Goal: Task Accomplishment & Management: Use online tool/utility

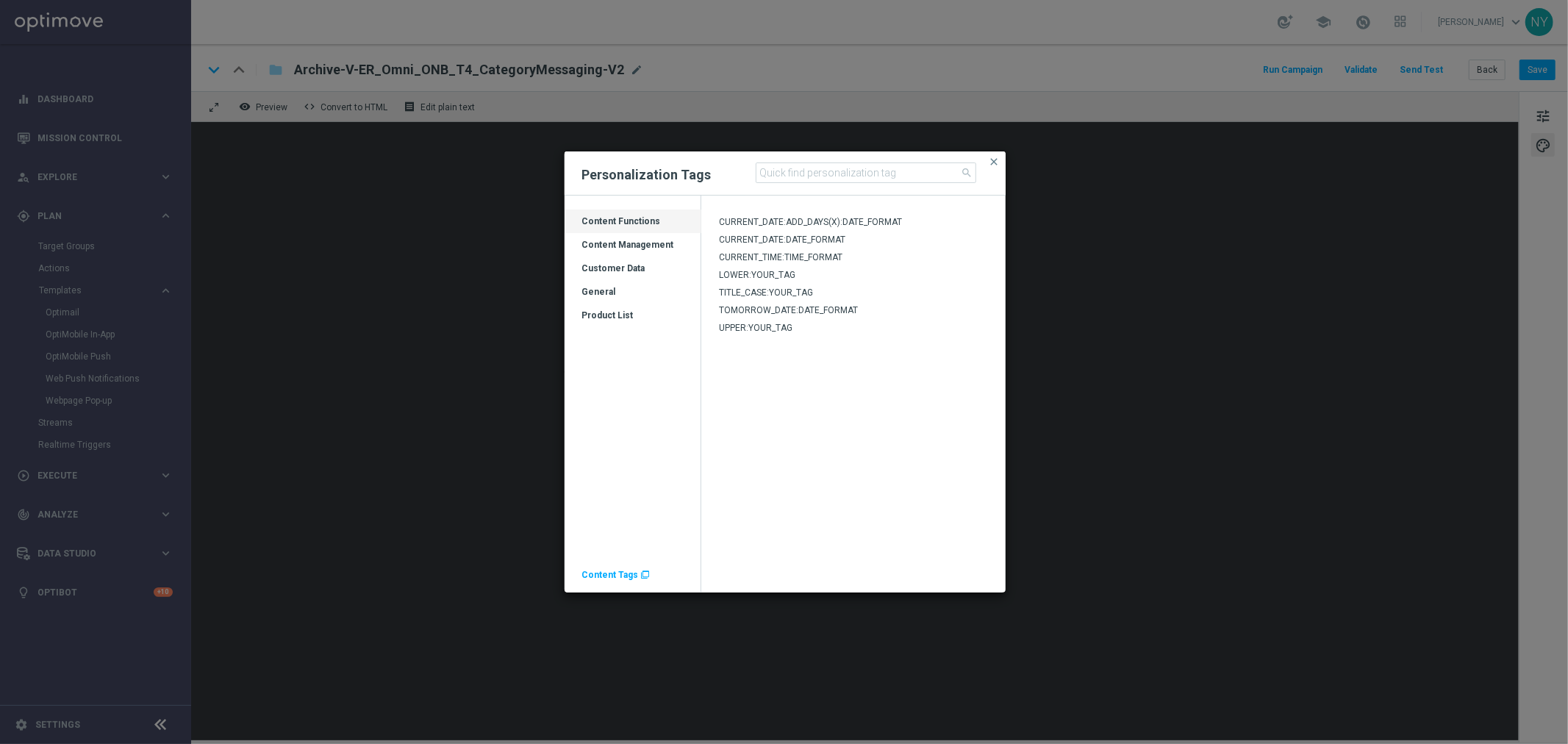
click at [604, 577] on span "Content Tags" at bounding box center [611, 575] width 57 height 10
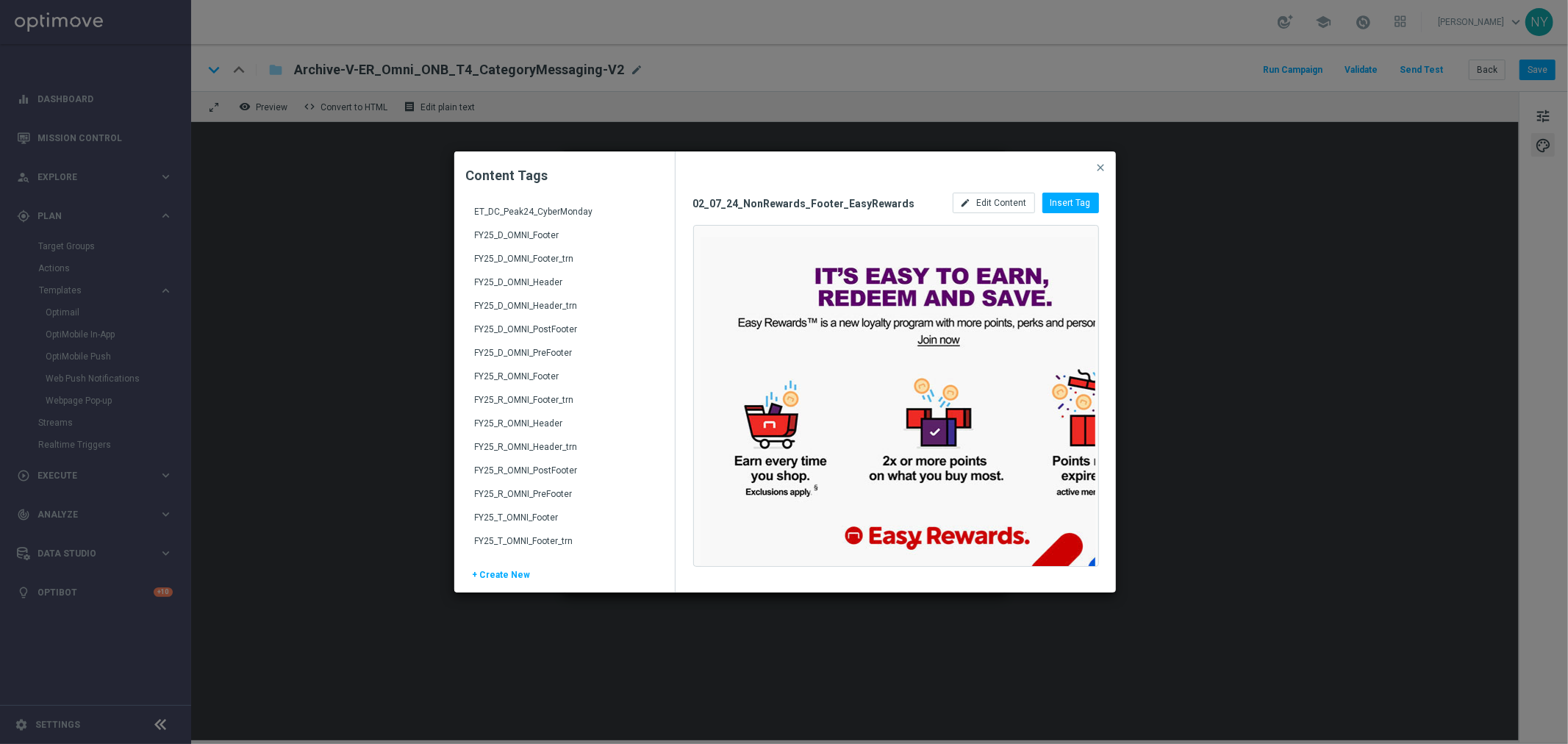
scroll to position [1879, 0]
click at [549, 310] on div "FY25_D_OMNI_Header" at bounding box center [566, 316] width 182 height 23
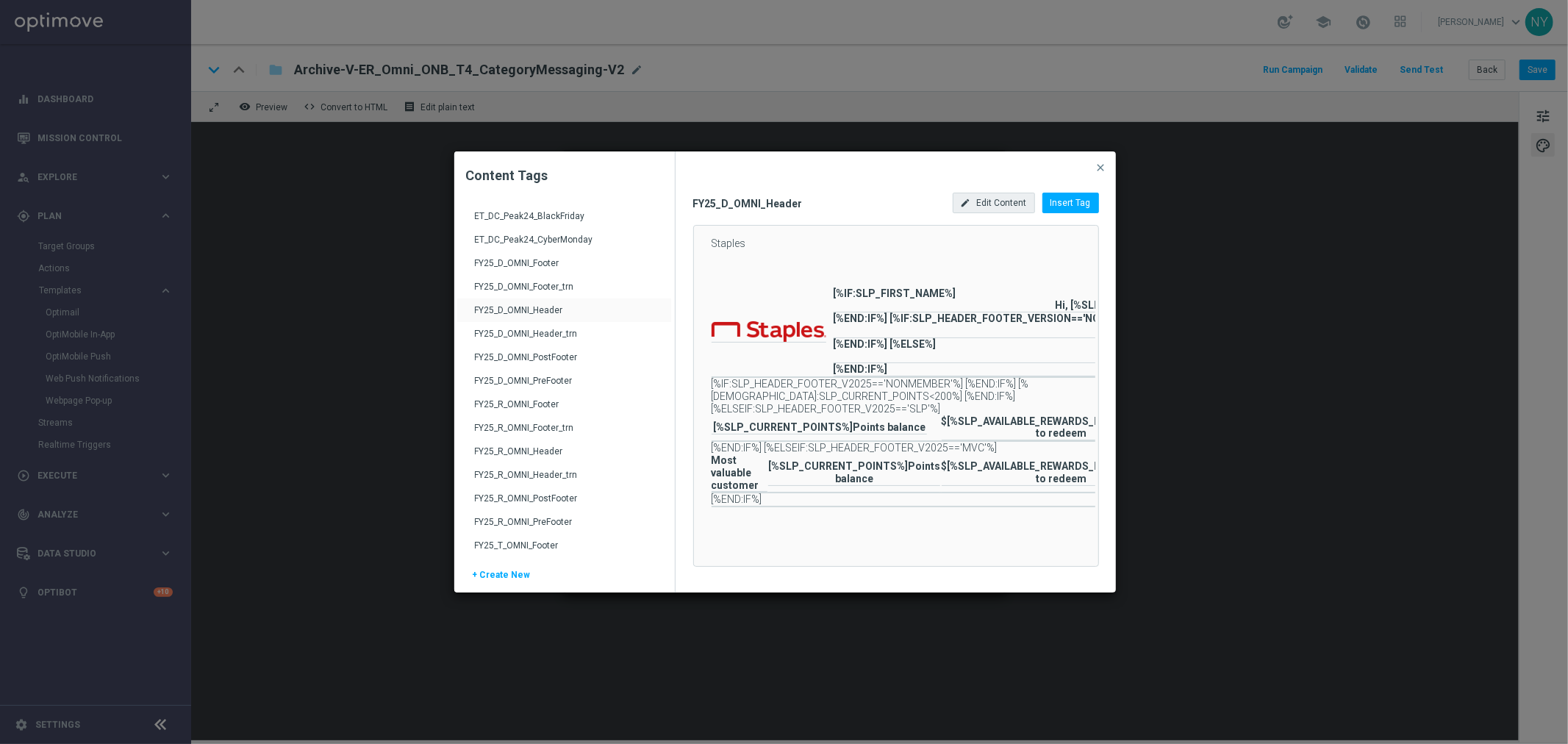
click at [1008, 203] on span "Edit Content" at bounding box center [1002, 203] width 50 height 10
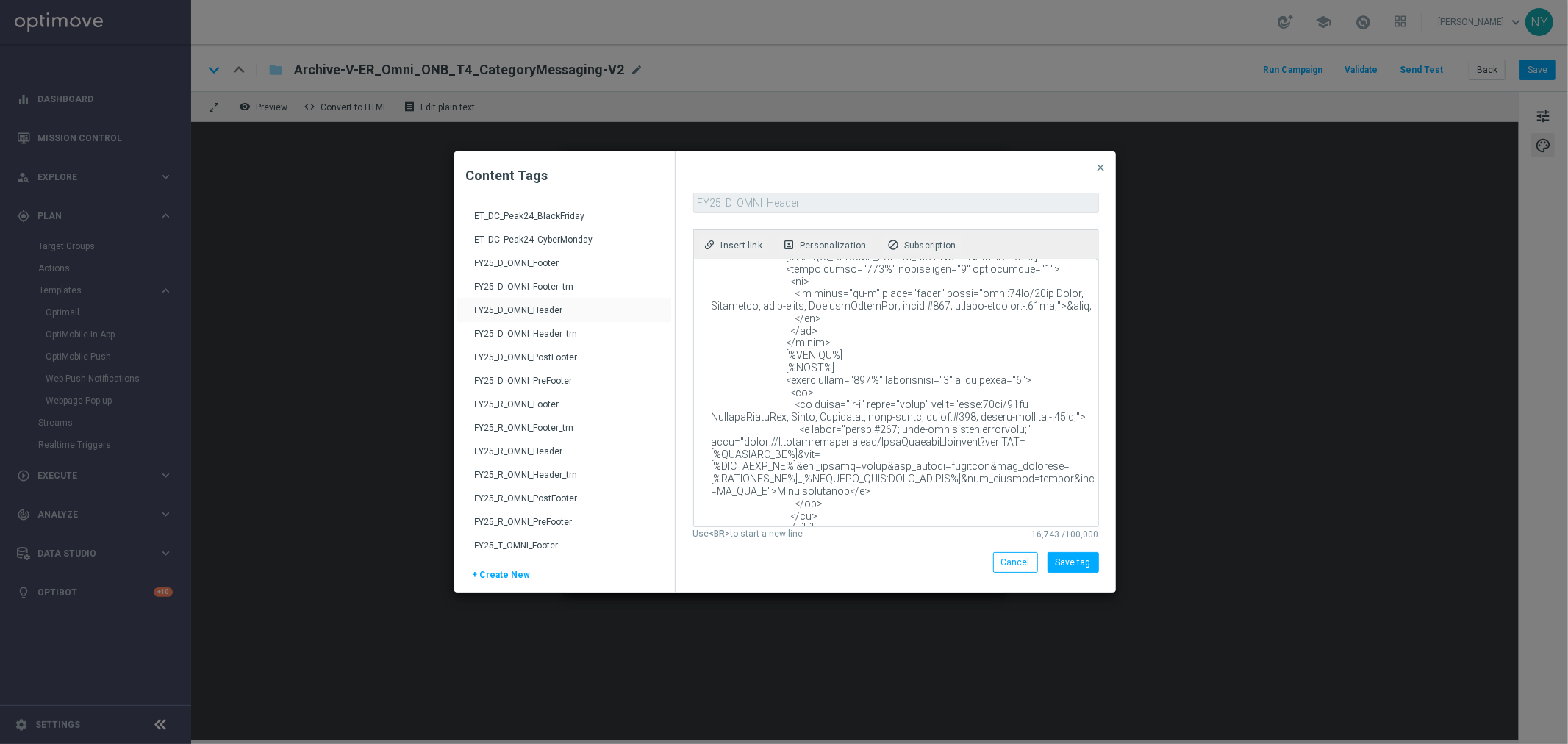
scroll to position [2777, 0]
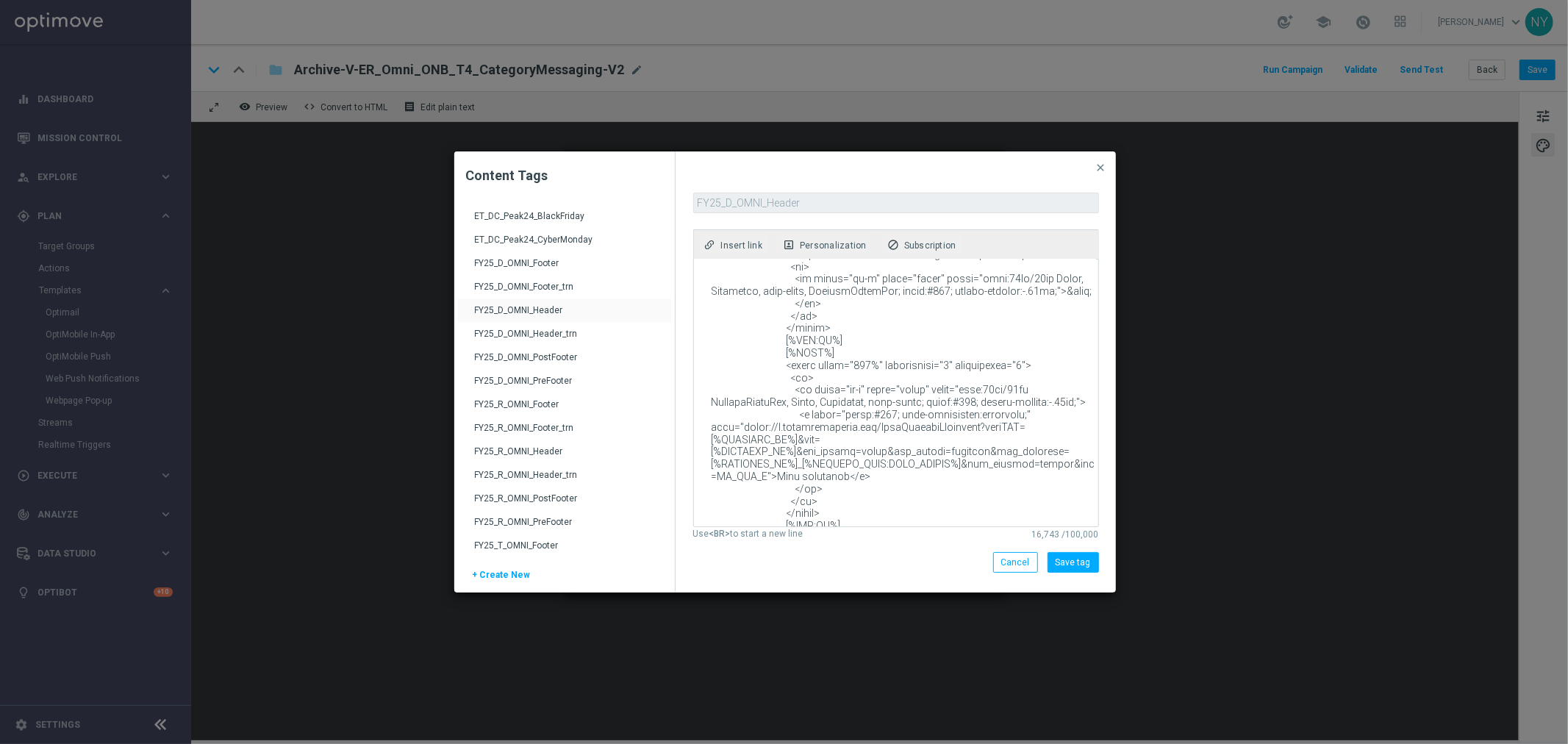
click at [980, 379] on textarea at bounding box center [894, 393] width 402 height 267
click at [739, 381] on textarea at bounding box center [894, 393] width 402 height 267
paste textarea "[DOMAIN_NAME][URL]"
type textarea "<!DOCTYPE html PUBLIC "-//W3C//DTD XHTML 1.0 Transitional//EN" "[URL][DOMAIN_NA…"
click at [1066, 560] on button "Save tag" at bounding box center [1074, 562] width 52 height 21
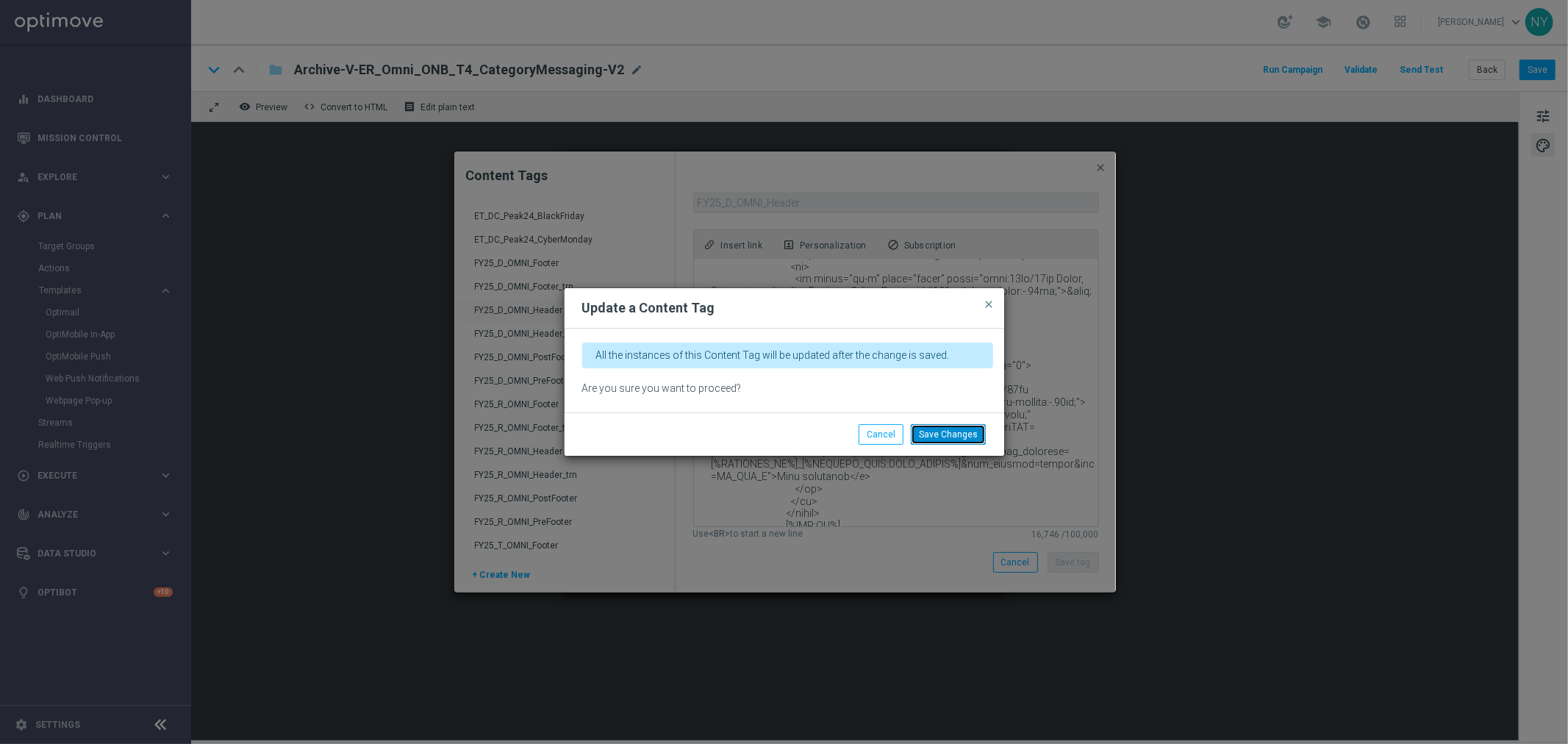
click at [954, 437] on button "Save Changes" at bounding box center [949, 434] width 75 height 21
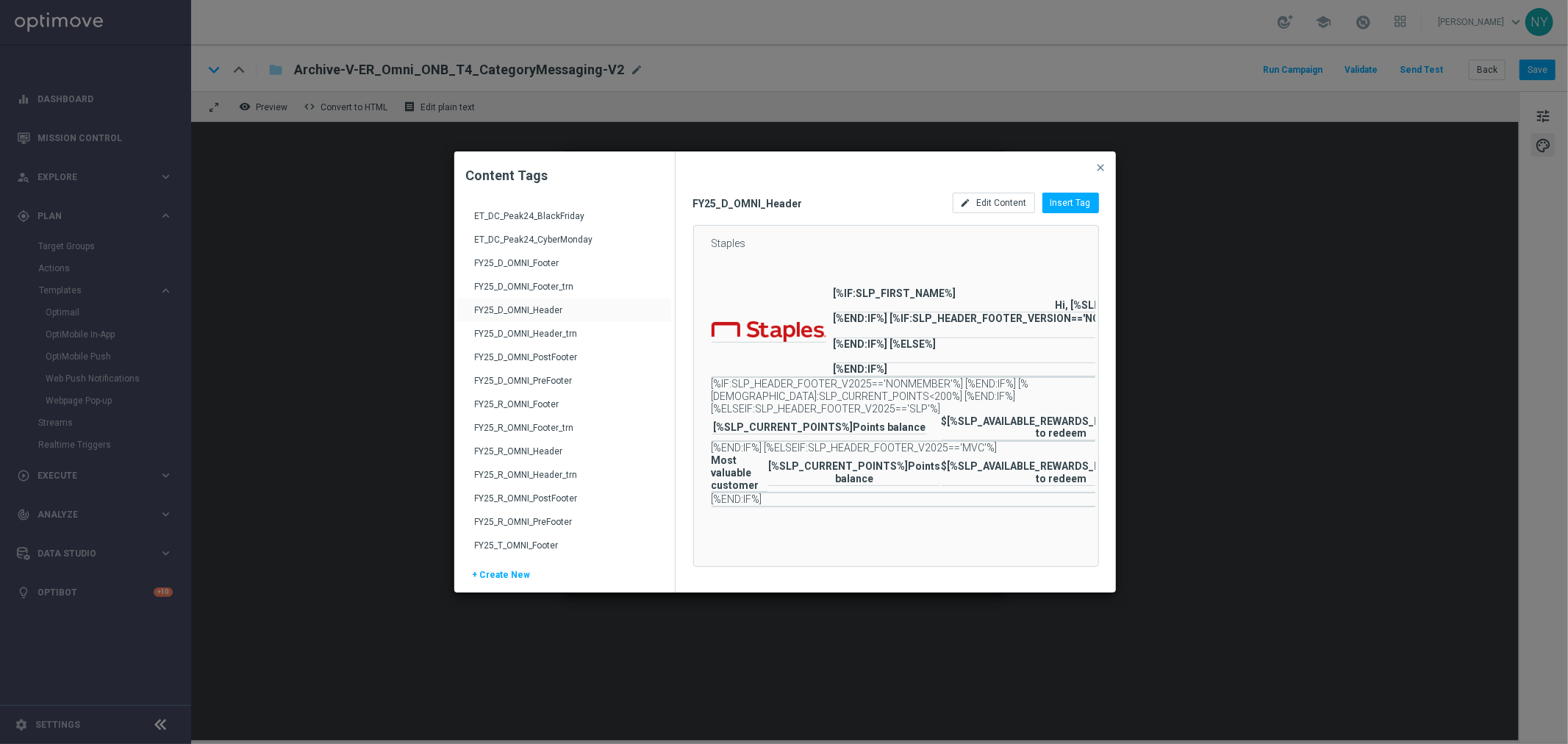
click at [530, 451] on div "FY25_R_OMNI_Header" at bounding box center [566, 457] width 182 height 23
click at [1003, 206] on span "Edit Content" at bounding box center [1002, 203] width 50 height 10
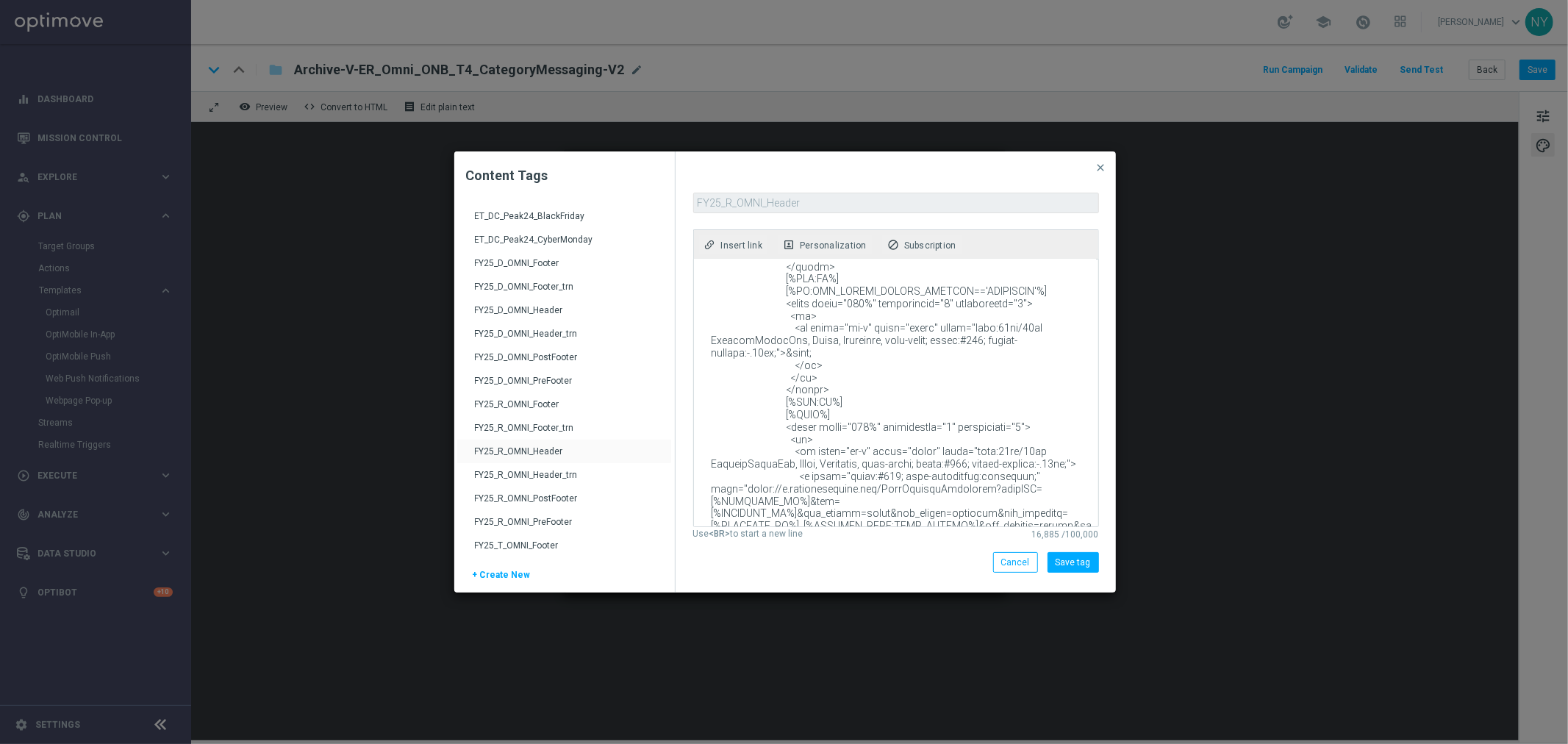
scroll to position [2859, 0]
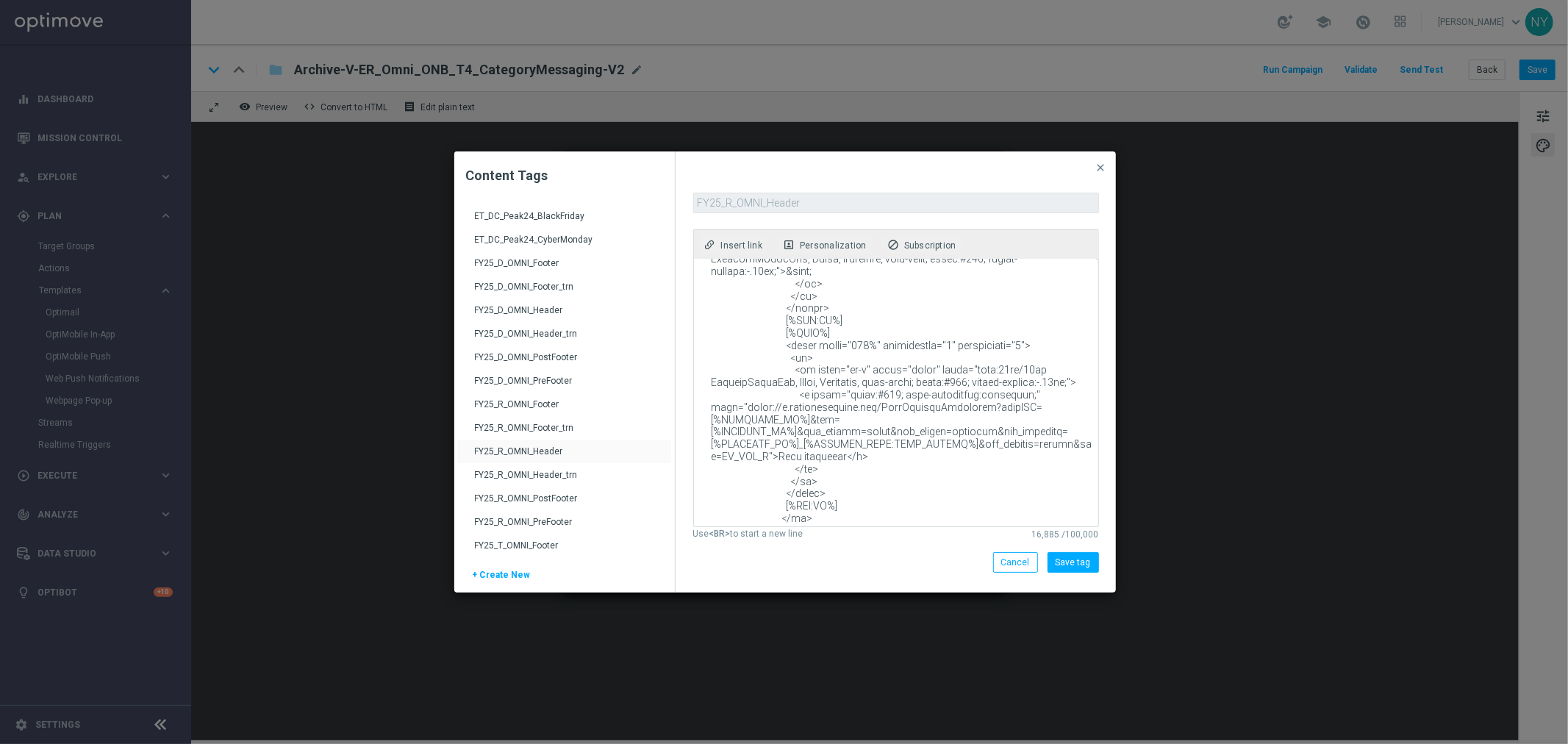
drag, startPoint x: 984, startPoint y: 344, endPoint x: 964, endPoint y: 346, distance: 20.1
click at [964, 346] on textarea at bounding box center [894, 393] width 402 height 267
click at [981, 350] on textarea at bounding box center [894, 393] width 402 height 267
drag, startPoint x: 982, startPoint y: 346, endPoint x: 739, endPoint y: 348, distance: 243.0
click at [739, 348] on textarea at bounding box center [894, 393] width 402 height 267
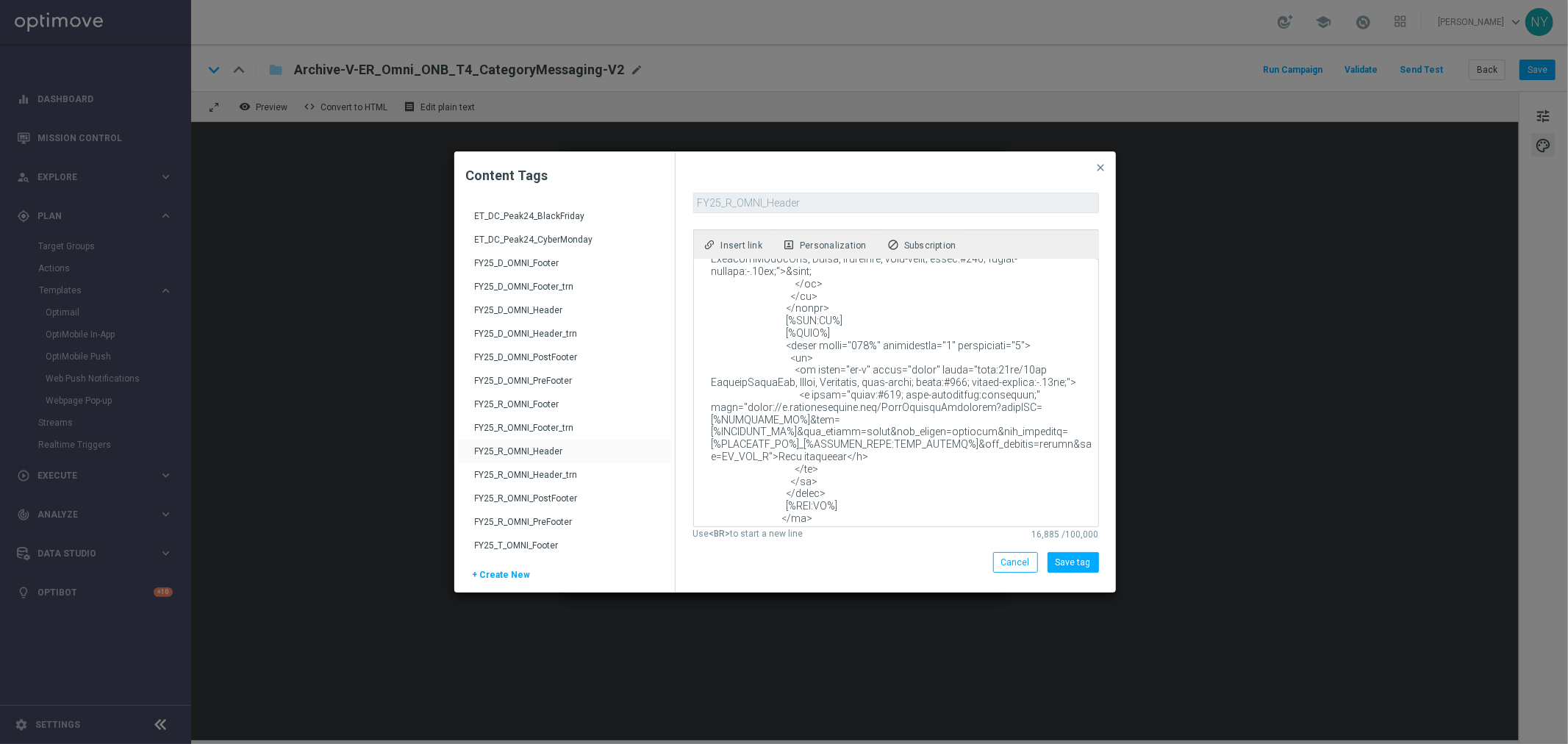
paste textarea "[DOMAIN_NAME][URL]"
type textarea "<!DOCTYPE html PUBLIC "-//W3C//DTD XHTML 1.0 Transitional//EN" "[URL][DOMAIN_NA…"
click at [1068, 570] on button "Save tag" at bounding box center [1074, 562] width 52 height 21
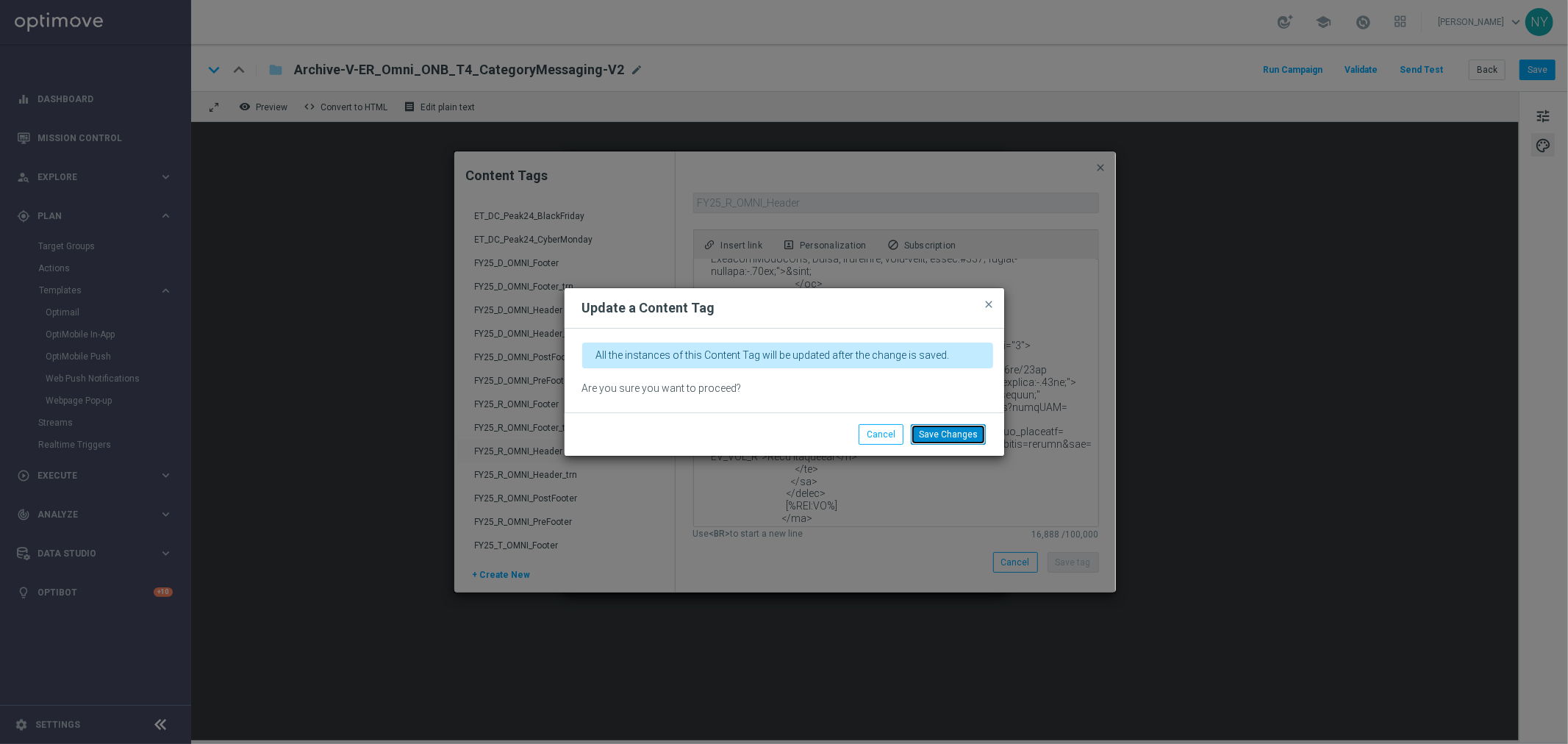
click at [959, 431] on button "Save Changes" at bounding box center [949, 434] width 75 height 21
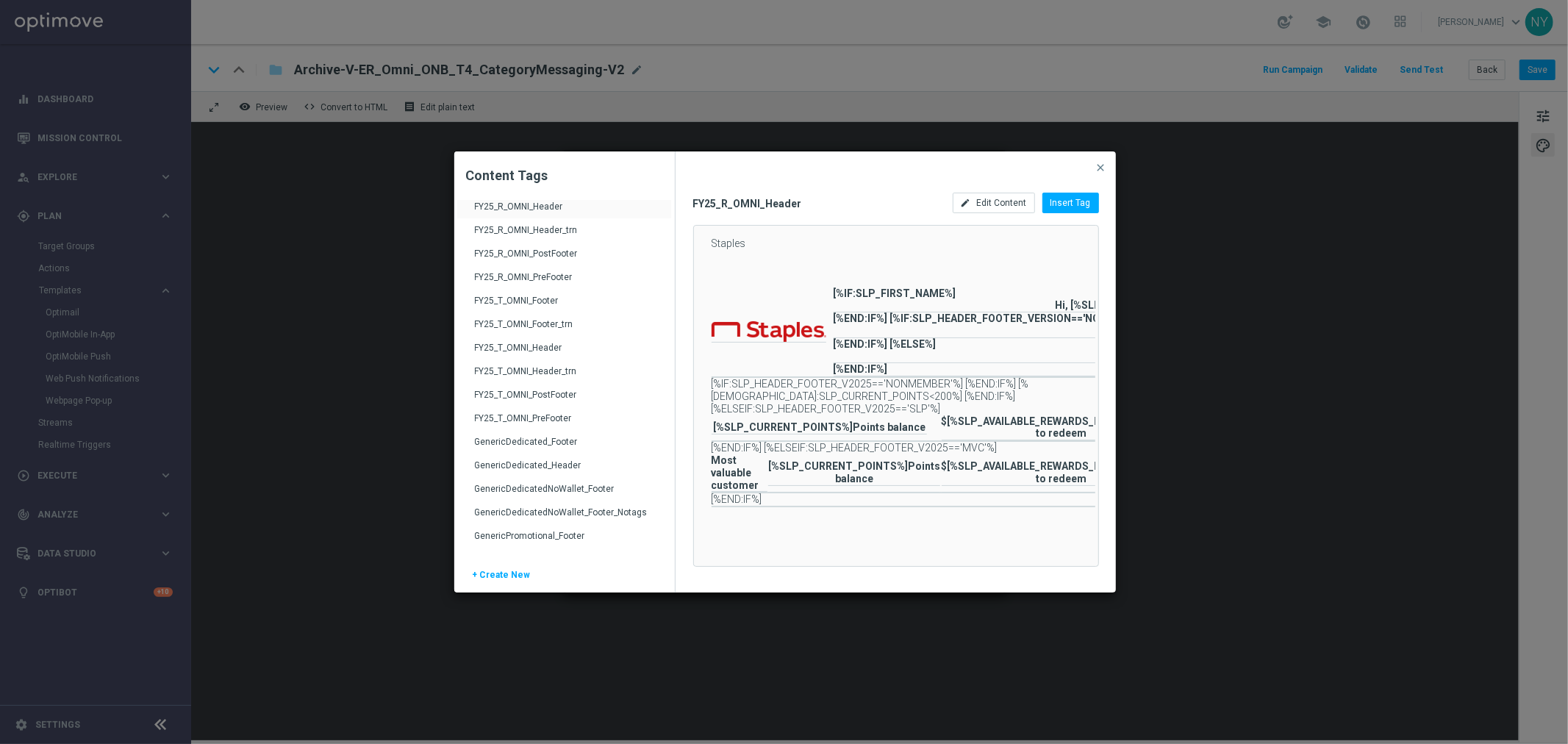
scroll to position [2042, 0]
click at [537, 425] on div "FY25_T_OMNI_Header" at bounding box center [566, 435] width 182 height 23
click at [1002, 202] on span "Edit Content" at bounding box center [1002, 203] width 50 height 10
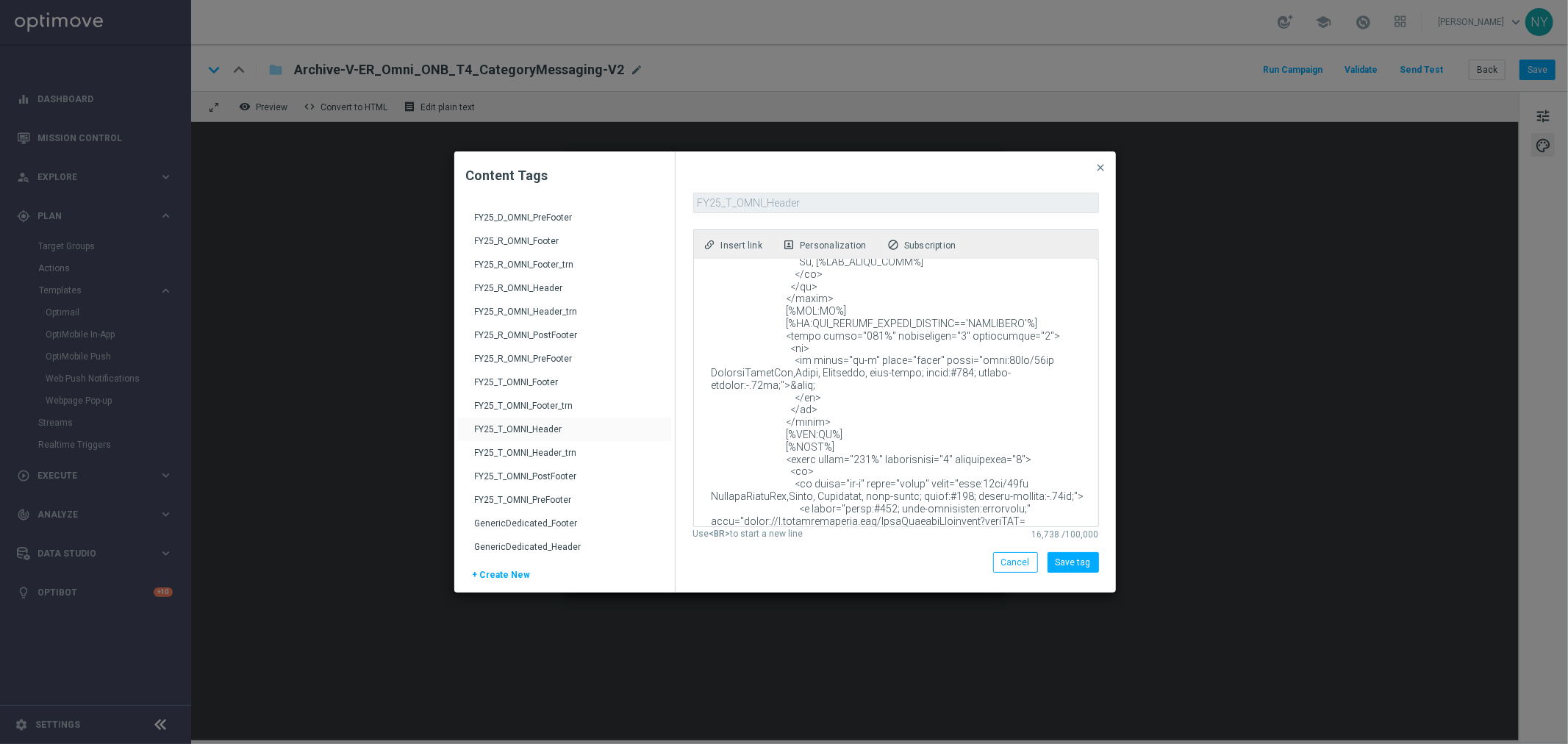
scroll to position [2777, 0]
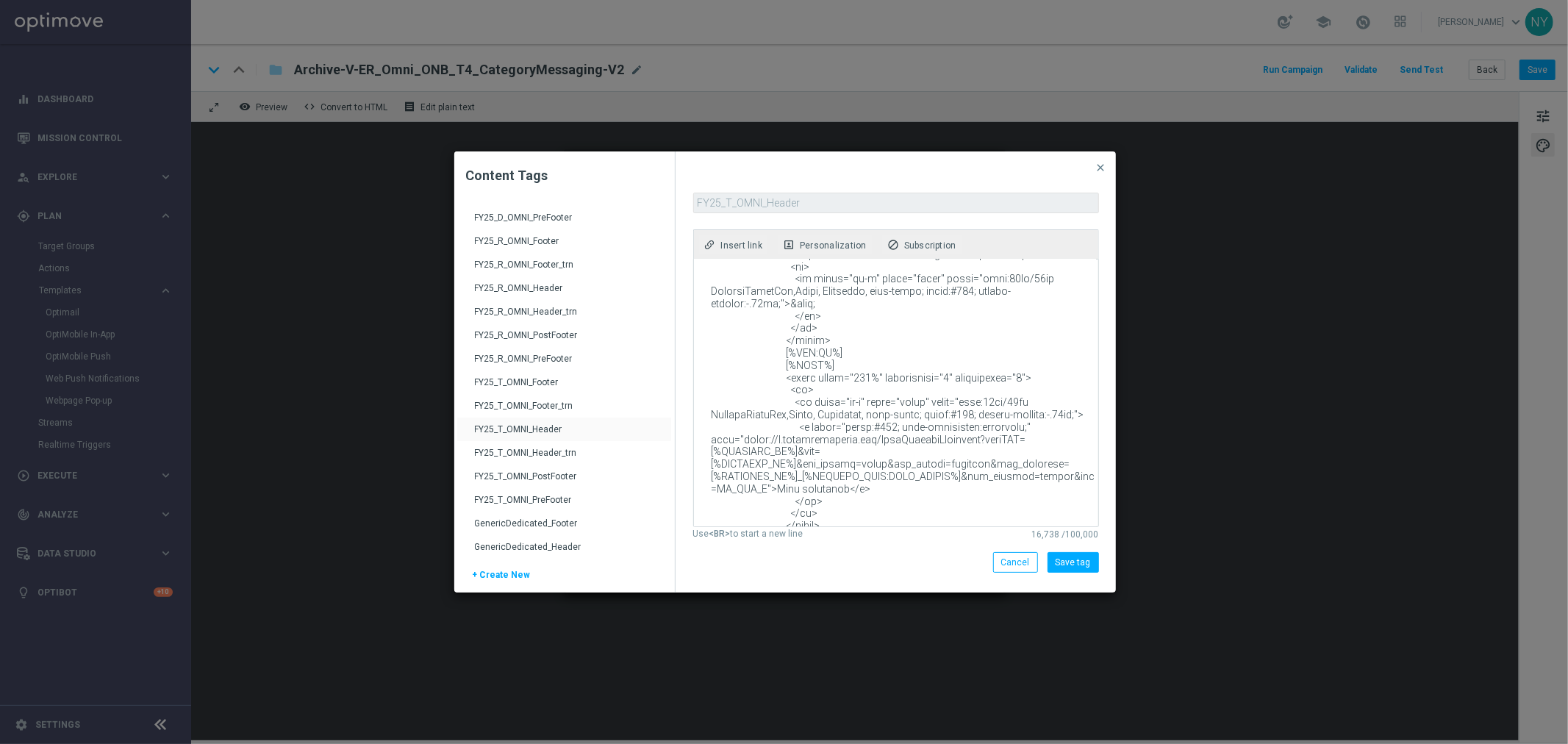
click at [981, 392] on textarea at bounding box center [894, 393] width 402 height 267
click at [739, 394] on textarea at bounding box center [894, 393] width 402 height 267
paste textarea "[DOMAIN_NAME][URL]"
type textarea "<!DOCTYPE html PUBLIC "-//W3C//DTD XHTML 1.0 Transitional//EN" "[URL][DOMAIN_NA…"
click at [1071, 565] on button "Save tag" at bounding box center [1074, 562] width 52 height 21
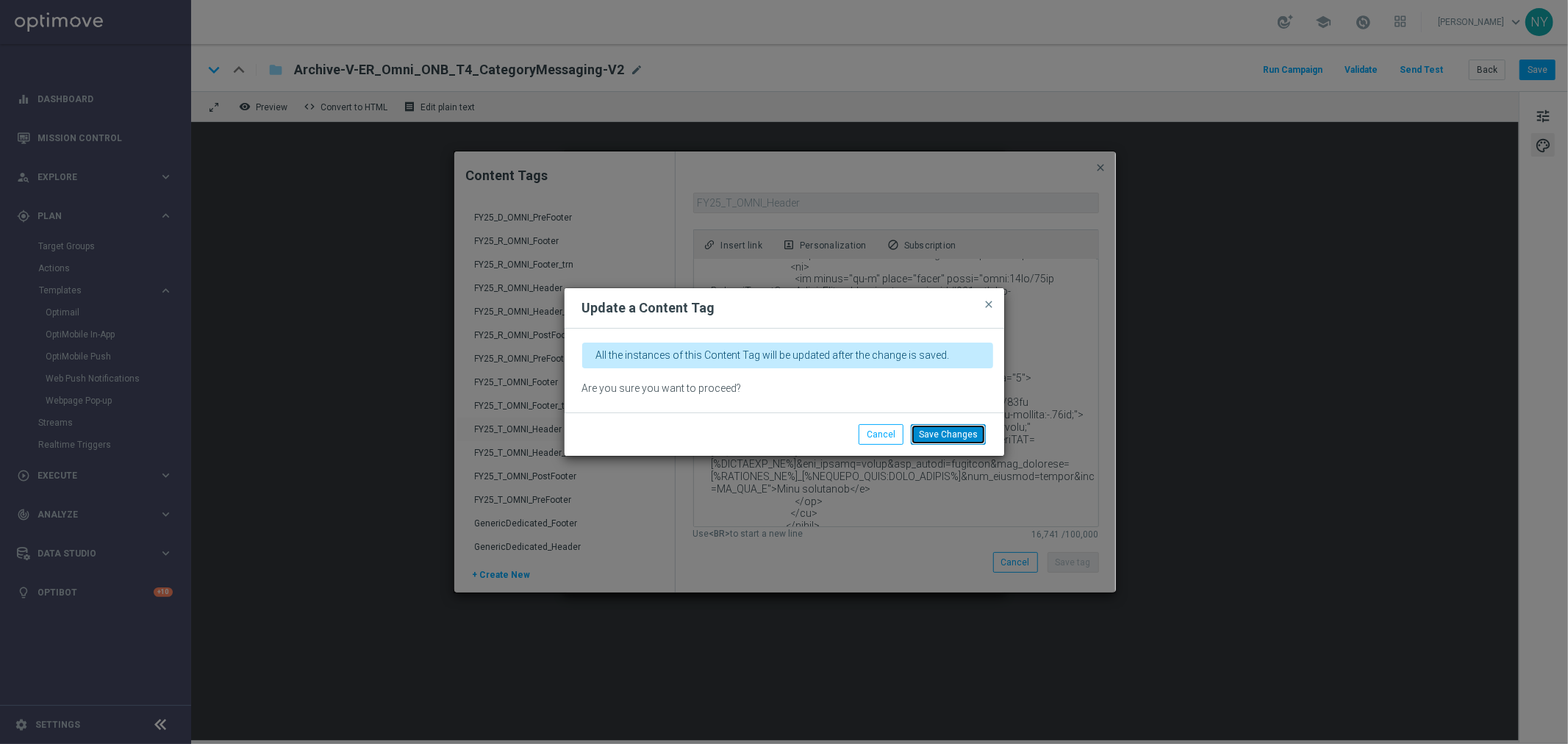
click at [960, 429] on button "Save Changes" at bounding box center [949, 434] width 75 height 21
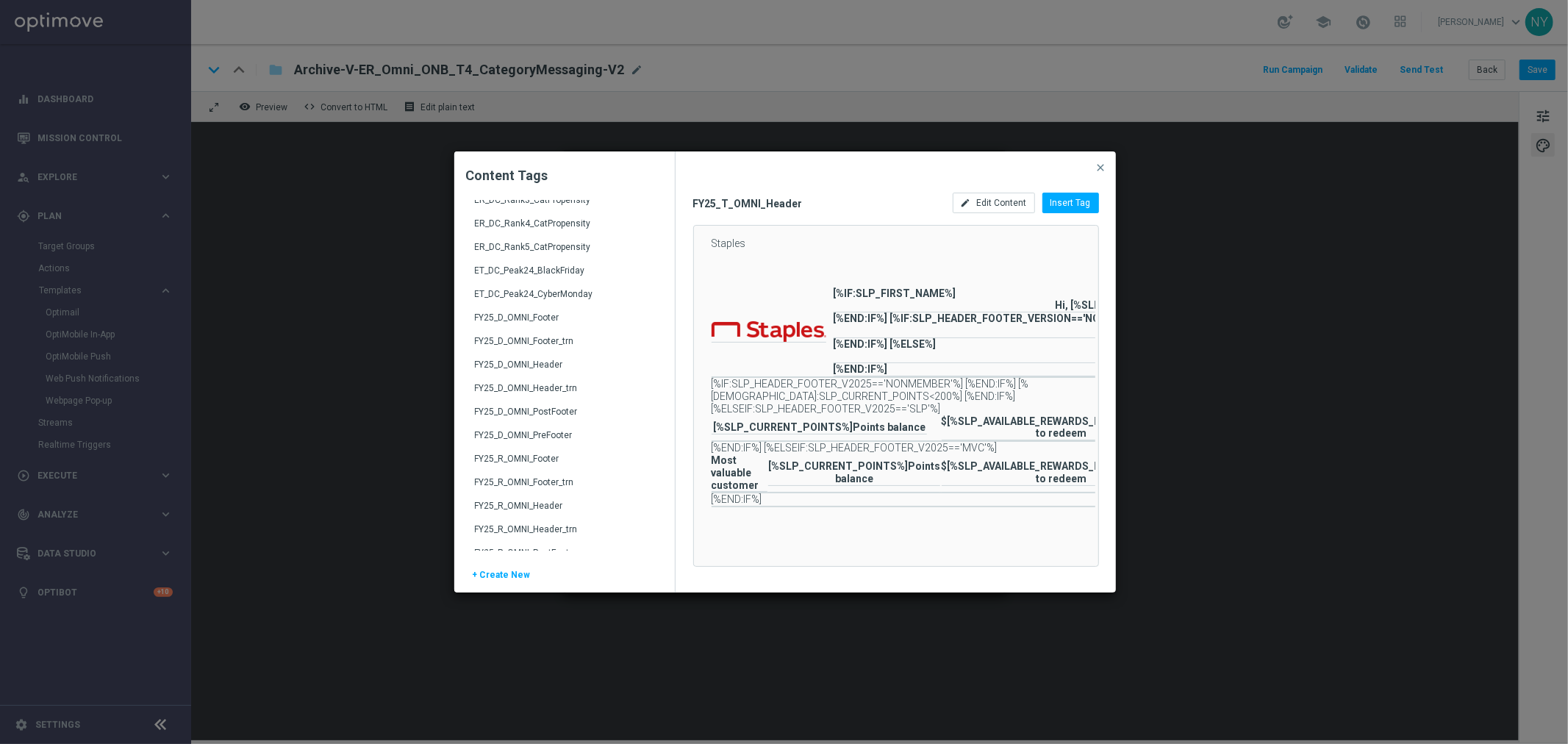
scroll to position [1797, 0]
click at [572, 413] on div "FY25_D_OMNI_Header_trn" at bounding box center [566, 421] width 182 height 23
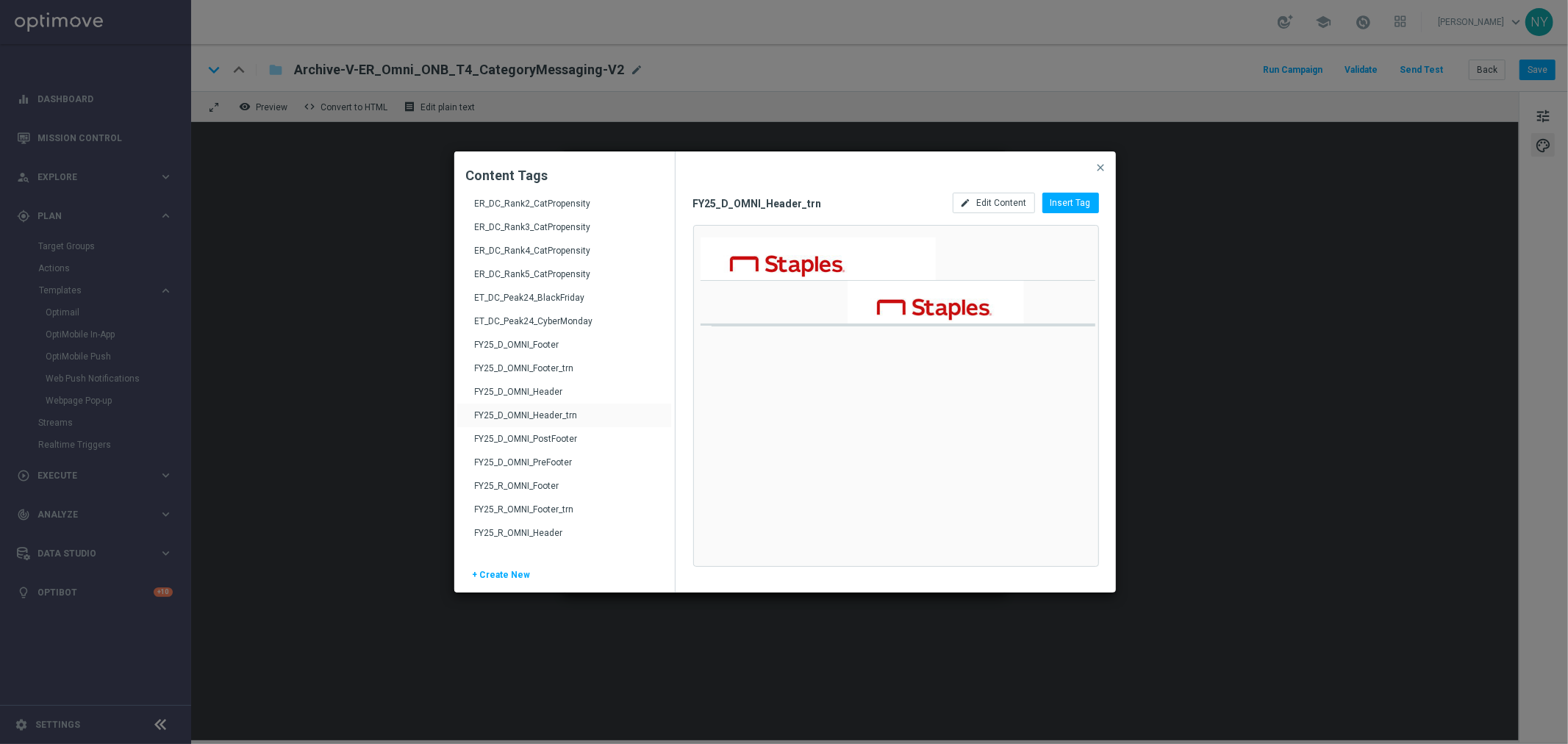
click at [551, 388] on div "FY25_D_OMNI_Header" at bounding box center [566, 398] width 182 height 23
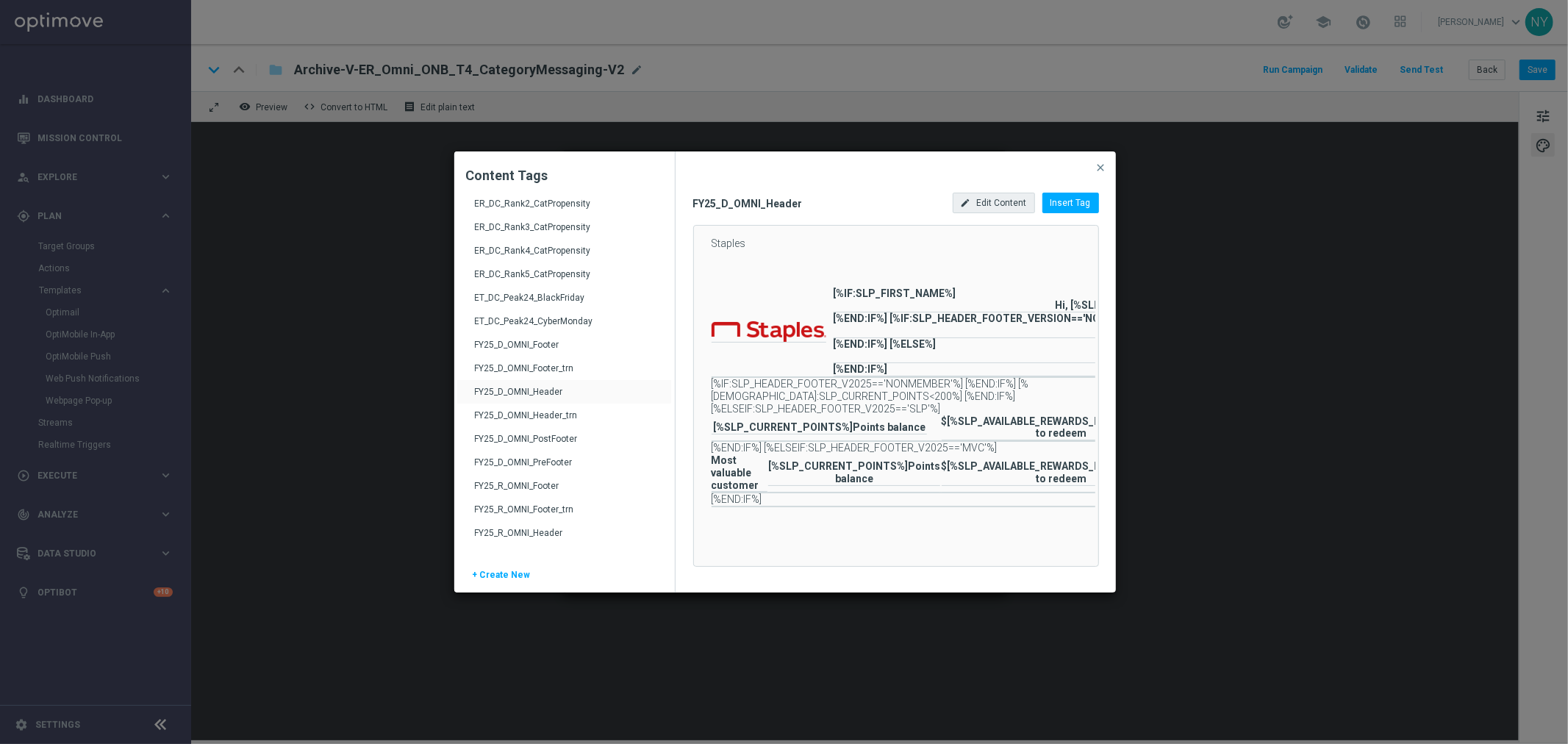
click at [1002, 211] on div "edit Edit Content" at bounding box center [994, 203] width 82 height 21
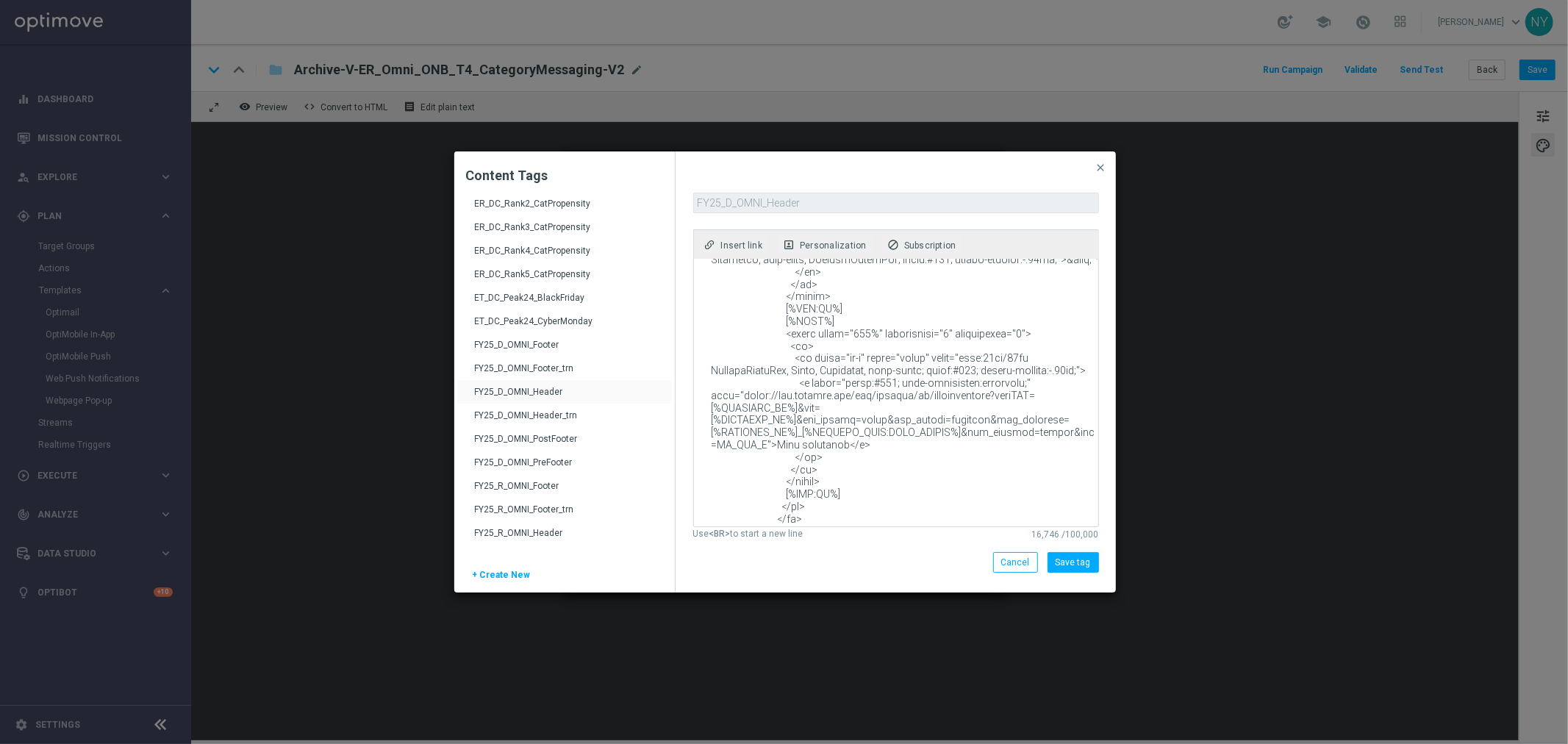
scroll to position [2787, 0]
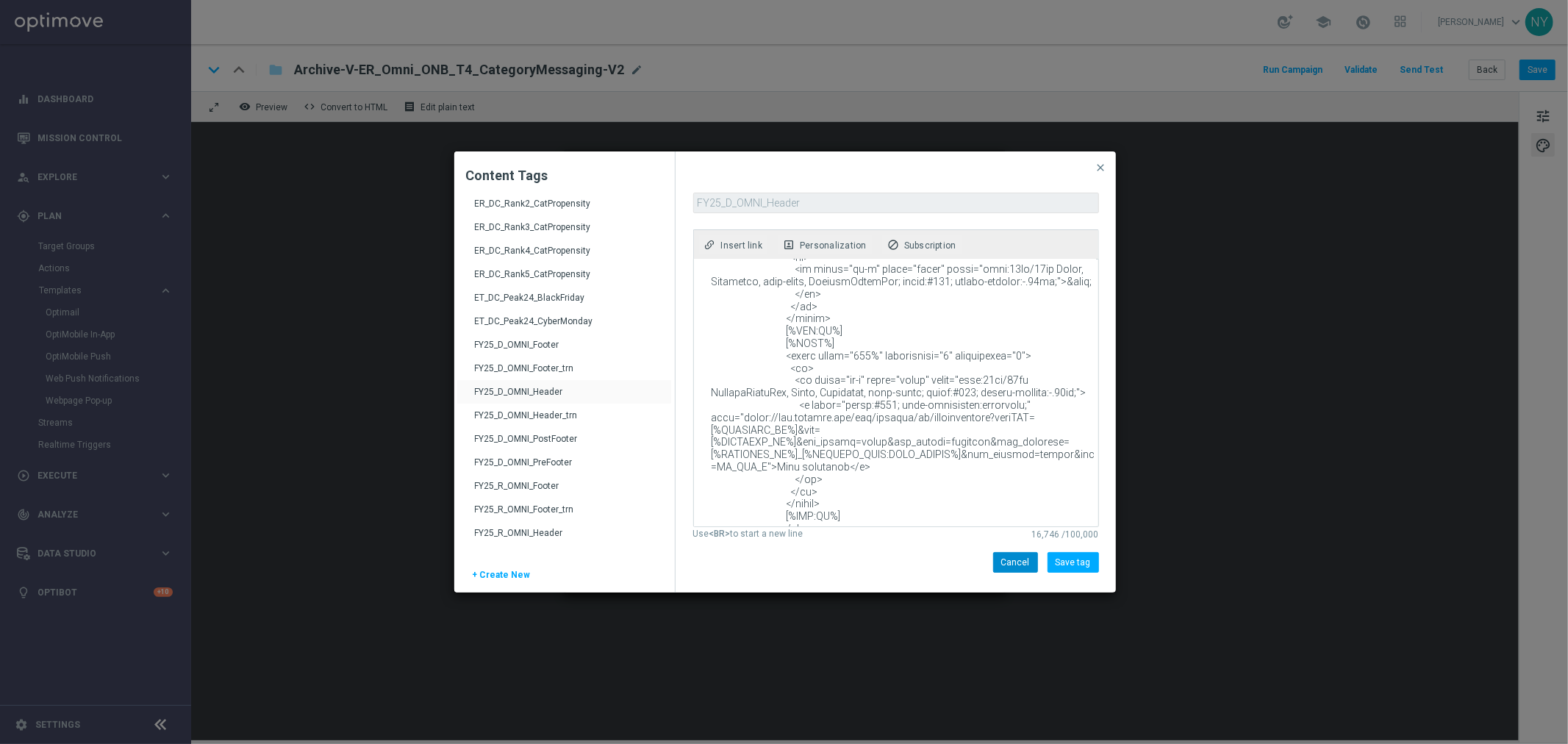
click at [1017, 560] on span "Cancel" at bounding box center [1016, 562] width 28 height 10
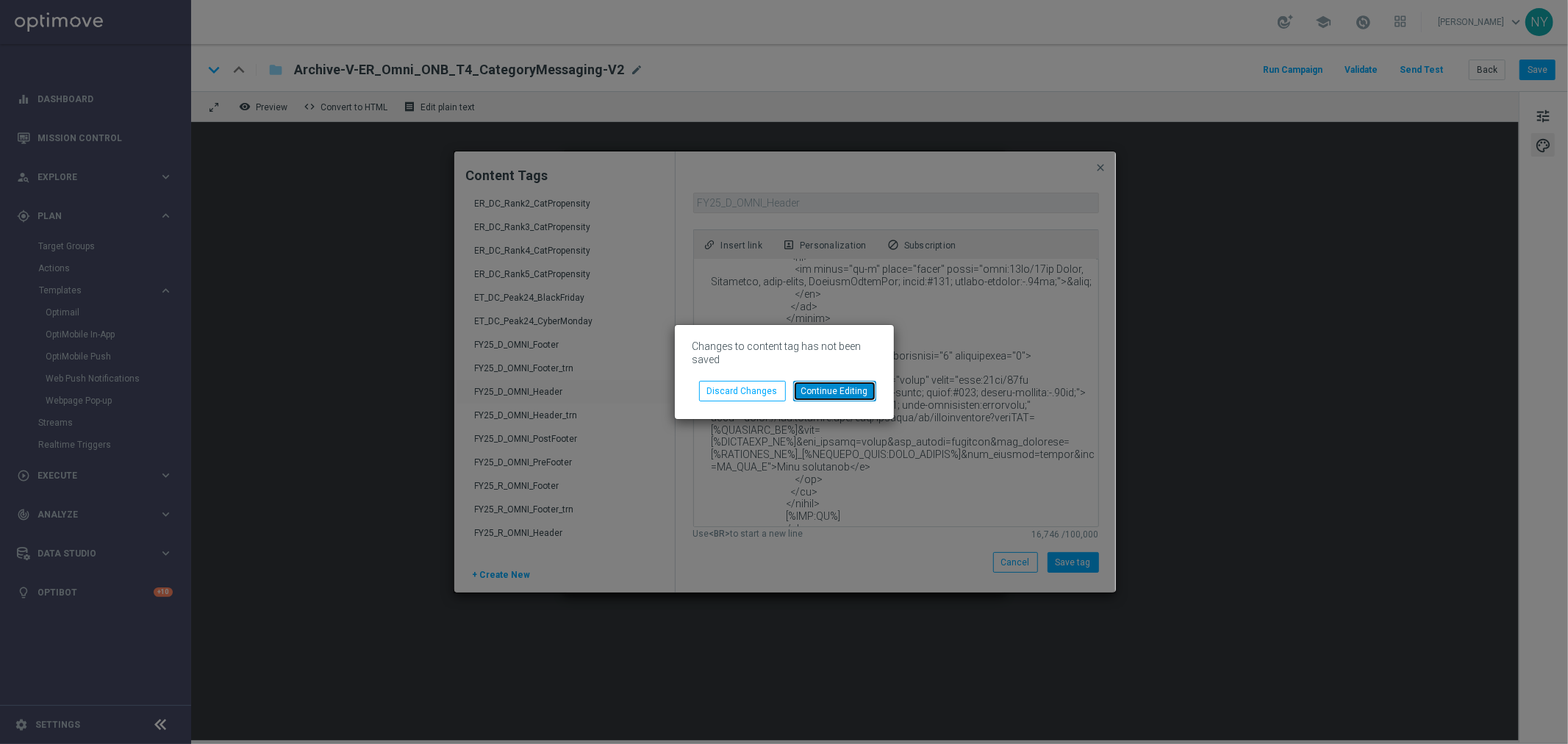
click at [841, 391] on button "Continue Editing" at bounding box center [834, 391] width 83 height 21
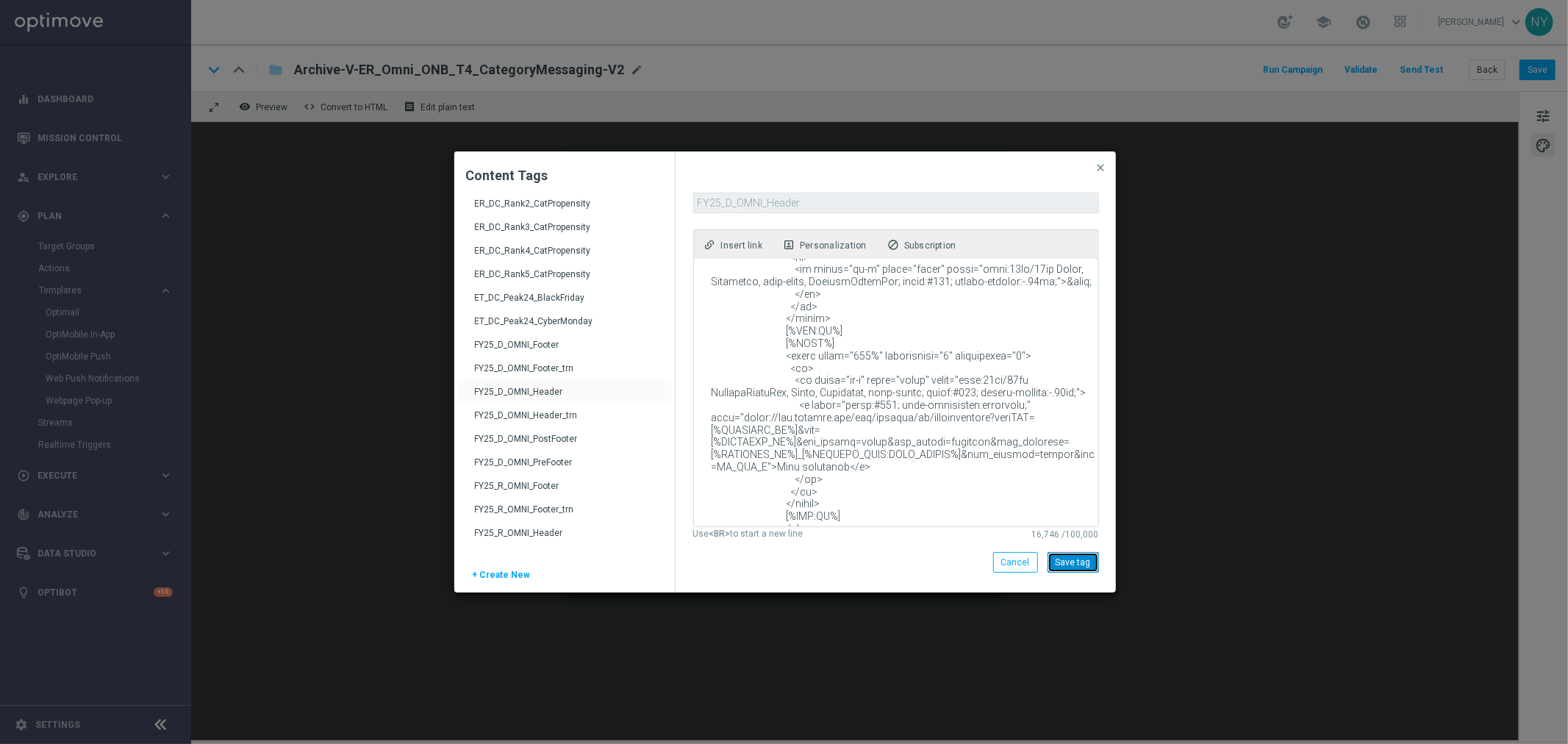
click at [1078, 556] on button "Save tag" at bounding box center [1074, 562] width 52 height 21
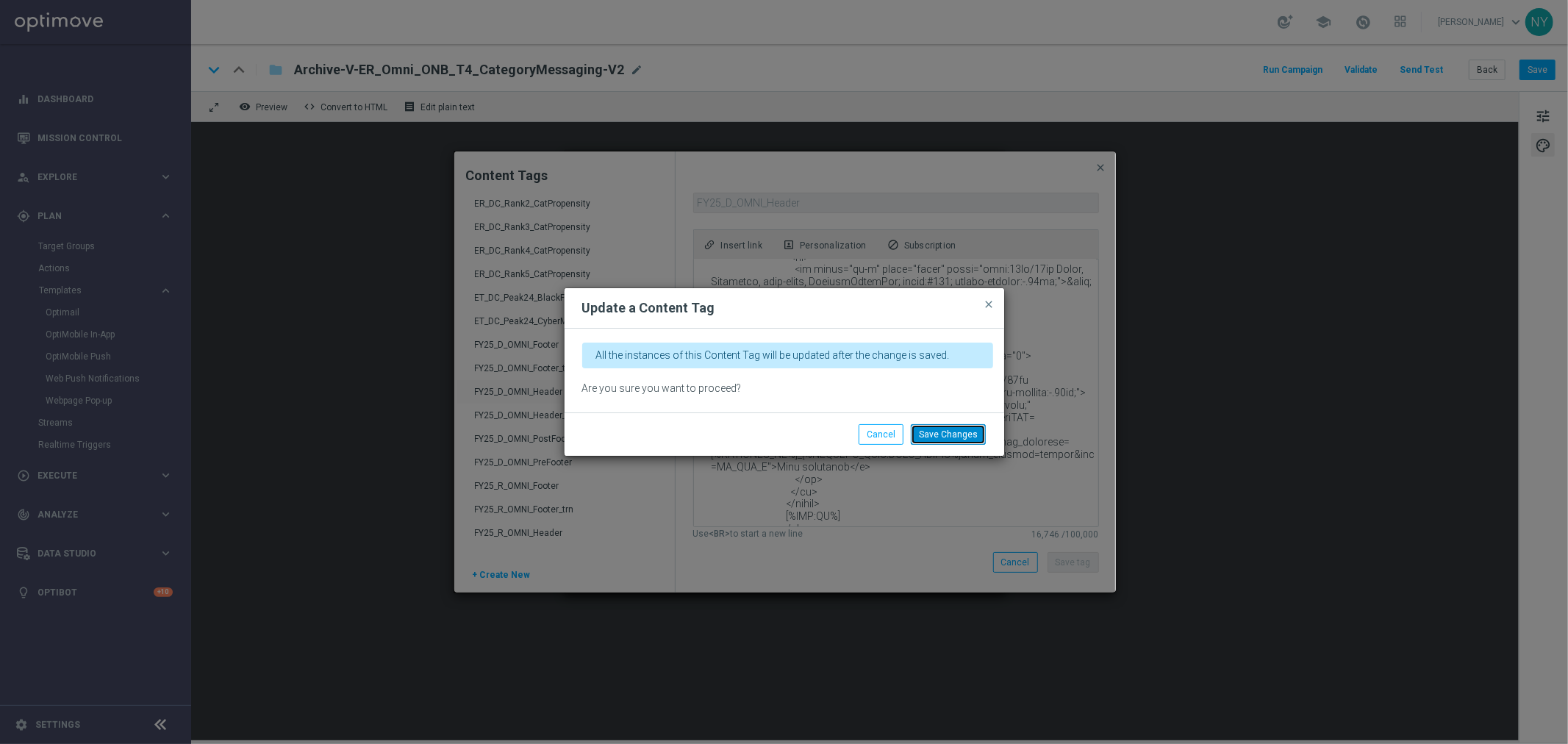
click at [941, 443] on button "Save Changes" at bounding box center [949, 434] width 75 height 21
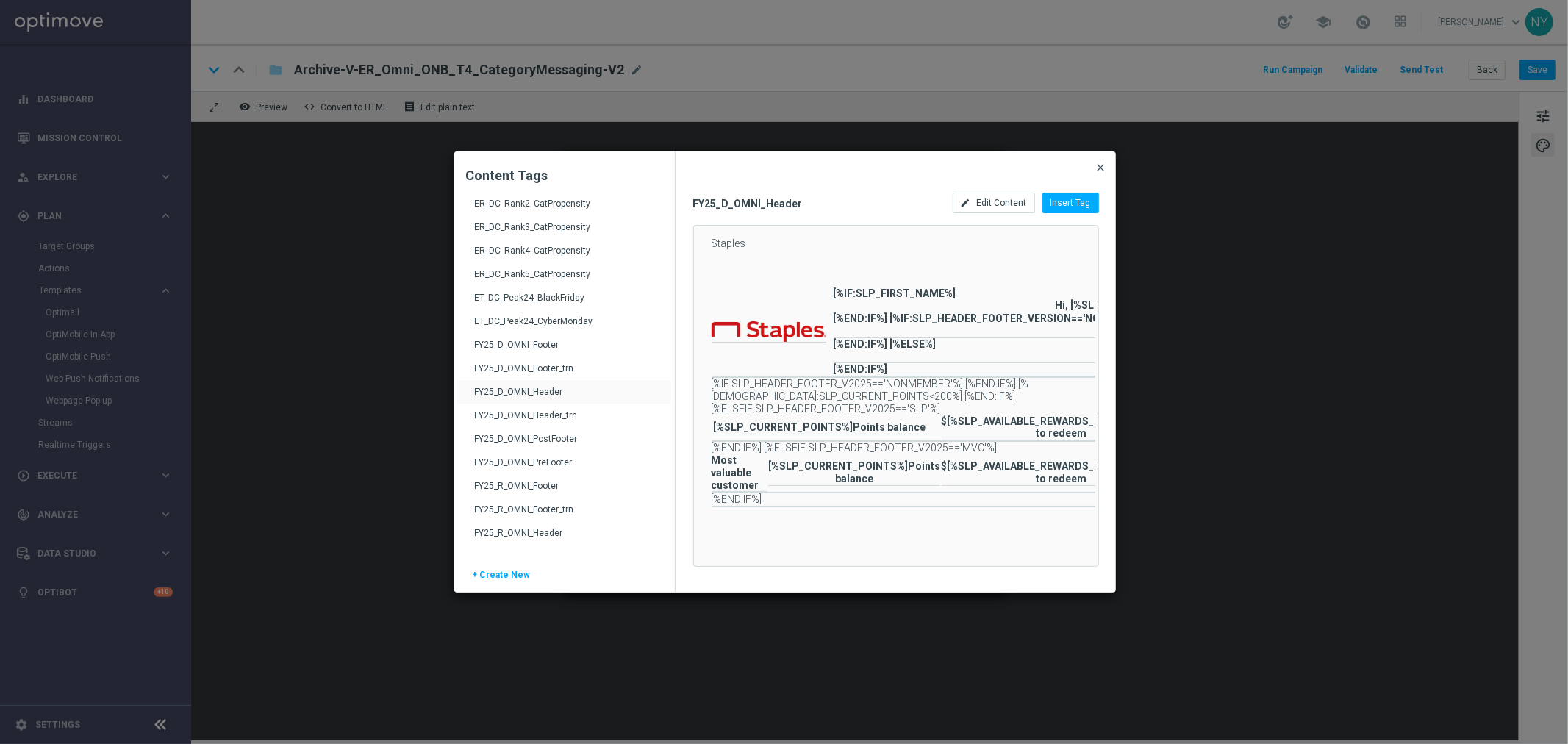
click at [1099, 167] on span "close" at bounding box center [1101, 167] width 12 height 12
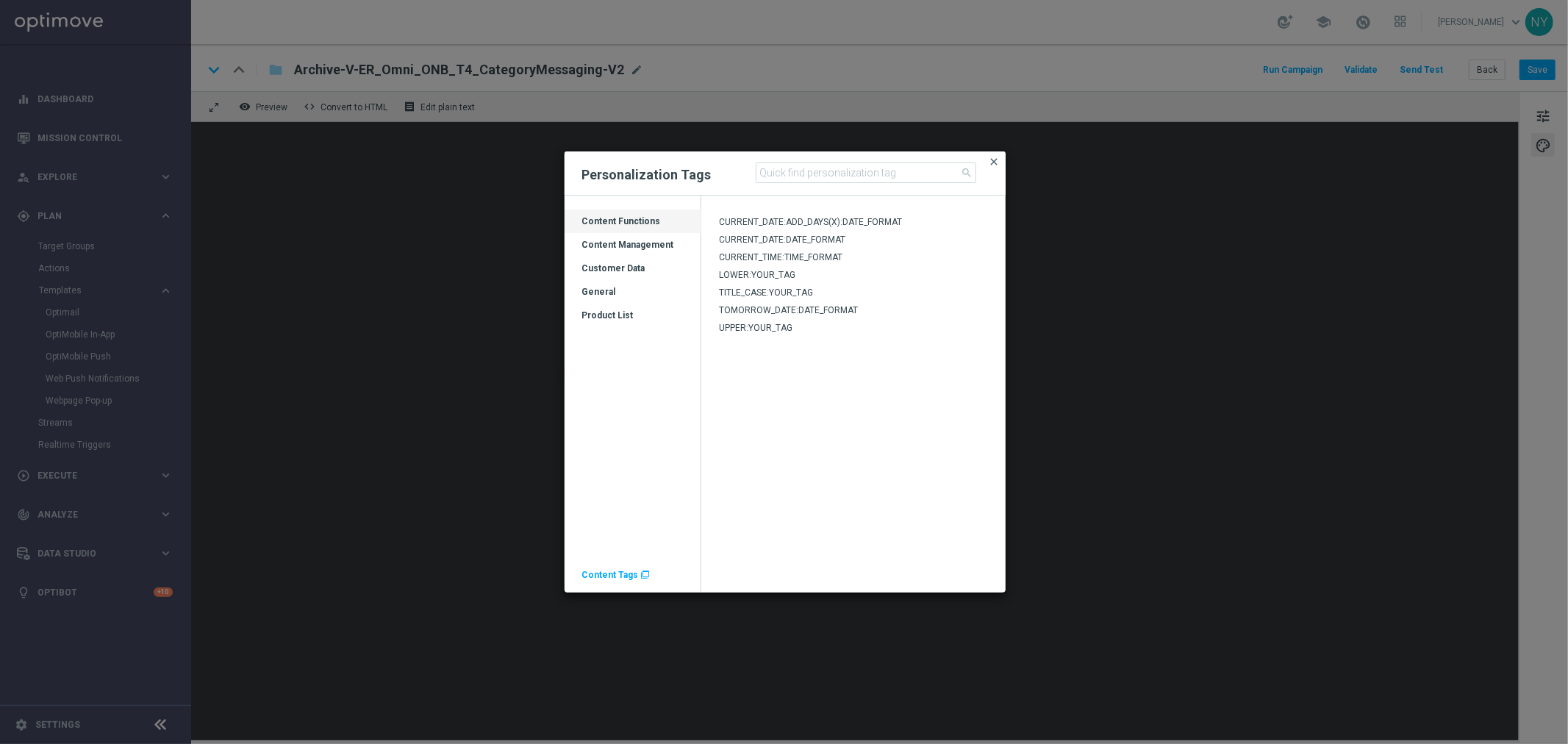
click at [993, 163] on span "close" at bounding box center [995, 162] width 12 height 12
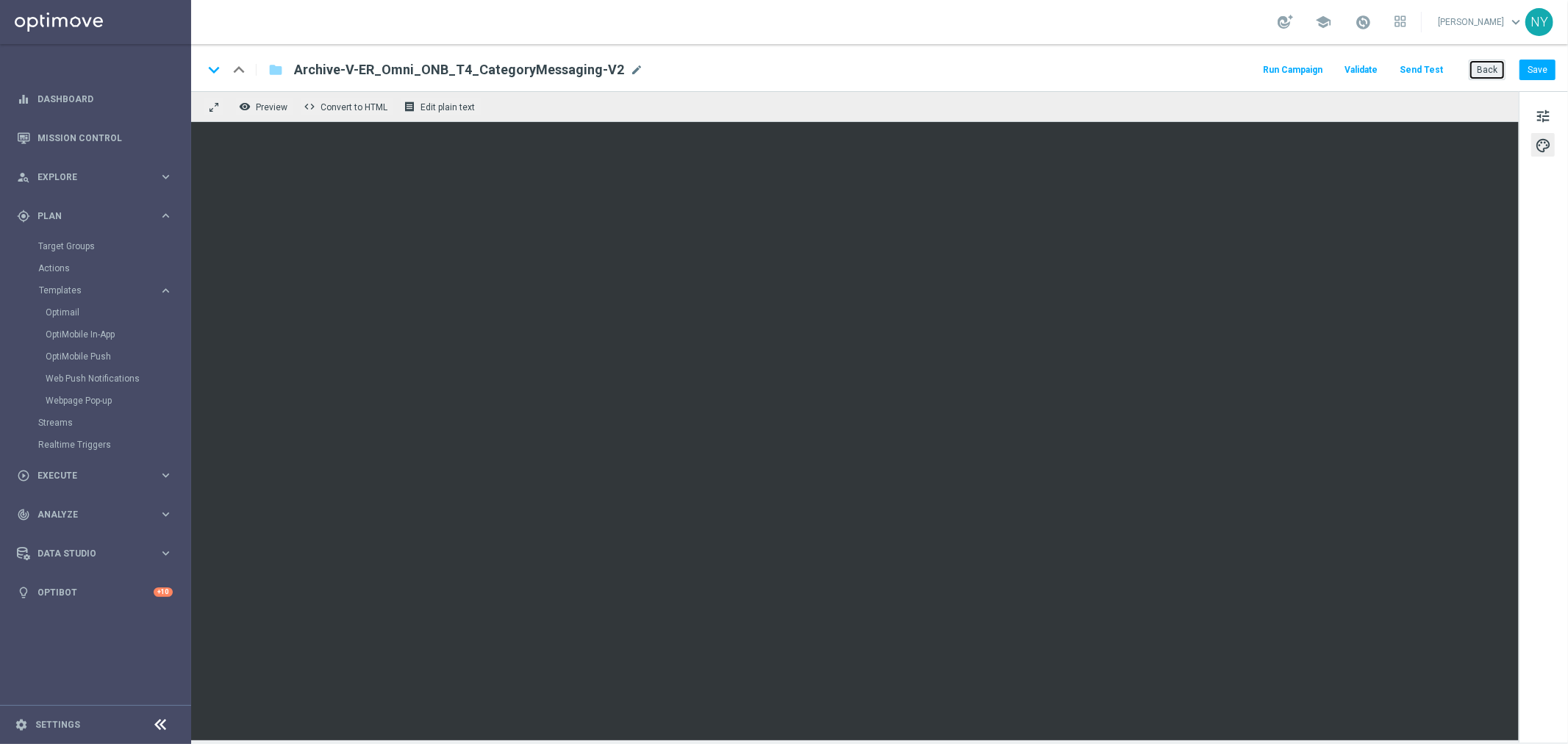
click at [1499, 62] on button "Back" at bounding box center [1487, 69] width 37 height 21
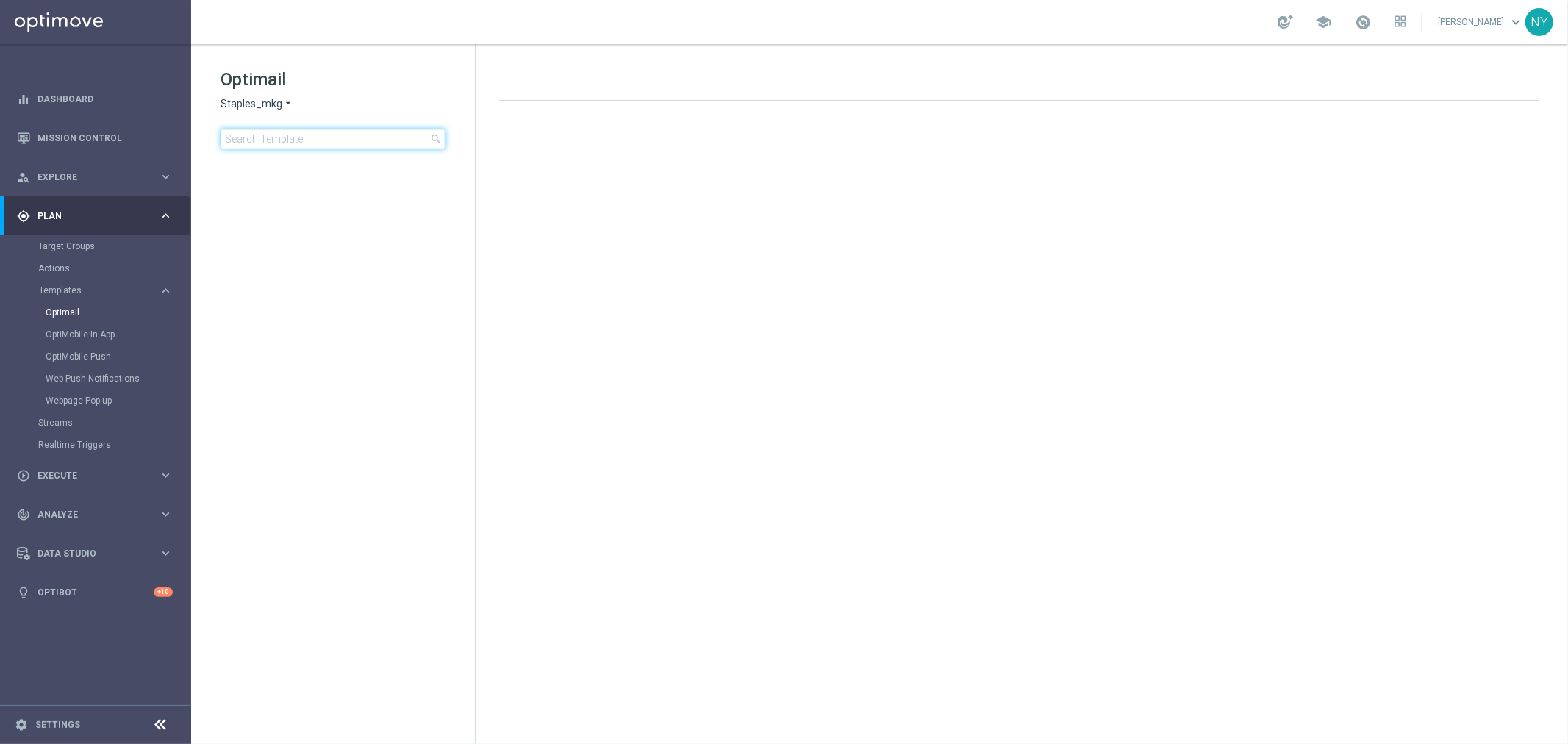
click at [398, 133] on input at bounding box center [333, 139] width 225 height 21
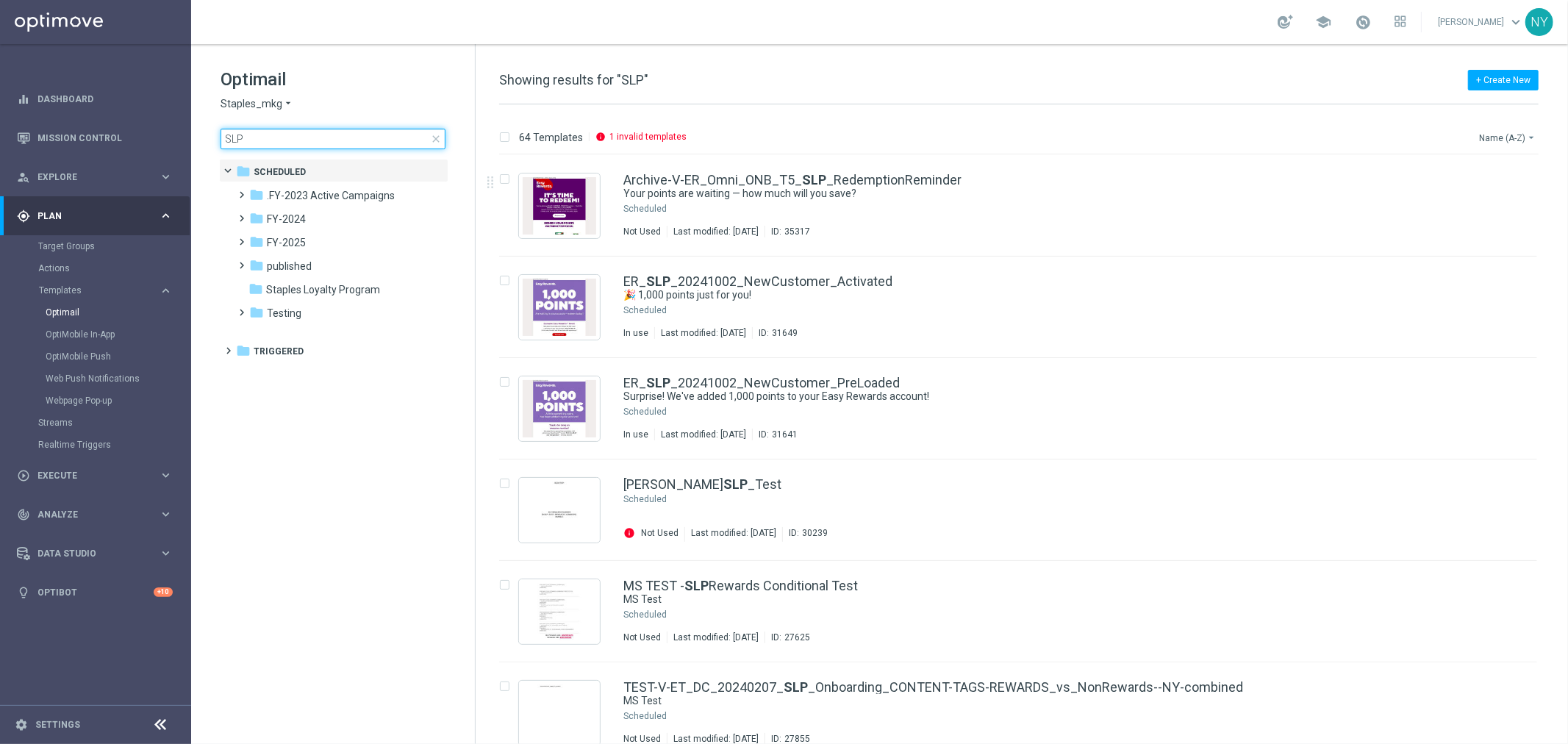
type input "SLP"
click at [1504, 136] on button "Name (A-Z) arrow_drop_down" at bounding box center [1508, 137] width 61 height 18
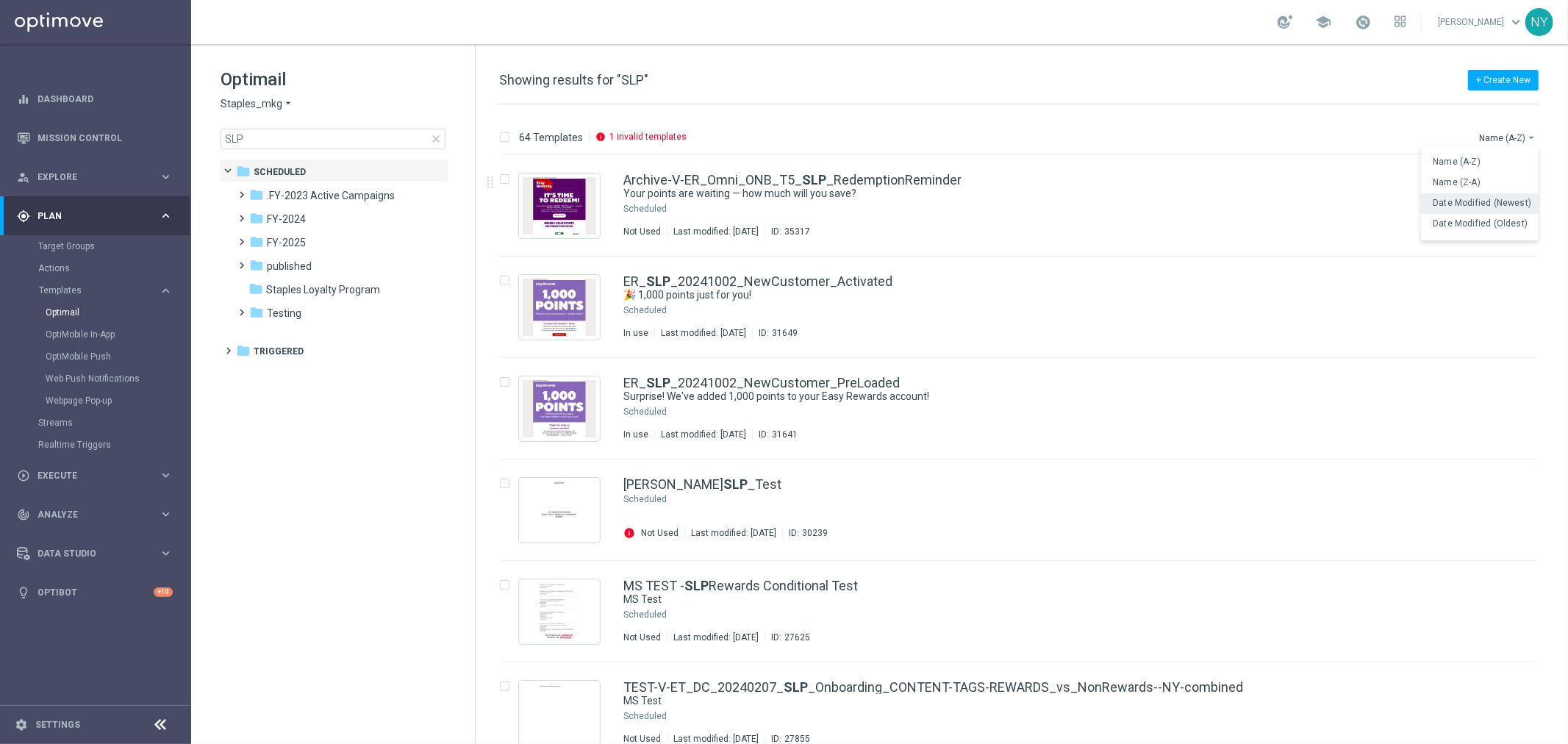
click at [1467, 203] on span "Date Modified (Newest)" at bounding box center [1482, 203] width 99 height 10
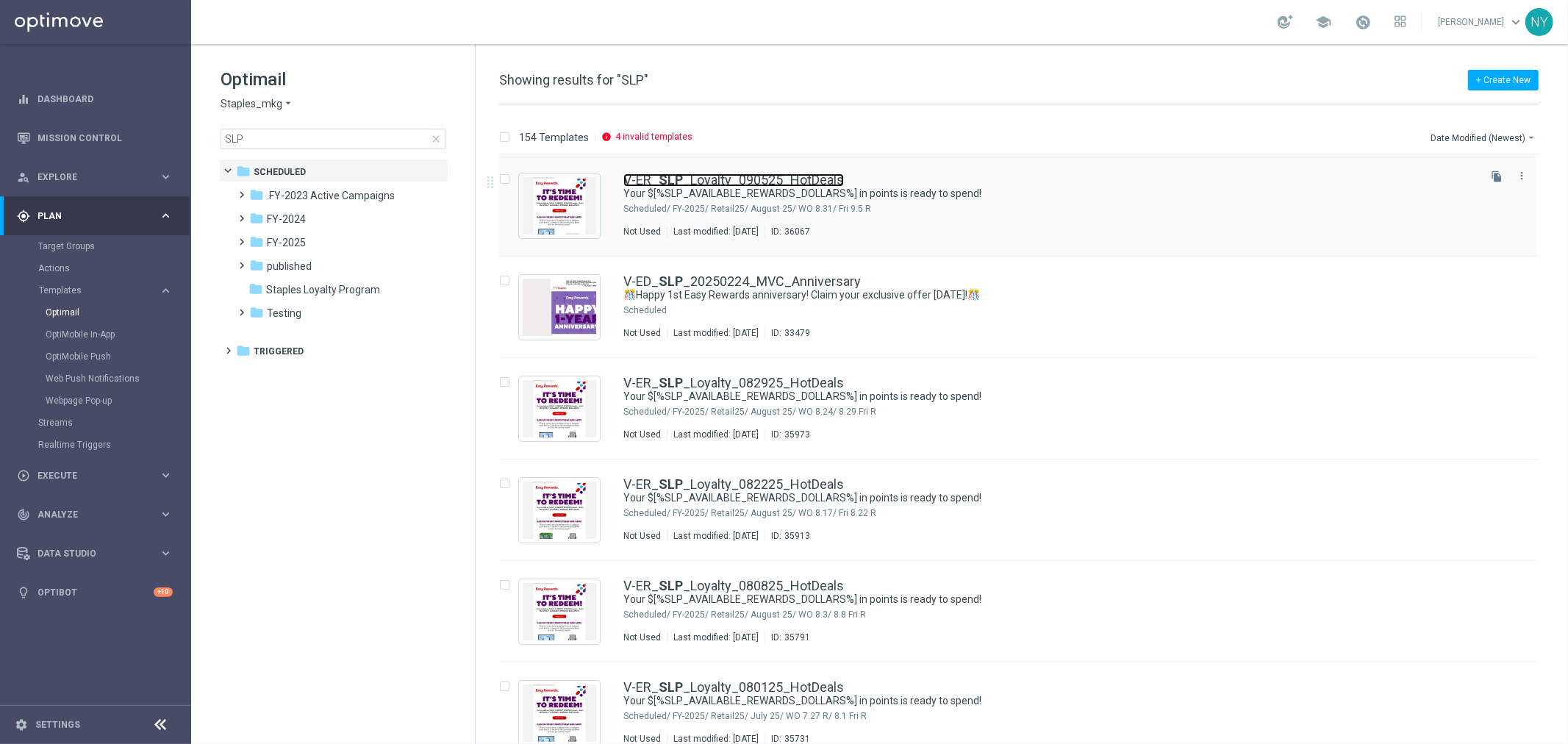
drag, startPoint x: 688, startPoint y: 179, endPoint x: 744, endPoint y: 181, distance: 56.0
click at [688, 179] on link "V-ER_ SLP _Loyalty_090525_HotDeals" at bounding box center [734, 180] width 221 height 13
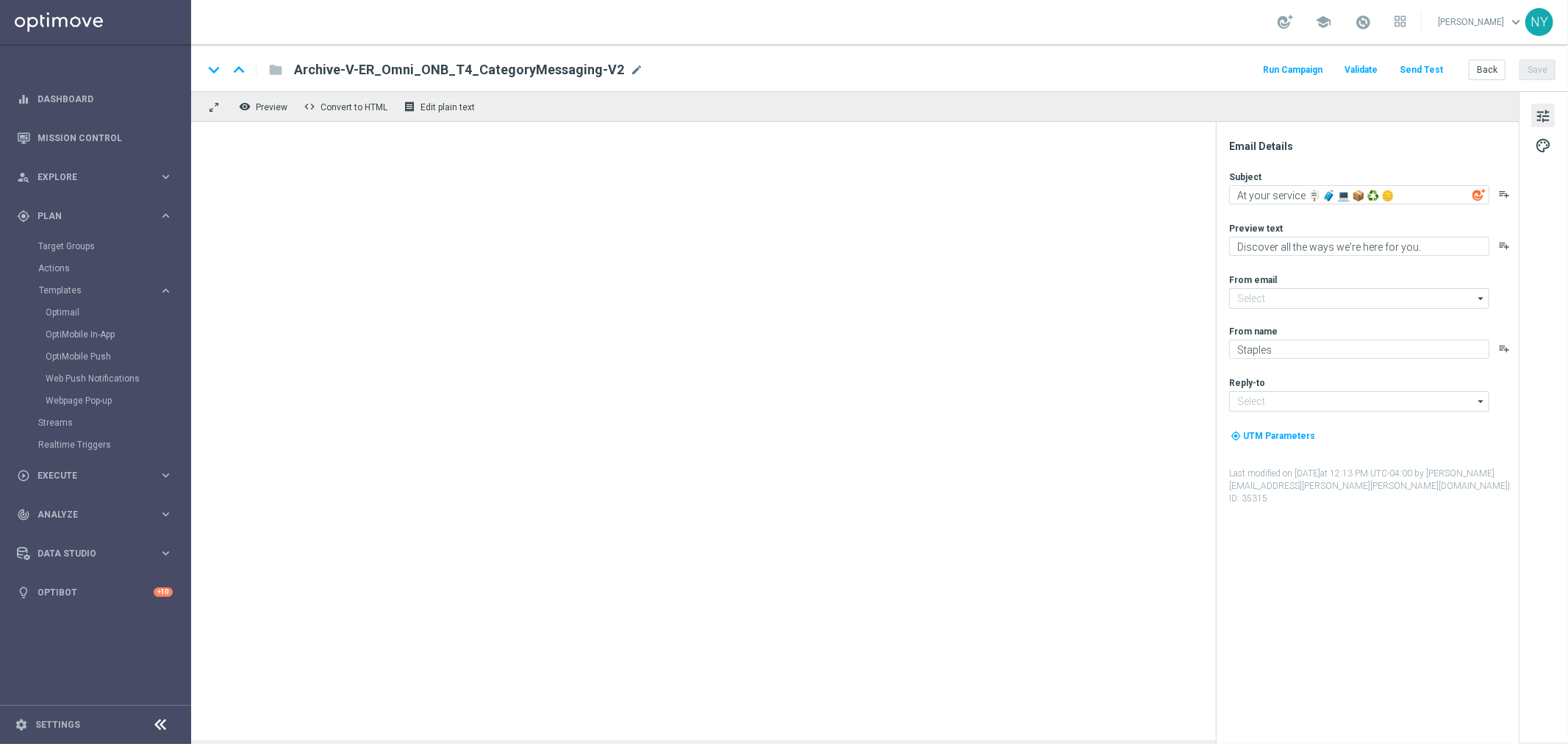
type input "[EMAIL_ADDRESS][DOMAIN_NAME]"
type textarea "Your $[%SLP_AVAILABLE_REWARDS_DOLLARS%] in points is ready to spend!"
type textarea "Redeem now and save on these top deals."
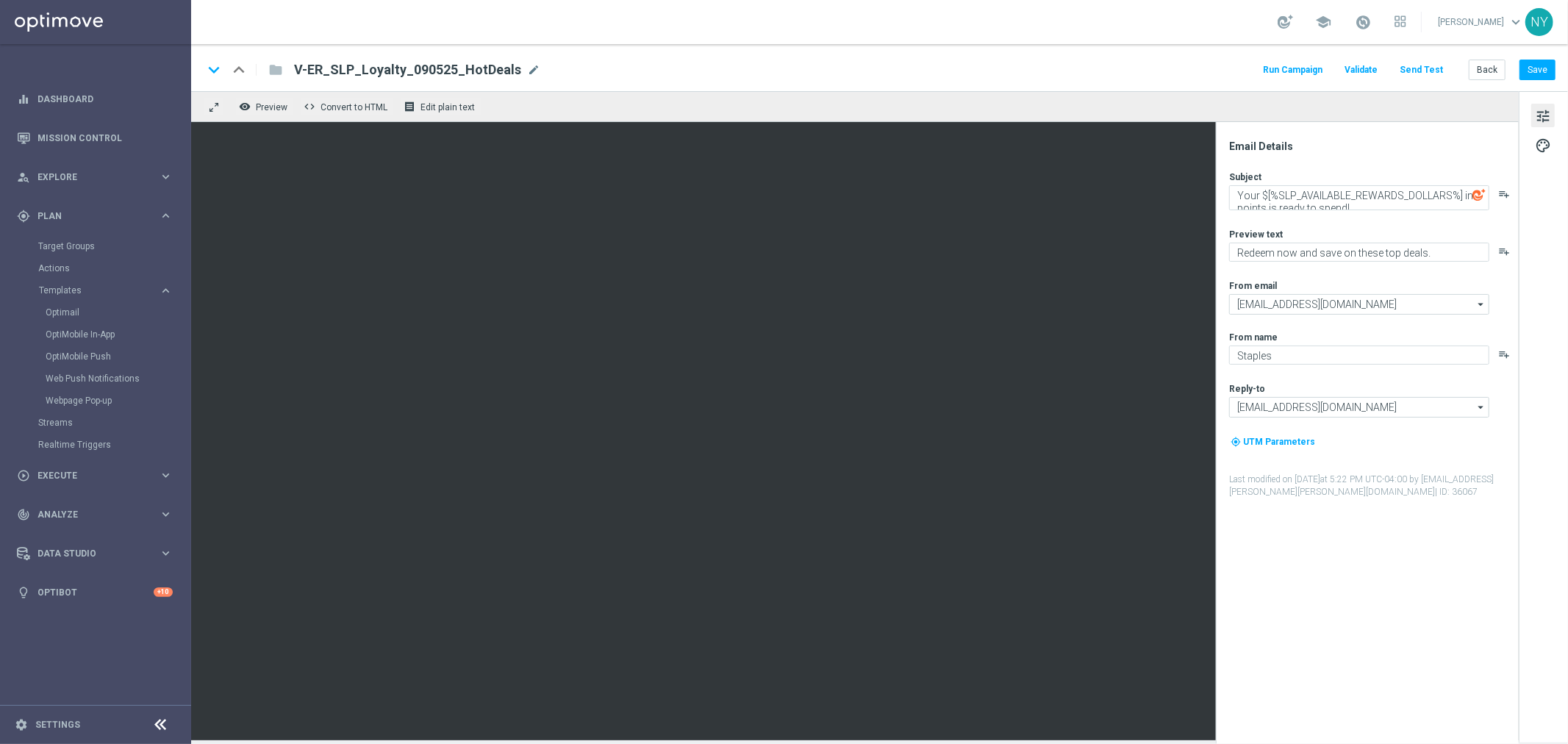
click at [1422, 64] on button "Send Test" at bounding box center [1421, 70] width 48 height 20
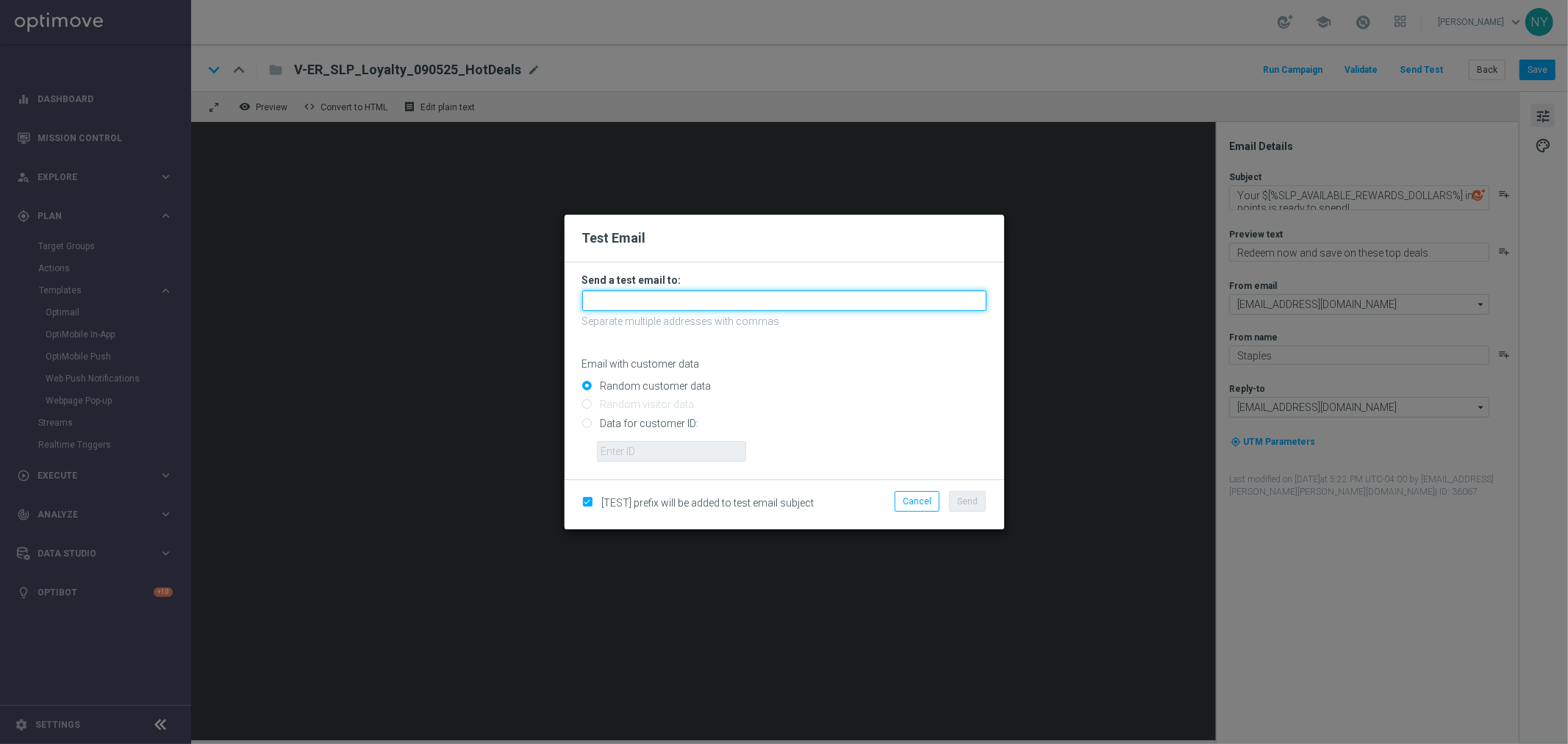
click at [600, 304] on input "text" at bounding box center [784, 300] width 404 height 21
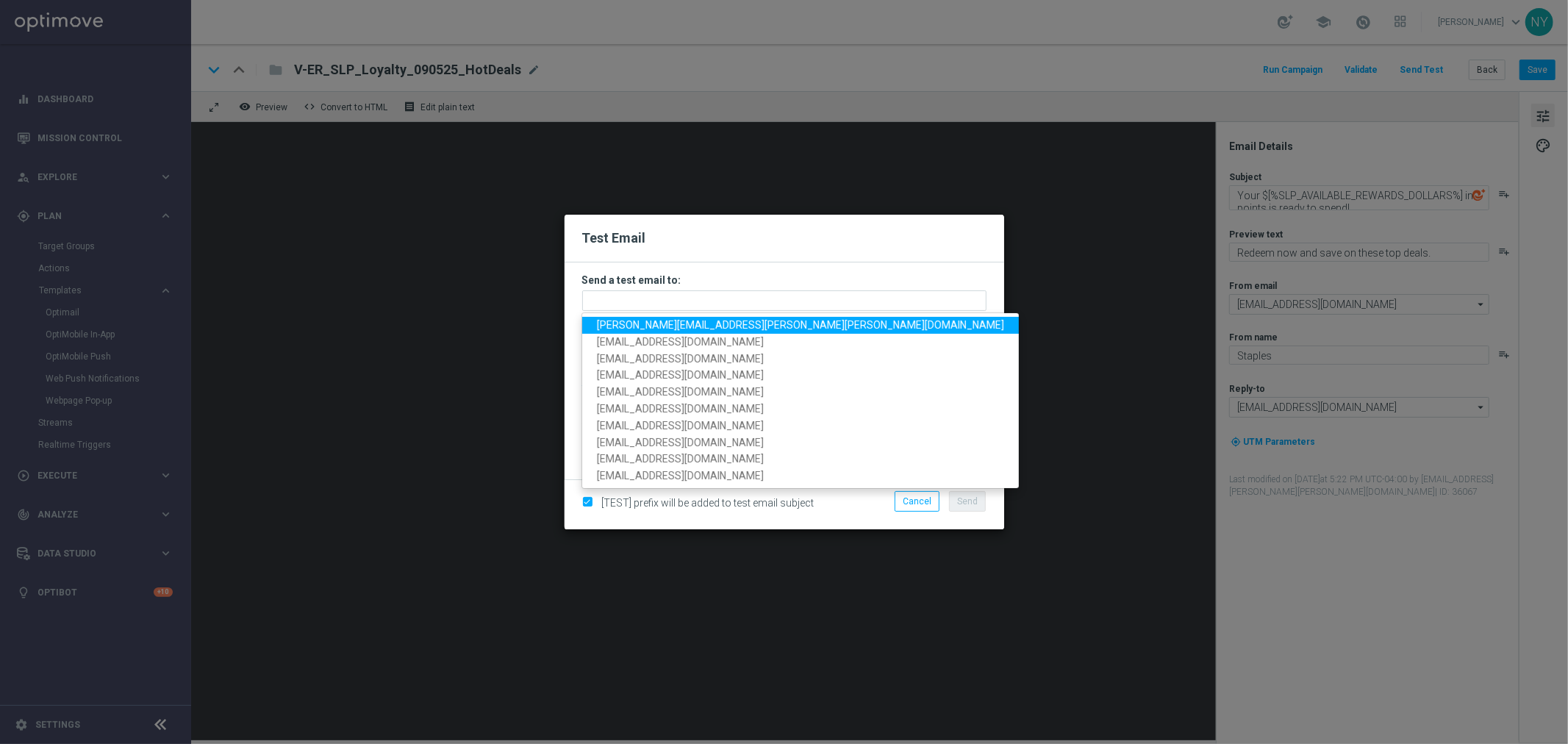
click at [626, 324] on span "[PERSON_NAME][EMAIL_ADDRESS][PERSON_NAME][PERSON_NAME][DOMAIN_NAME]" at bounding box center [800, 325] width 407 height 12
type input "[PERSON_NAME][EMAIL_ADDRESS][PERSON_NAME][PERSON_NAME][DOMAIN_NAME]"
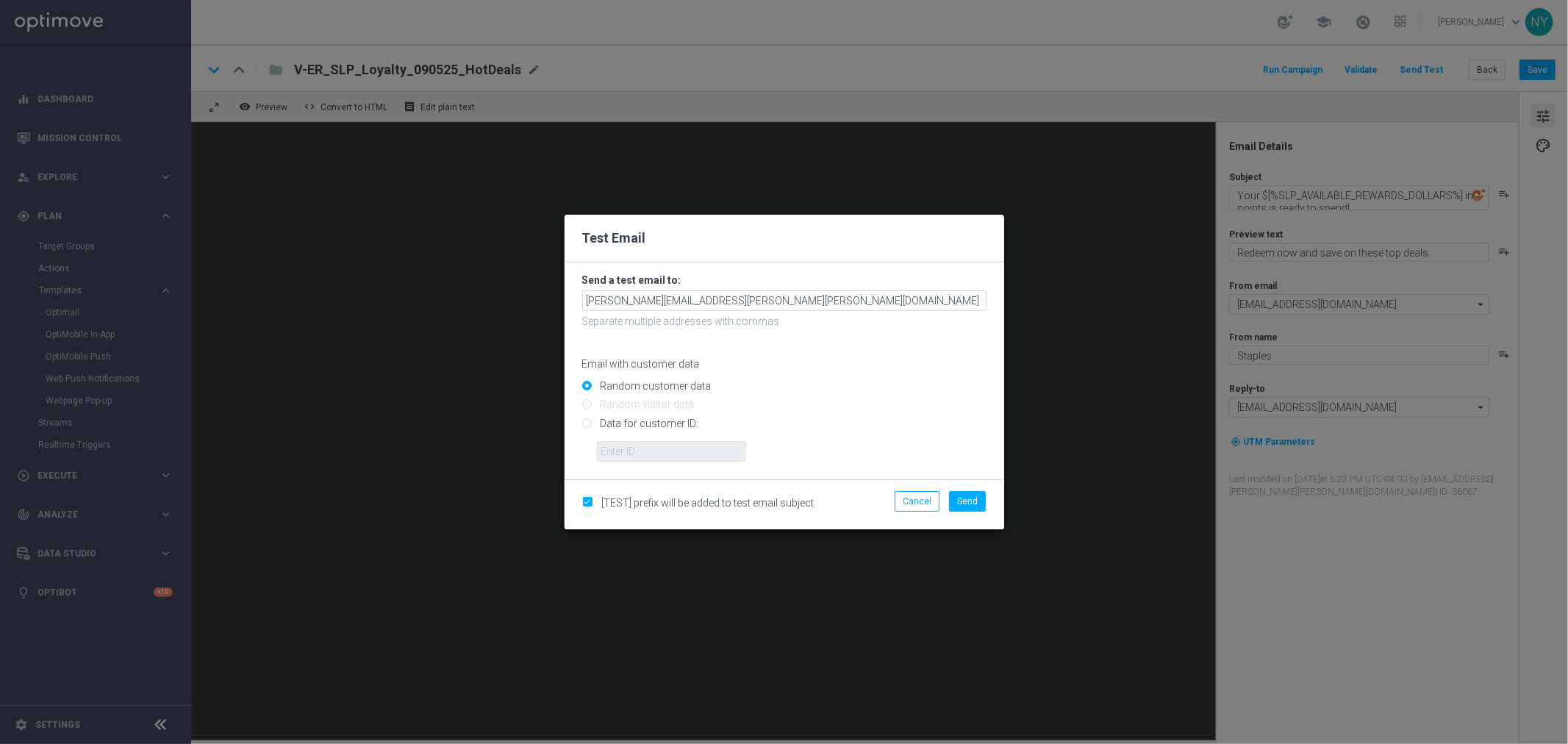
click at [584, 428] on input "Data for customer ID:" at bounding box center [784, 429] width 404 height 21
radio input "true"
click at [629, 451] on input "text" at bounding box center [671, 451] width 149 height 21
paste input "10000006208"
type input "10000006208"
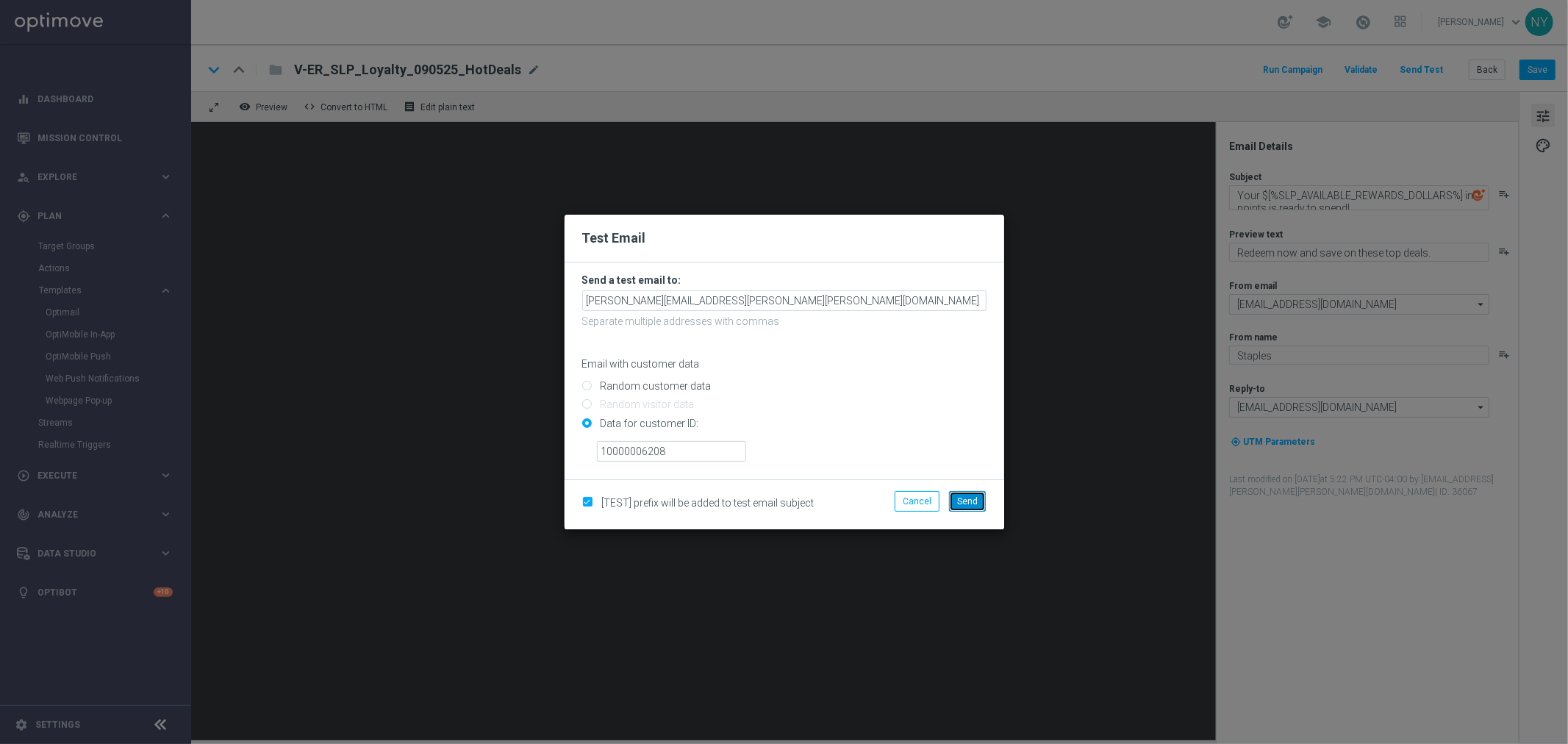
click at [960, 498] on span "Send" at bounding box center [967, 501] width 21 height 10
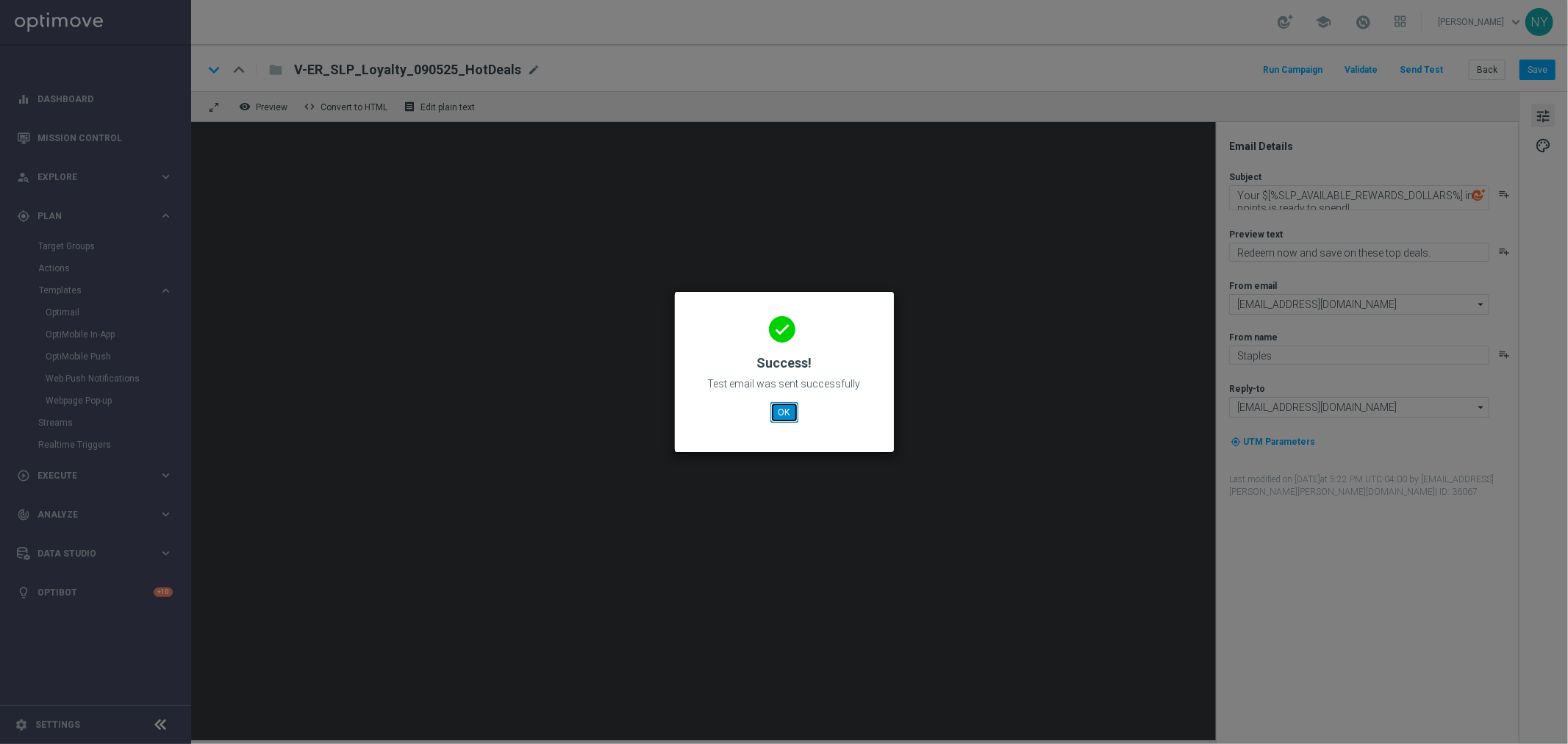
click at [771, 413] on button "OK" at bounding box center [784, 413] width 28 height 21
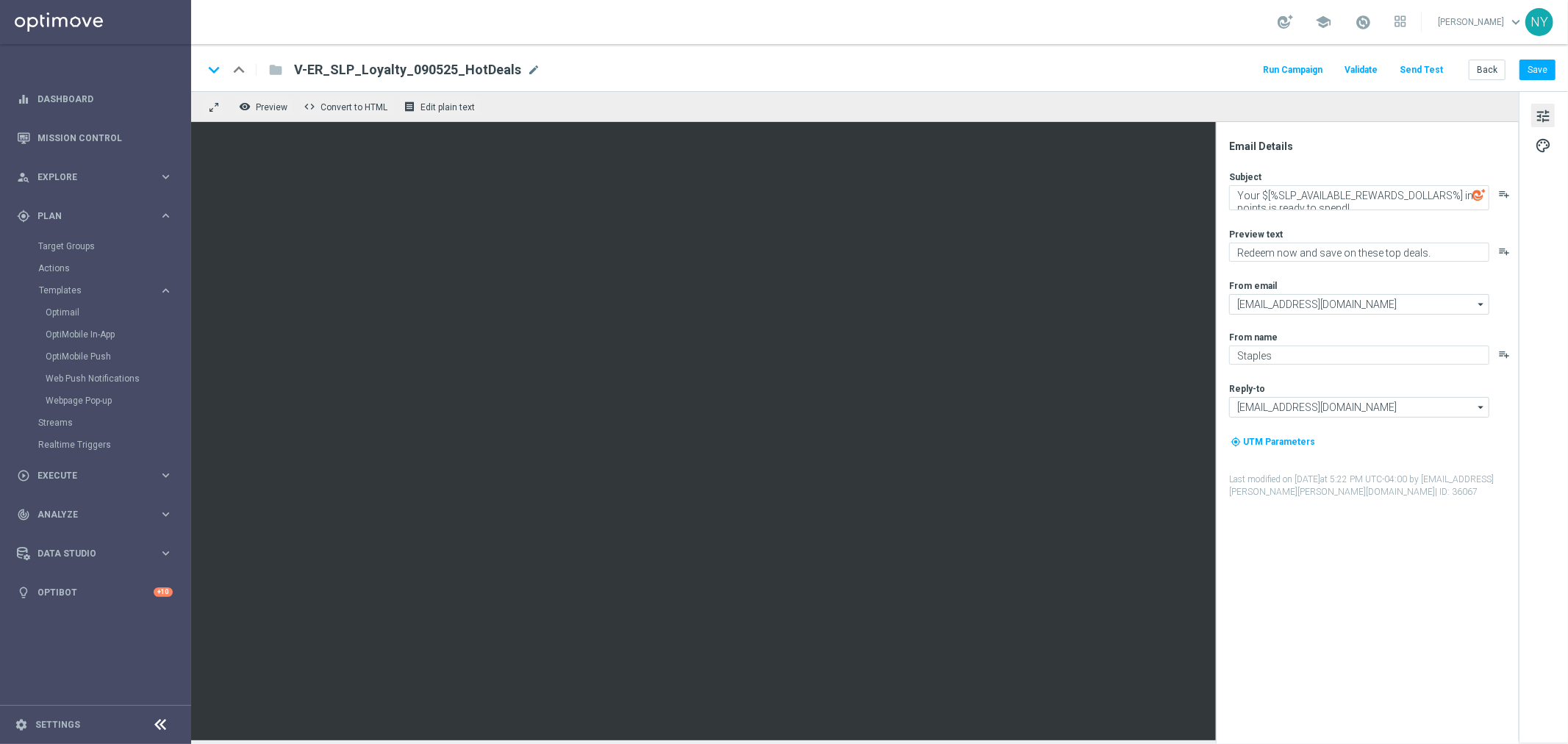
click at [1423, 67] on button "Send Test" at bounding box center [1421, 70] width 48 height 20
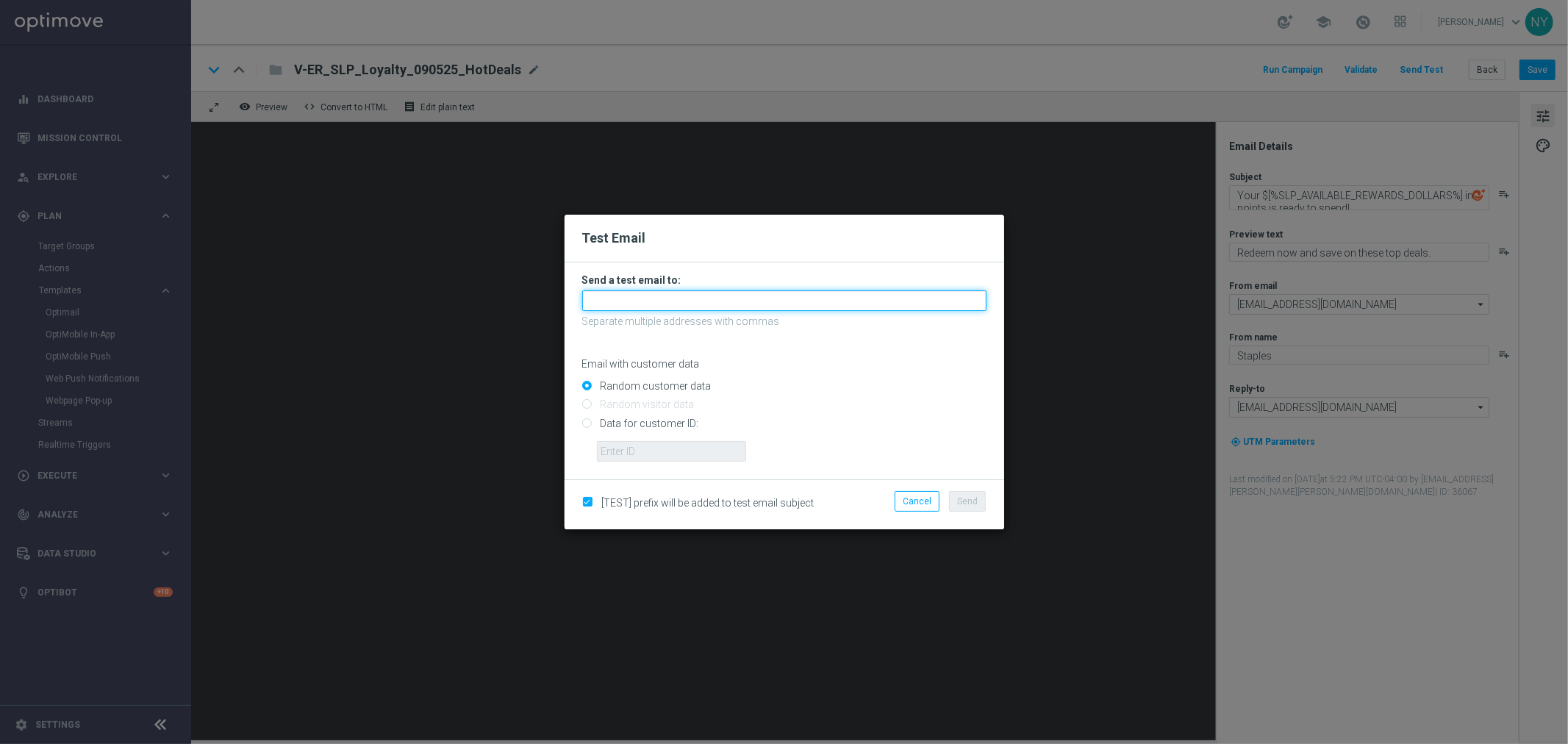
click at [627, 300] on input "text" at bounding box center [784, 300] width 404 height 21
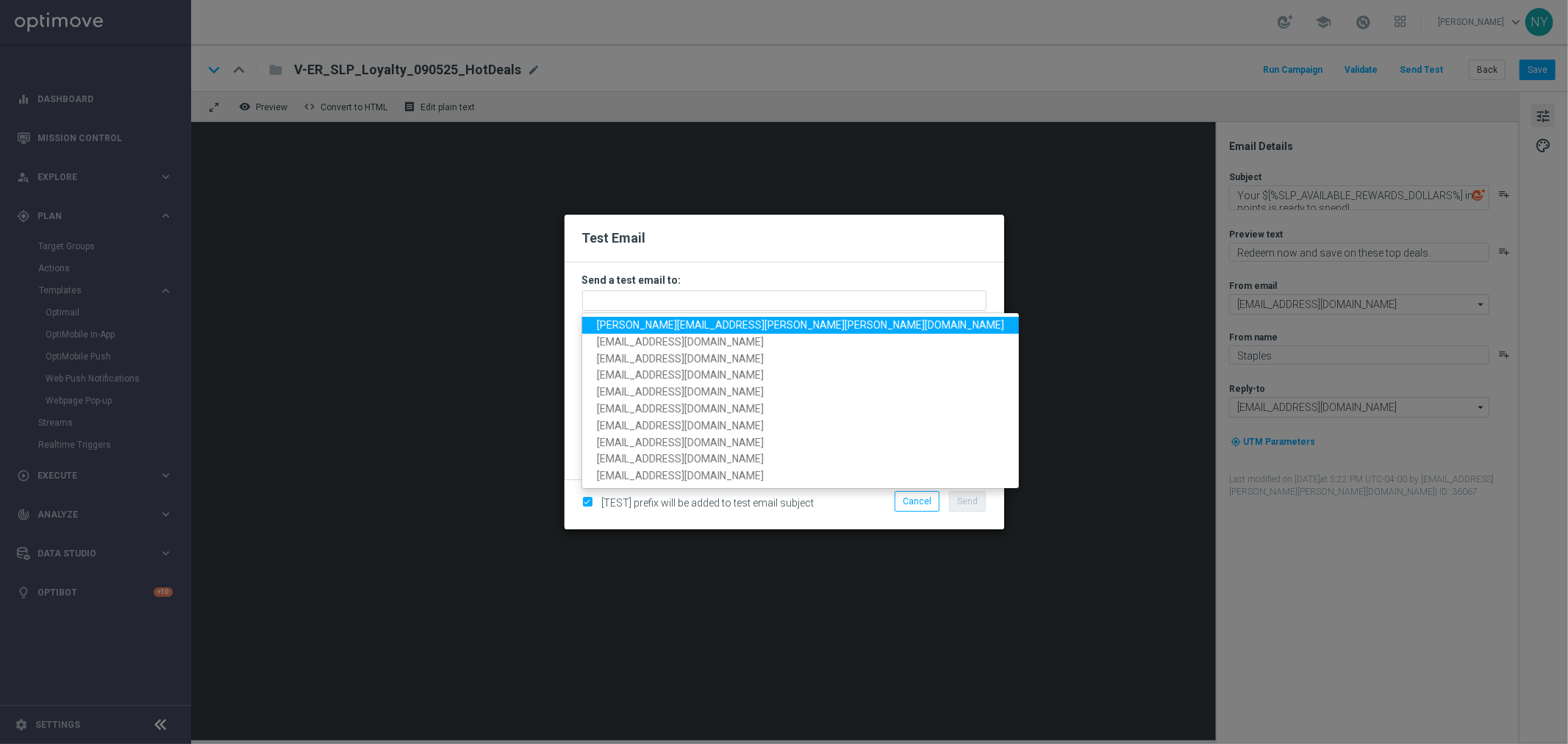
click at [634, 321] on span "[PERSON_NAME][EMAIL_ADDRESS][PERSON_NAME][PERSON_NAME][DOMAIN_NAME]" at bounding box center [800, 325] width 407 height 12
type input "[PERSON_NAME][EMAIL_ADDRESS][PERSON_NAME][PERSON_NAME][DOMAIN_NAME]"
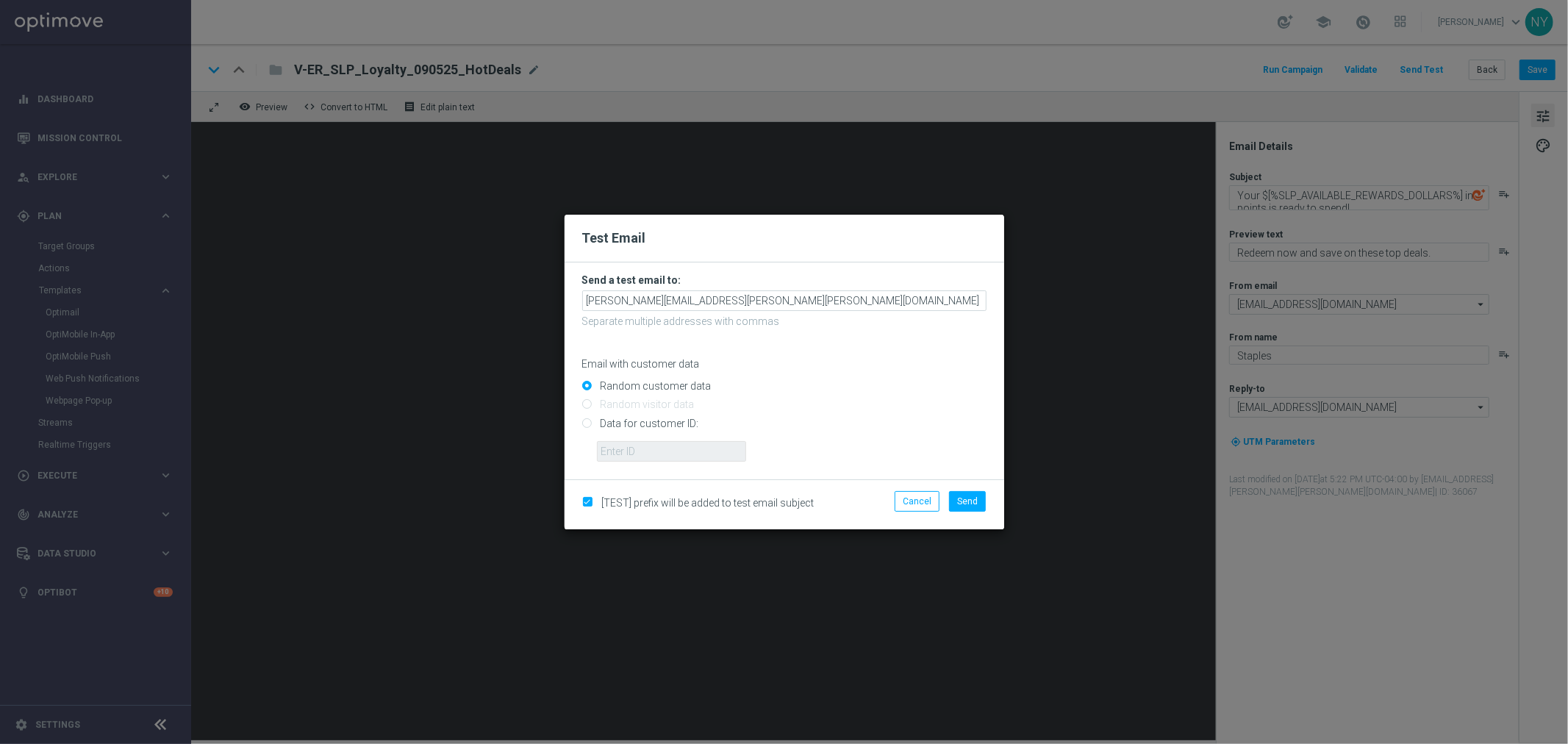
click at [584, 423] on input "Data for customer ID:" at bounding box center [784, 429] width 404 height 21
radio input "true"
click at [625, 445] on input "text" at bounding box center [671, 451] width 149 height 21
paste input "10000029335"
type input "10000029335"
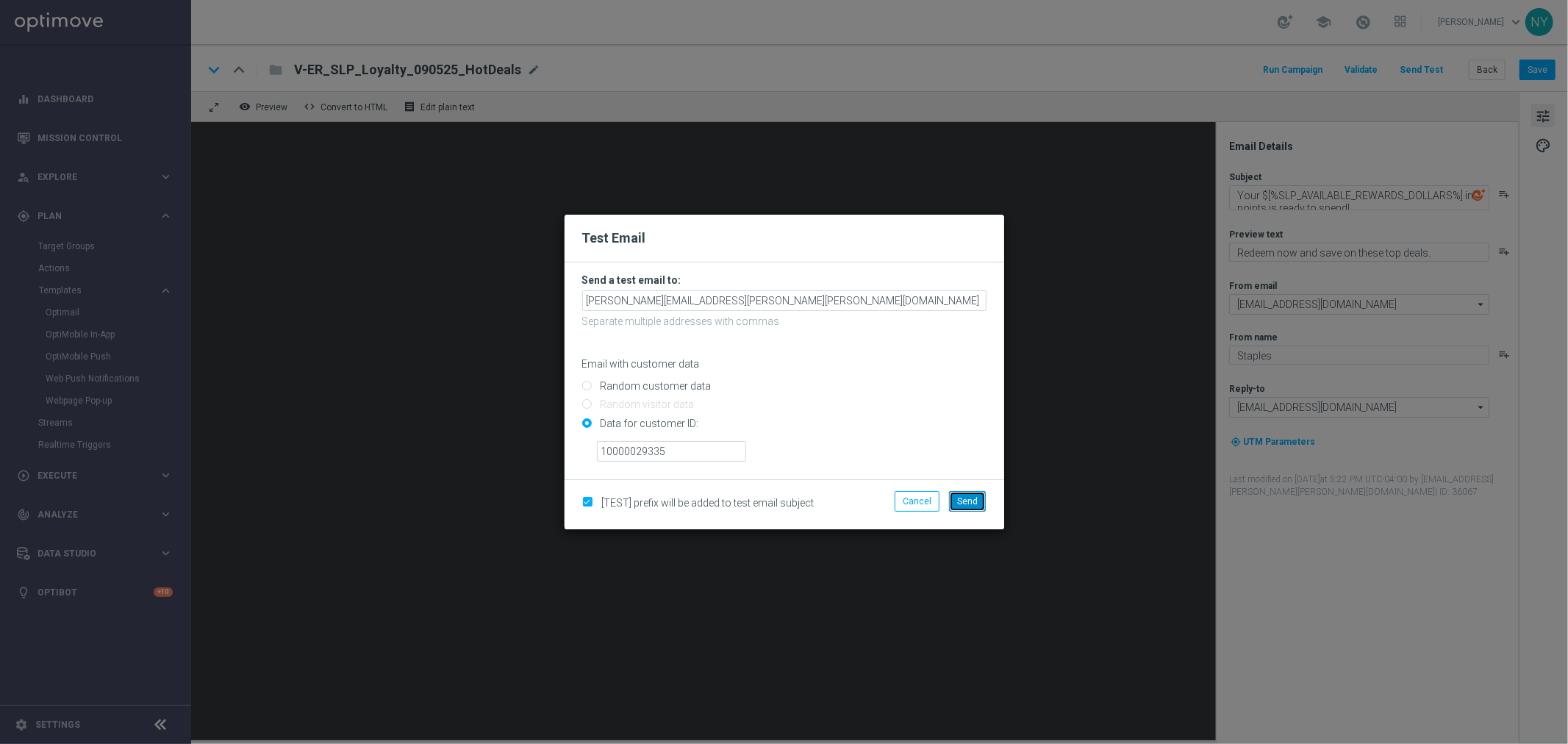
click at [968, 509] on button "Send" at bounding box center [967, 501] width 37 height 21
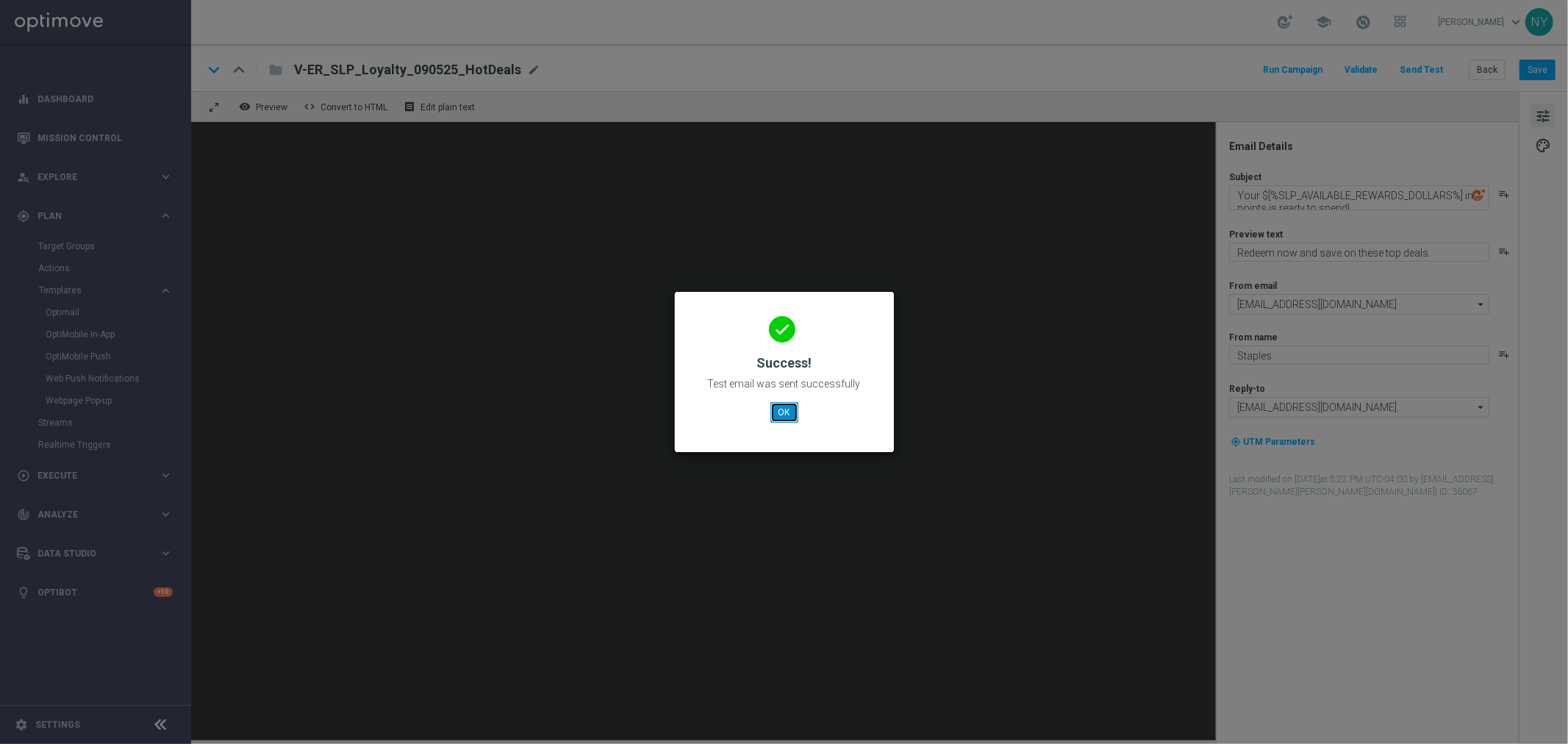
click at [787, 408] on button "OK" at bounding box center [784, 413] width 28 height 21
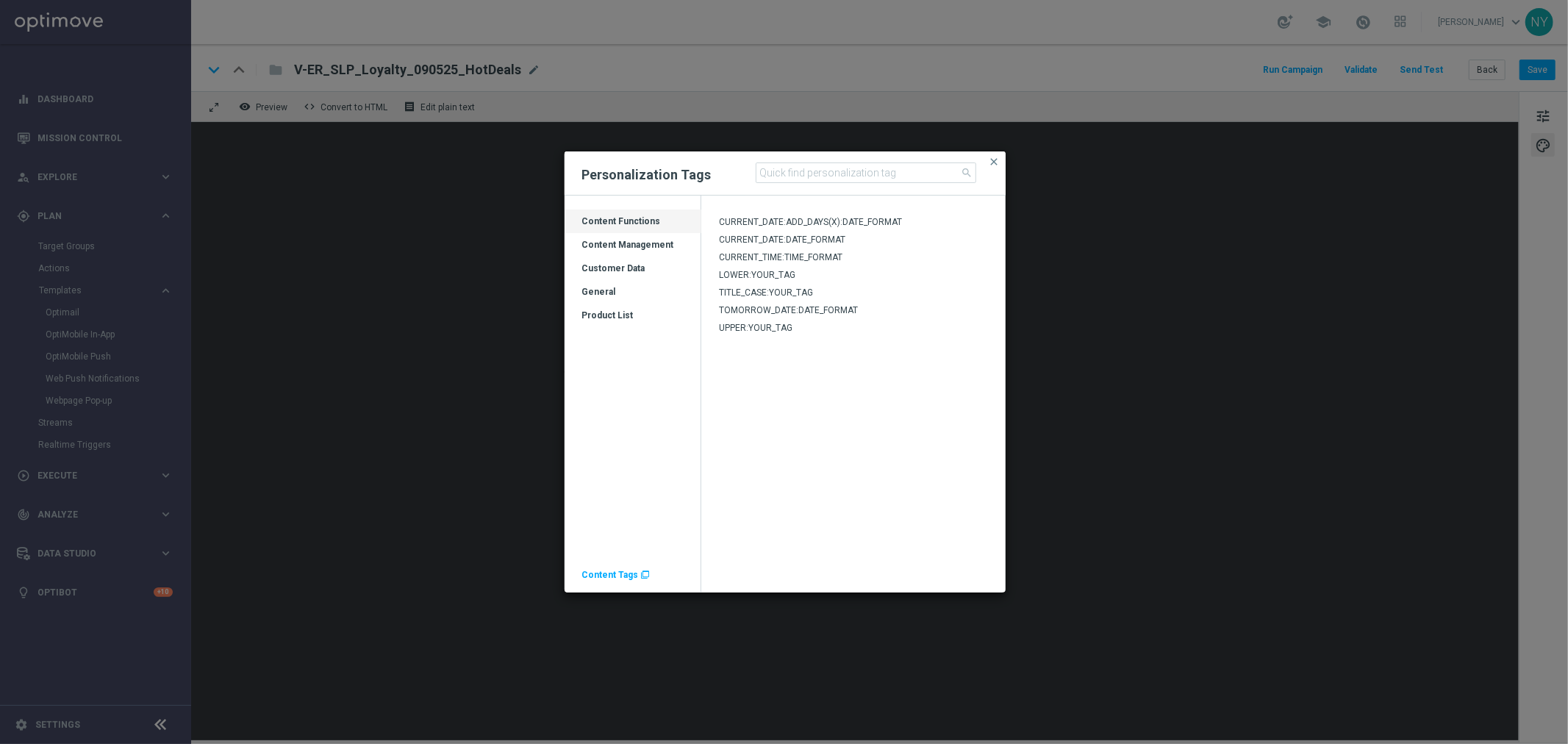
click at [601, 572] on span "Content Tags" at bounding box center [611, 575] width 57 height 10
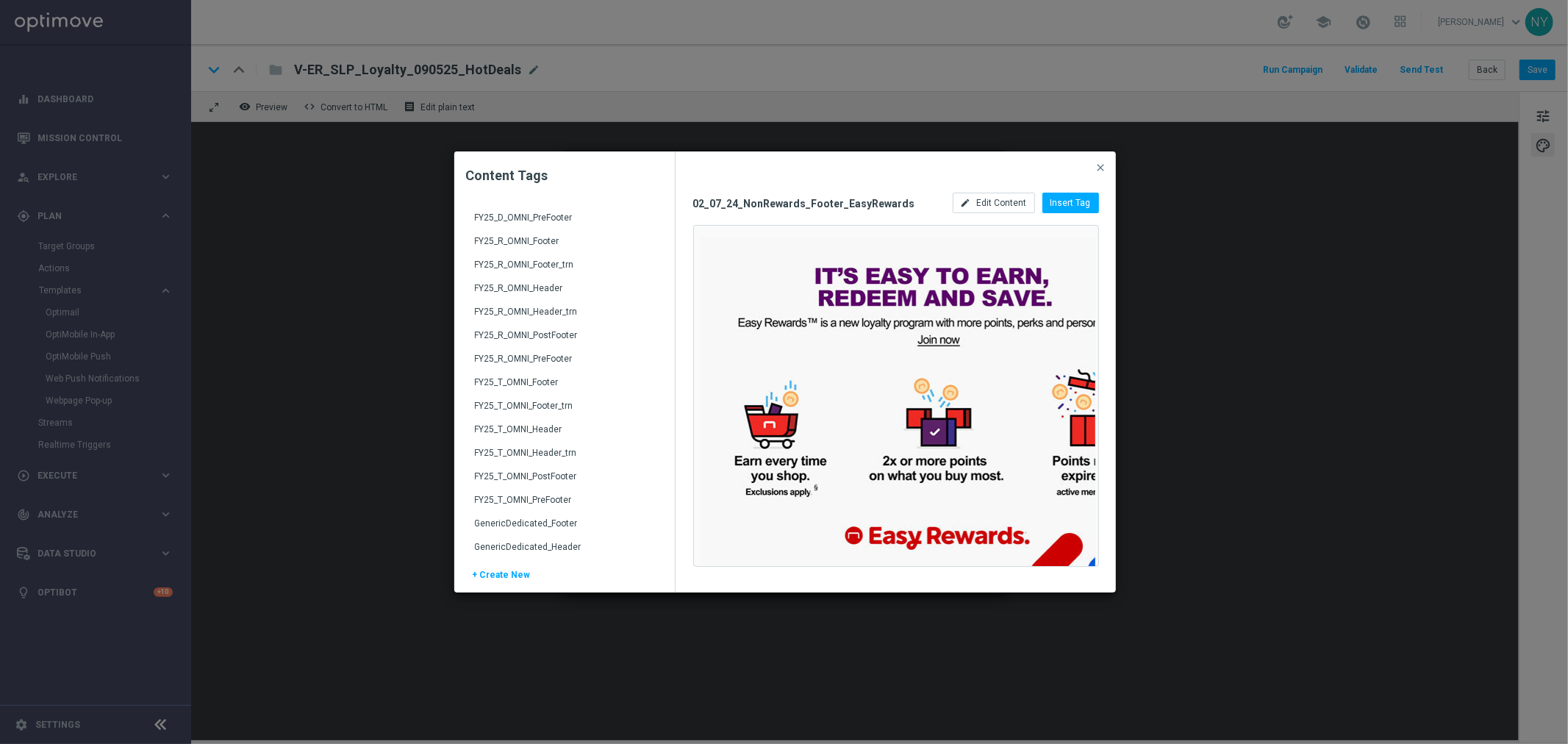
scroll to position [1960, 0]
click at [545, 368] on div "FY25_R_OMNI_Header" at bounding box center [566, 376] width 182 height 23
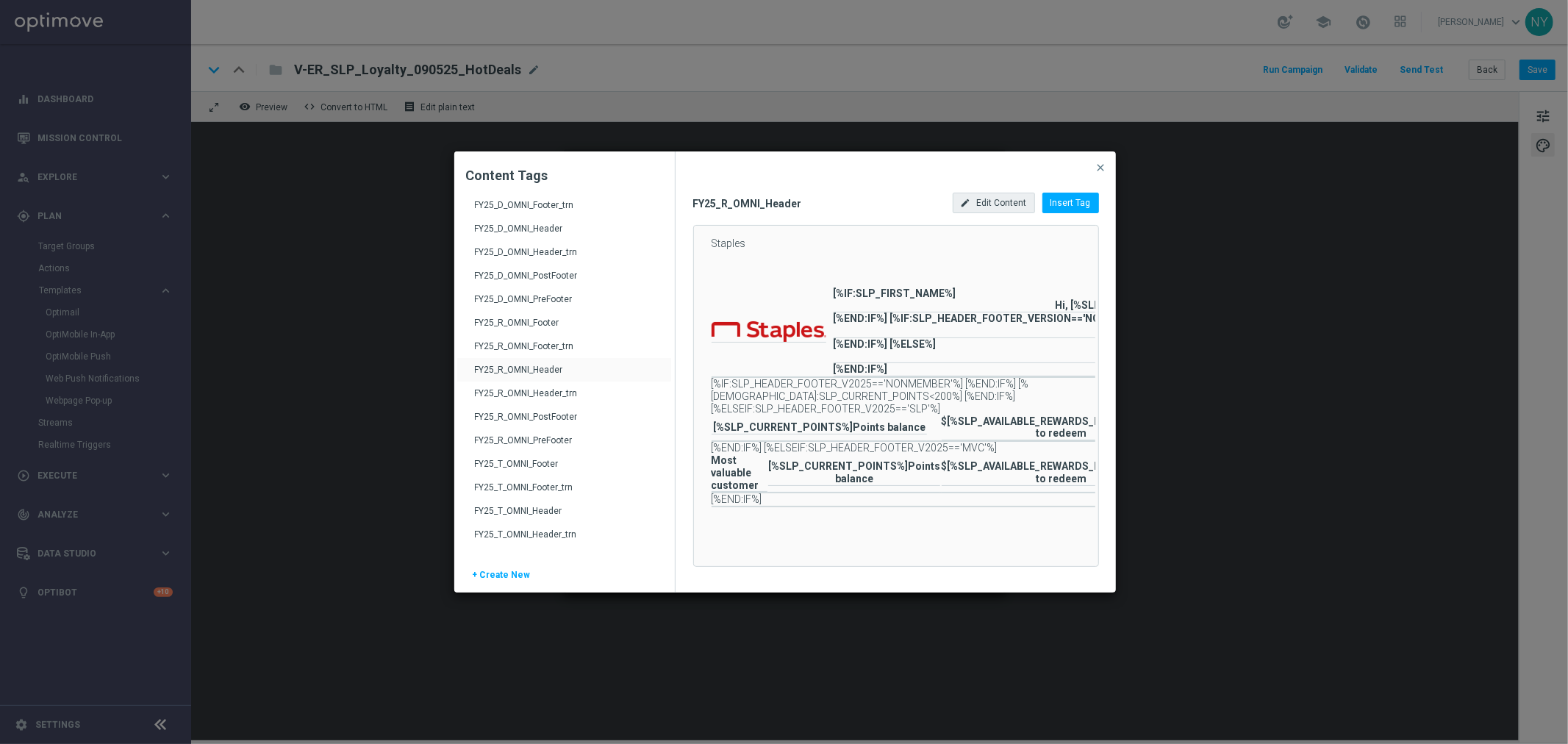
click at [996, 207] on span "Edit Content" at bounding box center [1002, 203] width 50 height 10
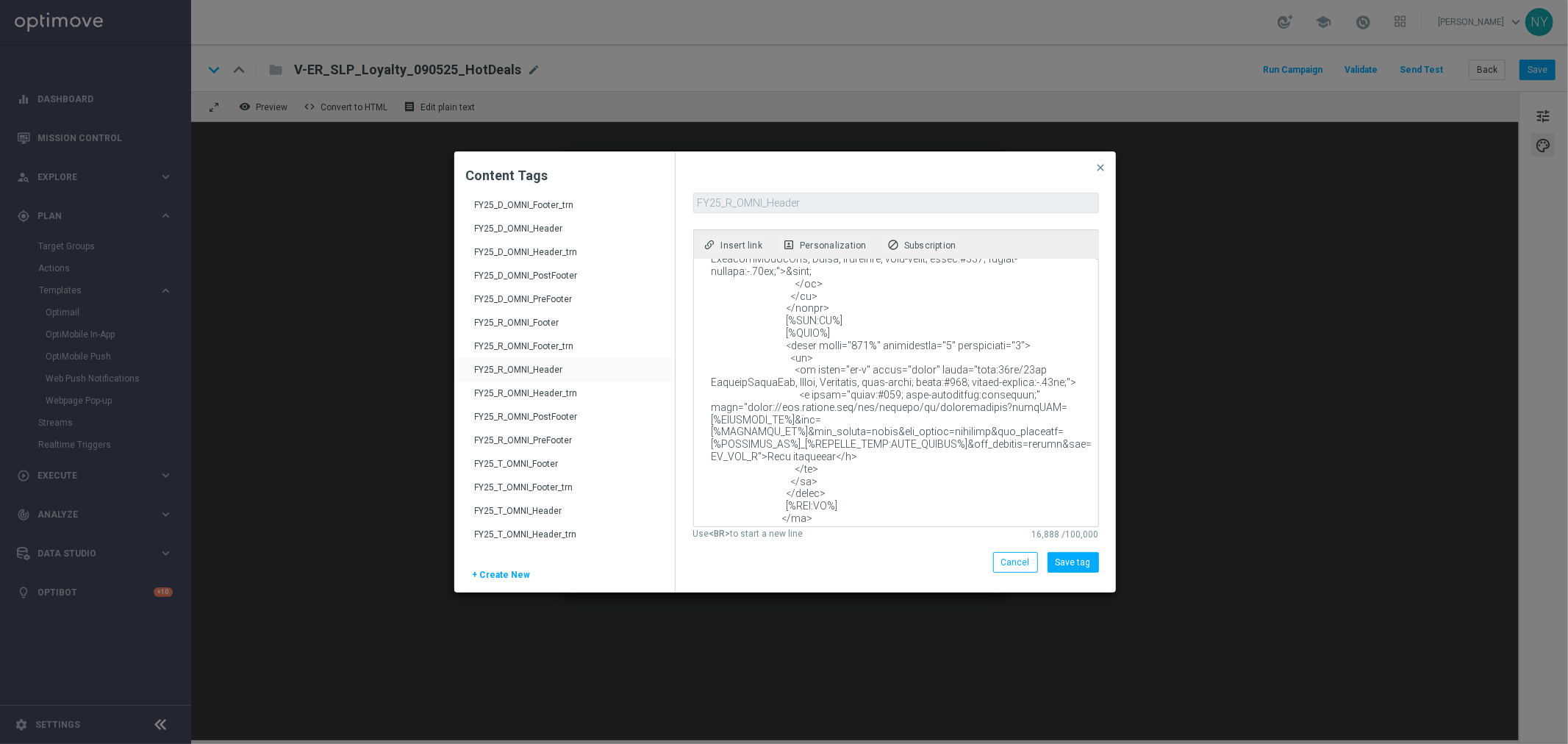
scroll to position [2777, 0]
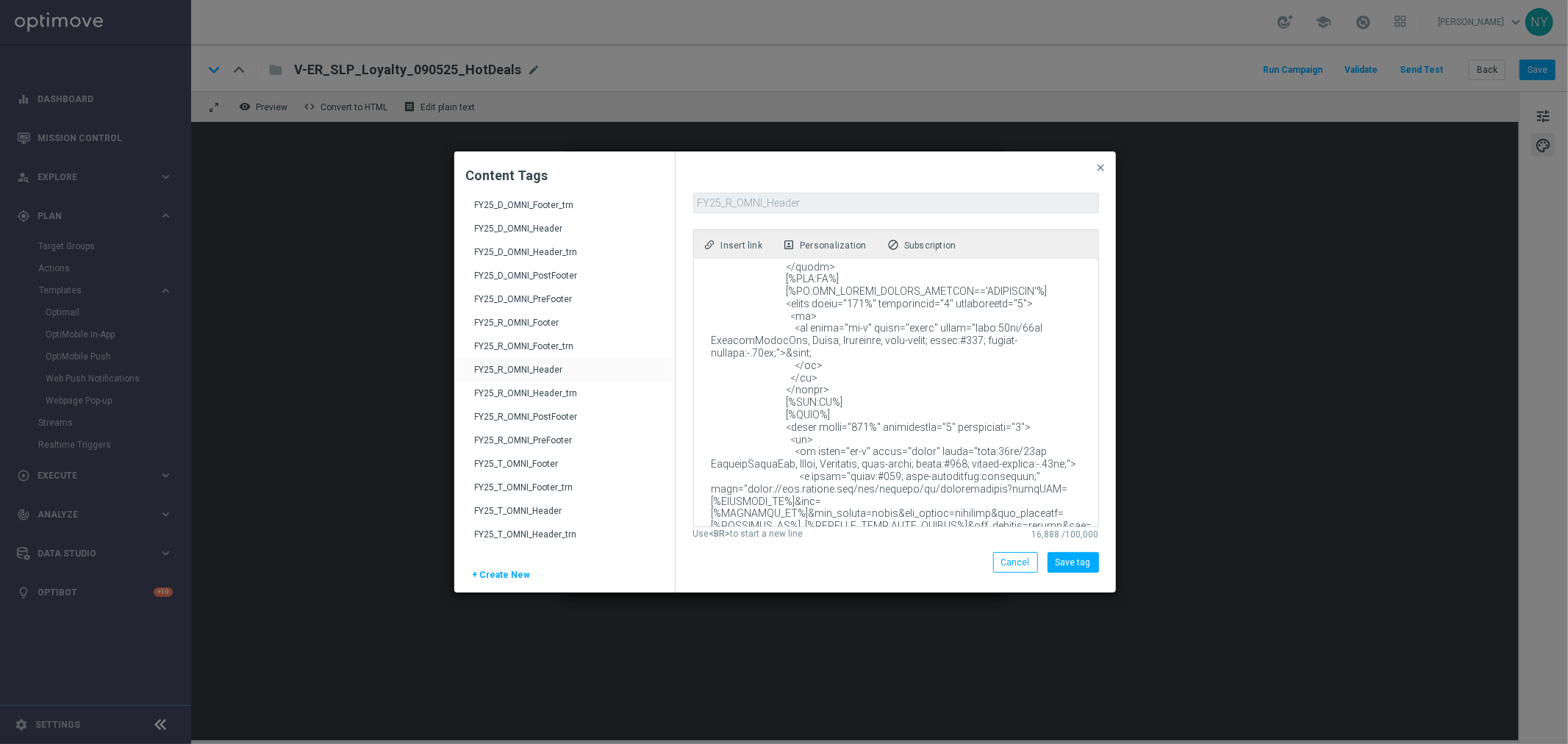
click at [833, 406] on textarea at bounding box center [894, 393] width 402 height 267
click at [1002, 572] on div "Cancel" at bounding box center [1016, 562] width 45 height 21
click at [1023, 567] on span "Cancel" at bounding box center [1016, 562] width 28 height 10
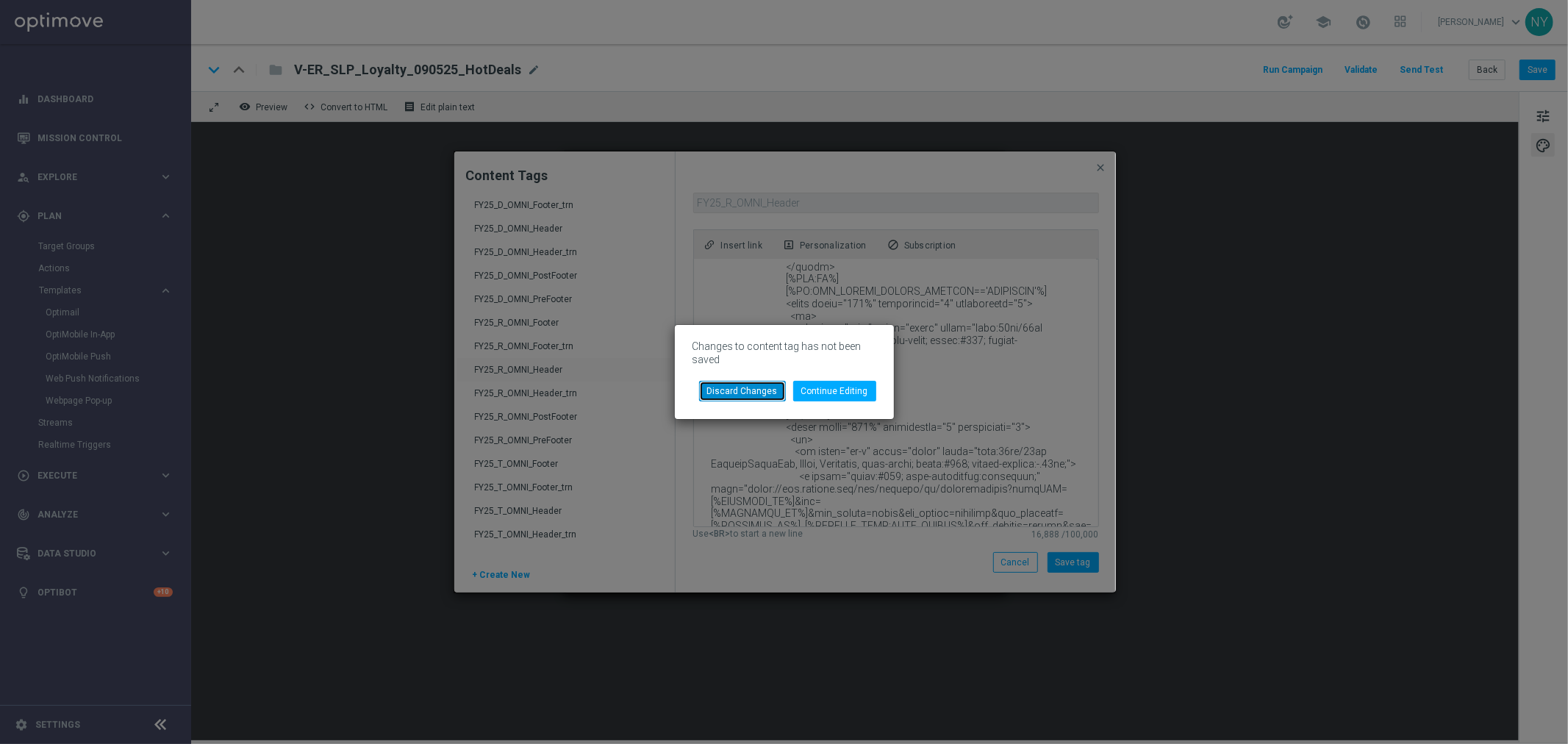
click at [736, 399] on button "Discard Changes" at bounding box center [743, 391] width 87 height 21
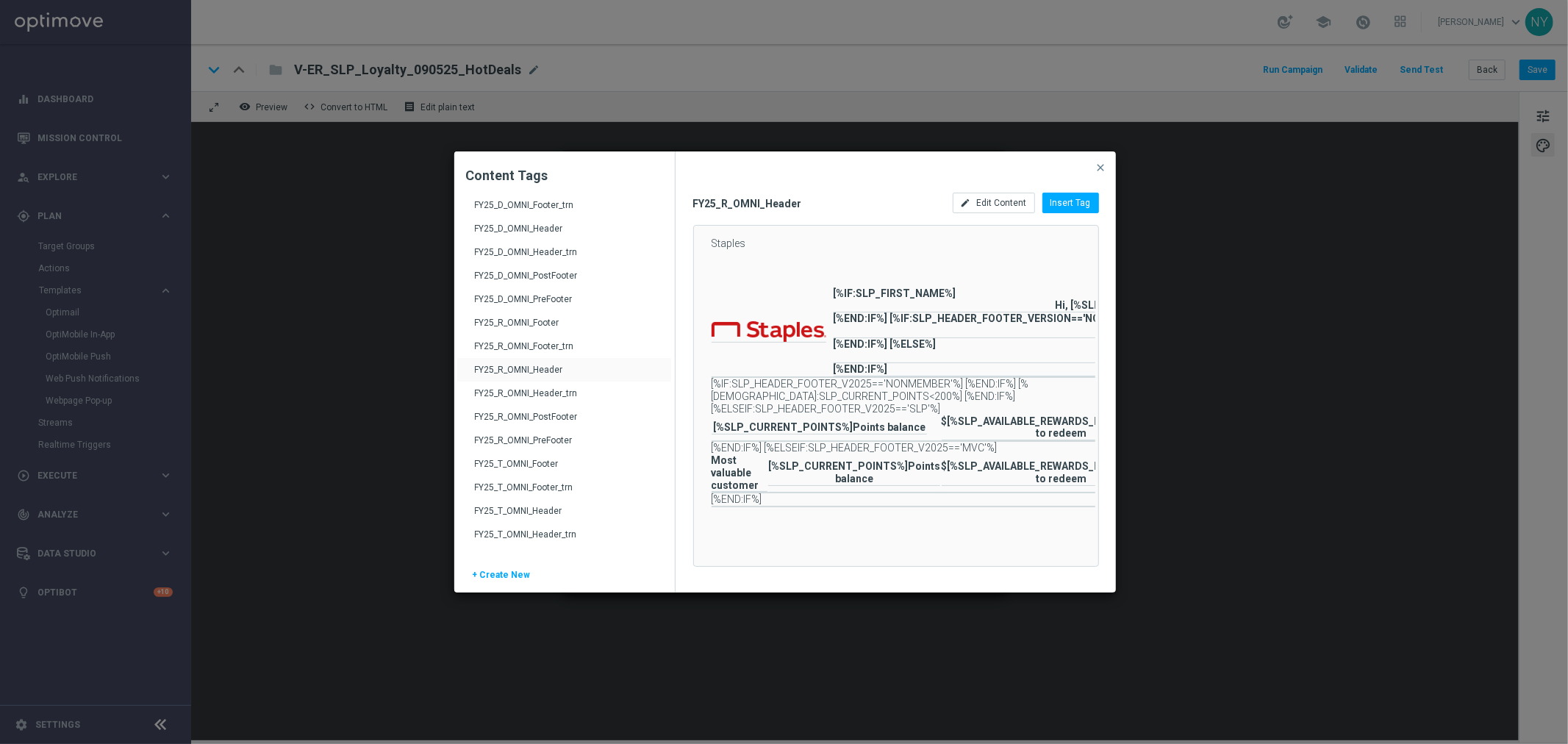
click at [1104, 175] on button "close" at bounding box center [1101, 167] width 15 height 18
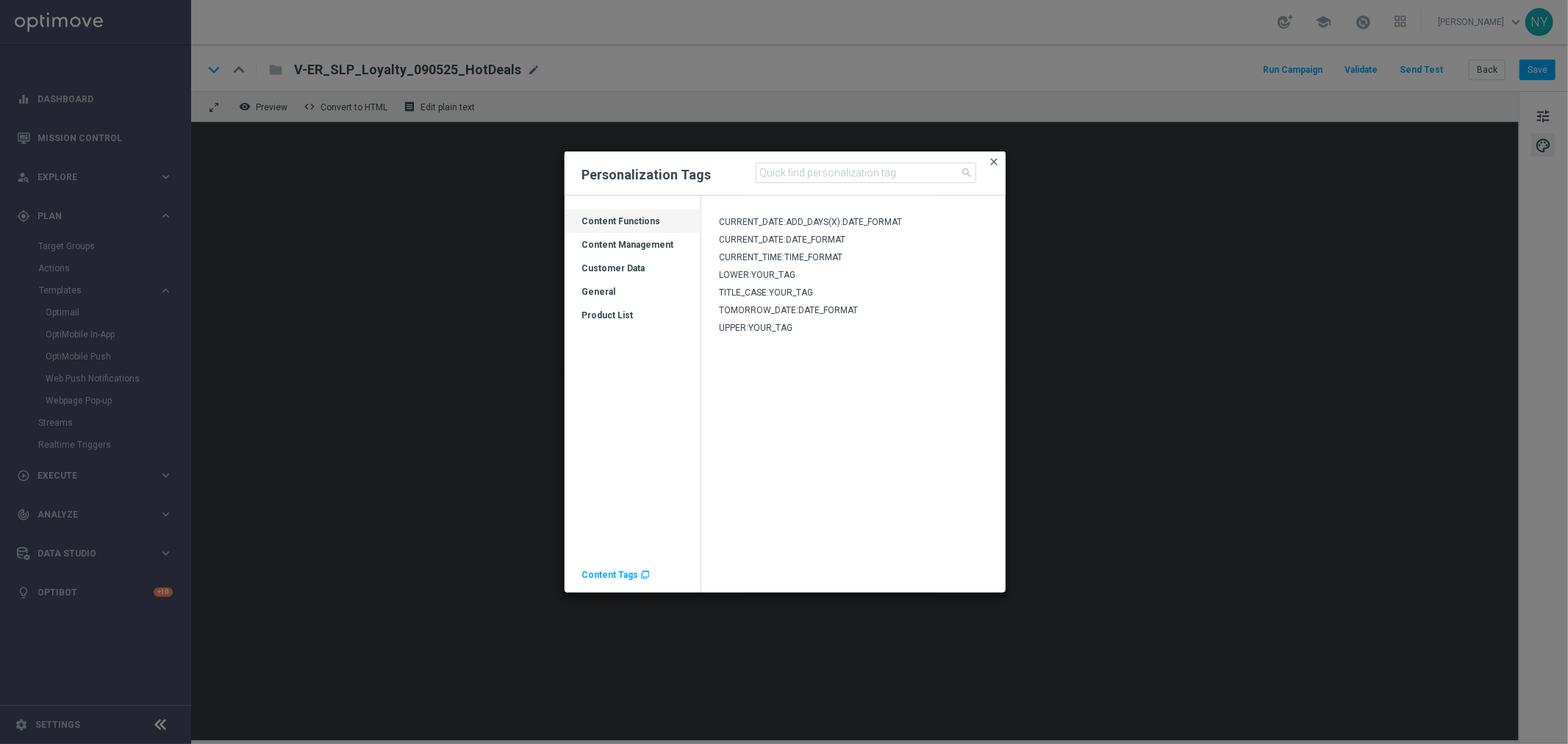
click at [996, 164] on span "close" at bounding box center [995, 162] width 12 height 12
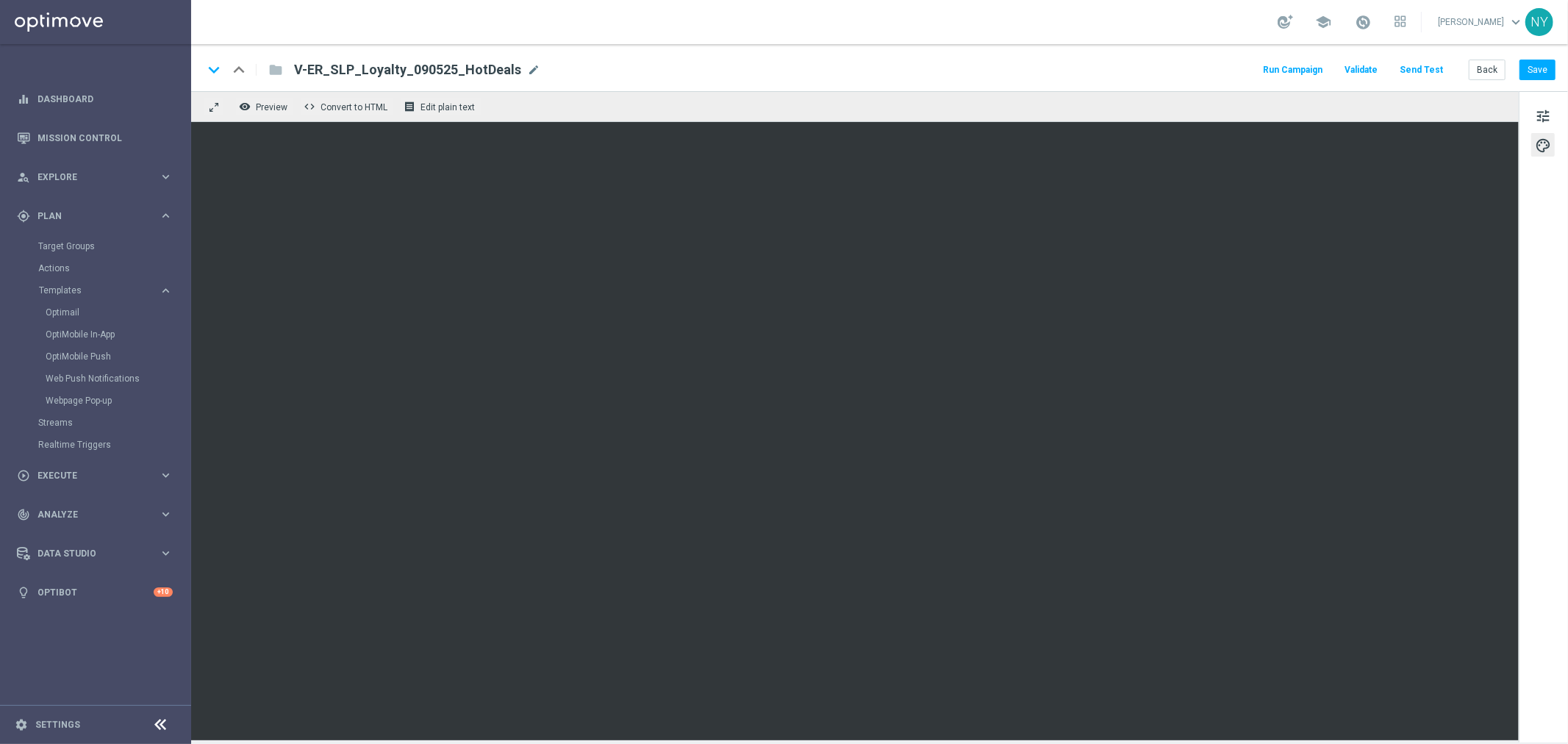
click at [1421, 71] on button "Send Test" at bounding box center [1421, 70] width 48 height 20
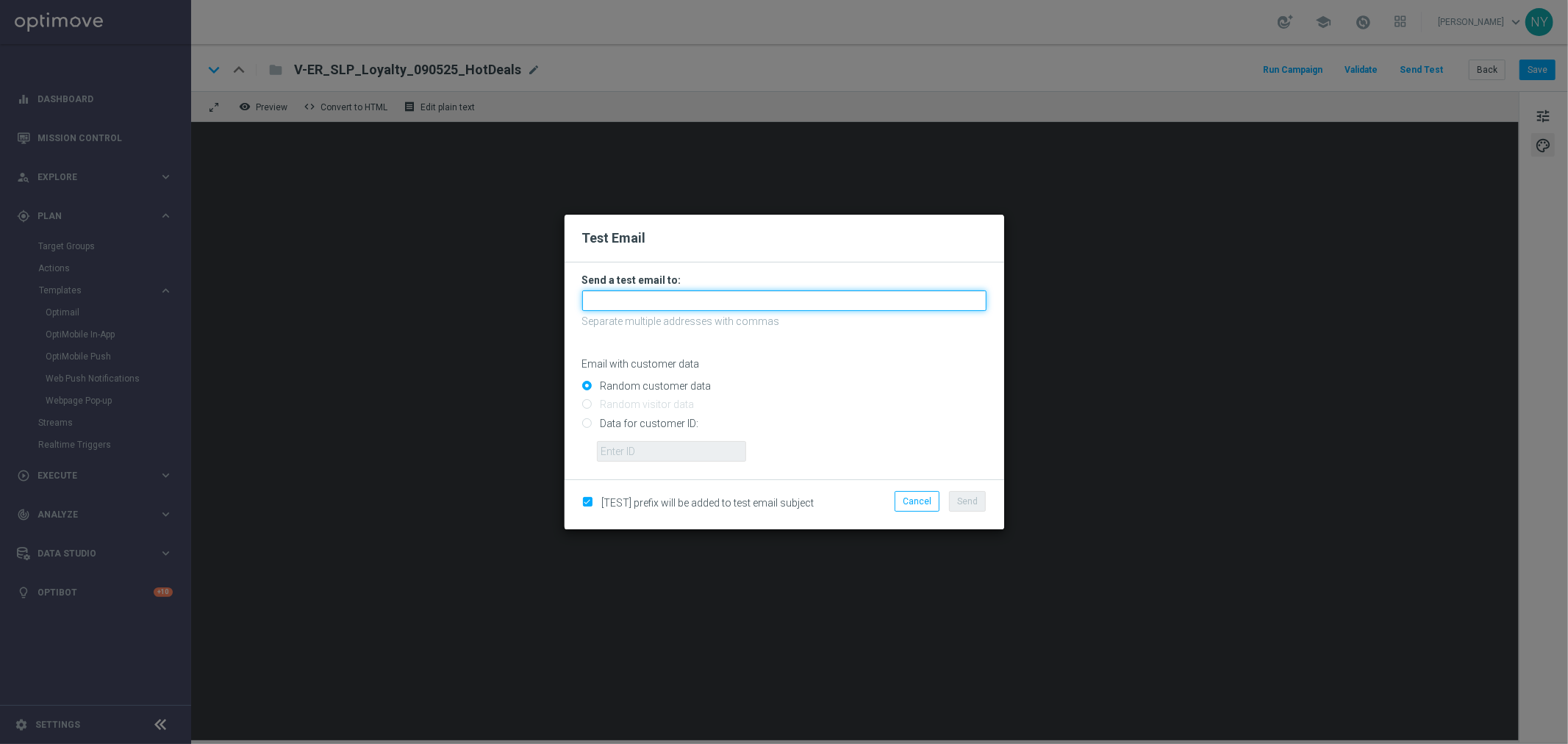
click at [633, 298] on input "text" at bounding box center [784, 300] width 404 height 21
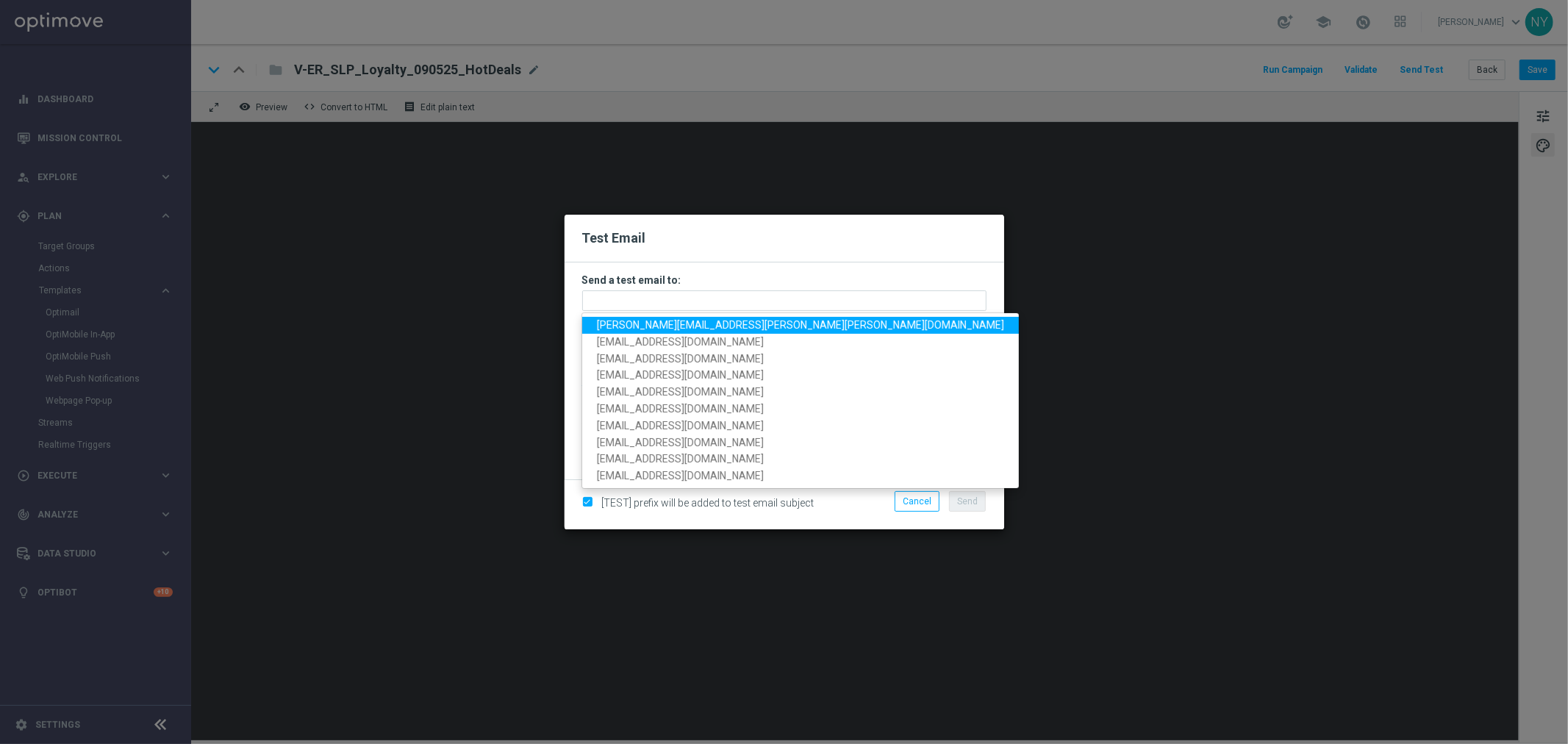
click at [636, 326] on span "[PERSON_NAME][EMAIL_ADDRESS][PERSON_NAME][PERSON_NAME][DOMAIN_NAME]" at bounding box center [800, 325] width 407 height 12
type input "[PERSON_NAME][EMAIL_ADDRESS][PERSON_NAME][PERSON_NAME][DOMAIN_NAME]"
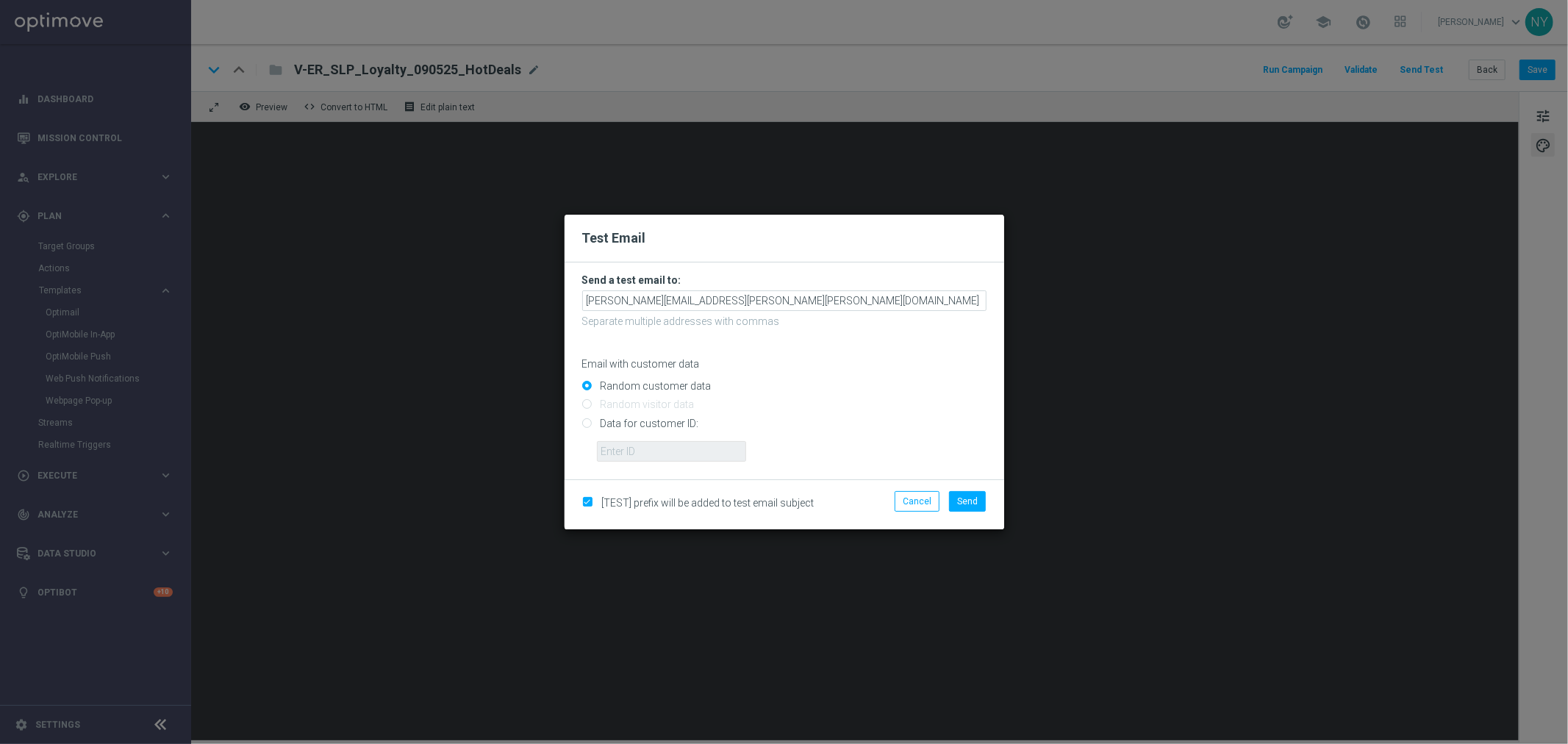
click at [587, 423] on input "Data for customer ID:" at bounding box center [784, 429] width 404 height 21
radio input "true"
click at [638, 446] on input "text" at bounding box center [671, 451] width 149 height 21
paste input "10000029335"
type input "10000029335"
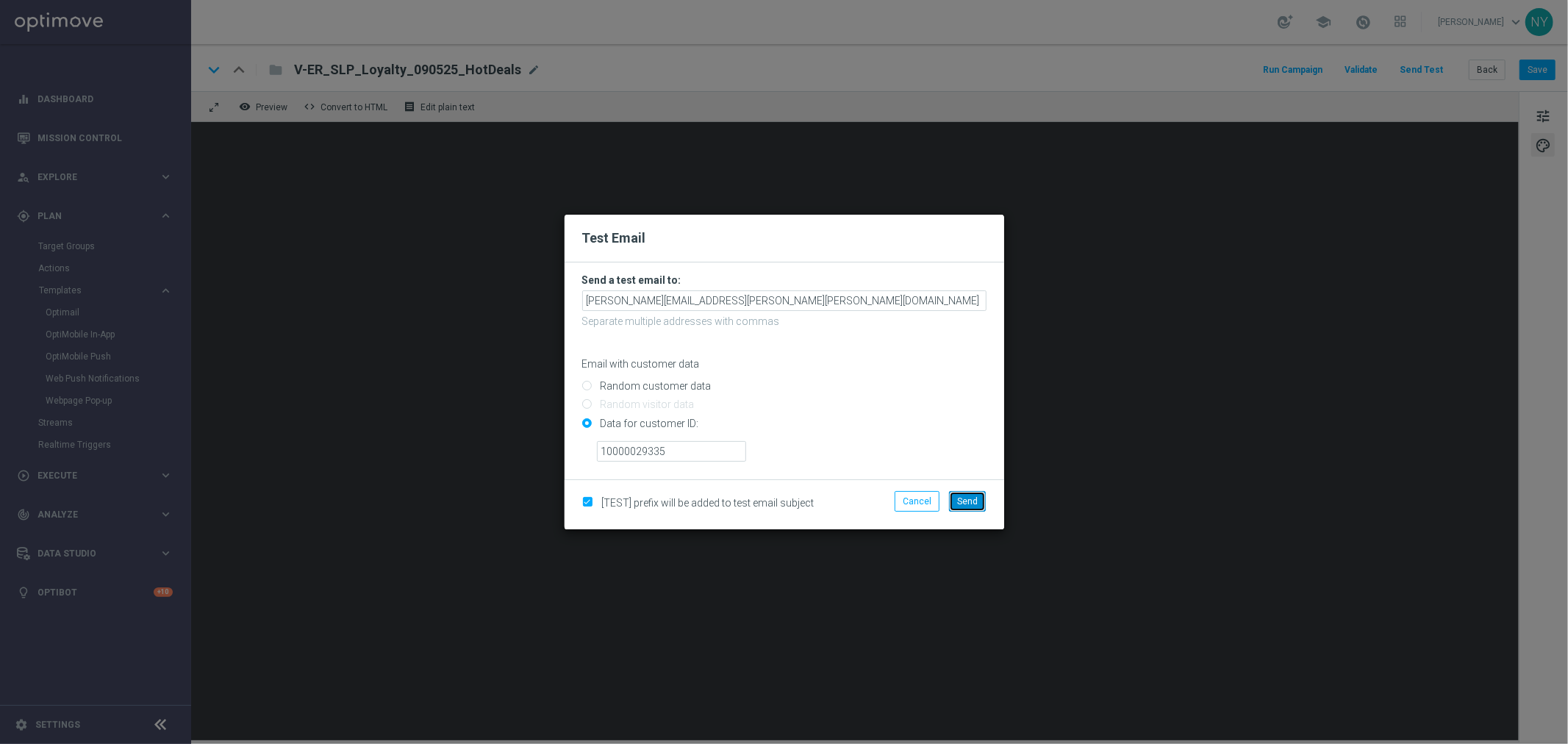
click at [963, 498] on span "Send" at bounding box center [967, 501] width 21 height 10
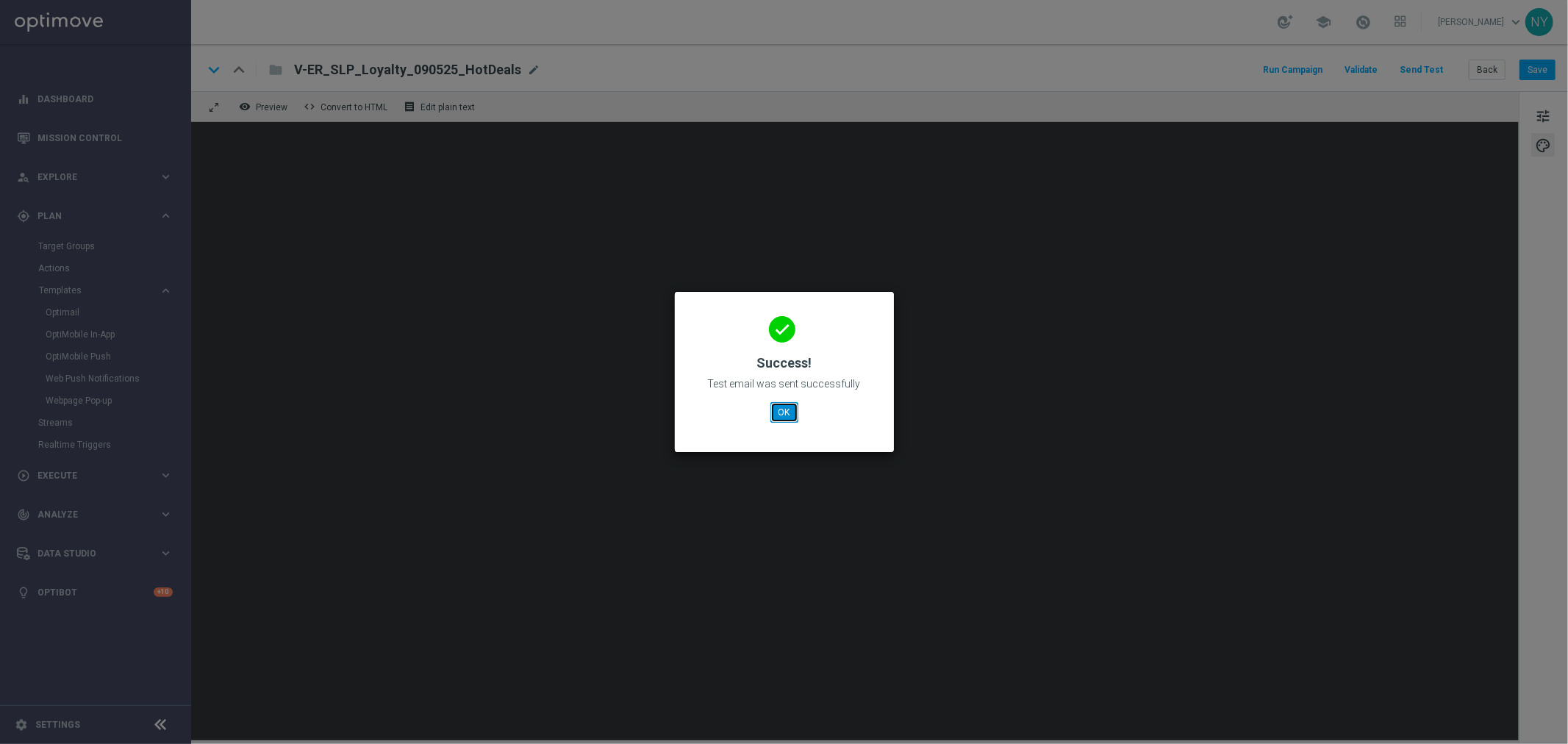
click at [777, 410] on button "OK" at bounding box center [784, 413] width 28 height 21
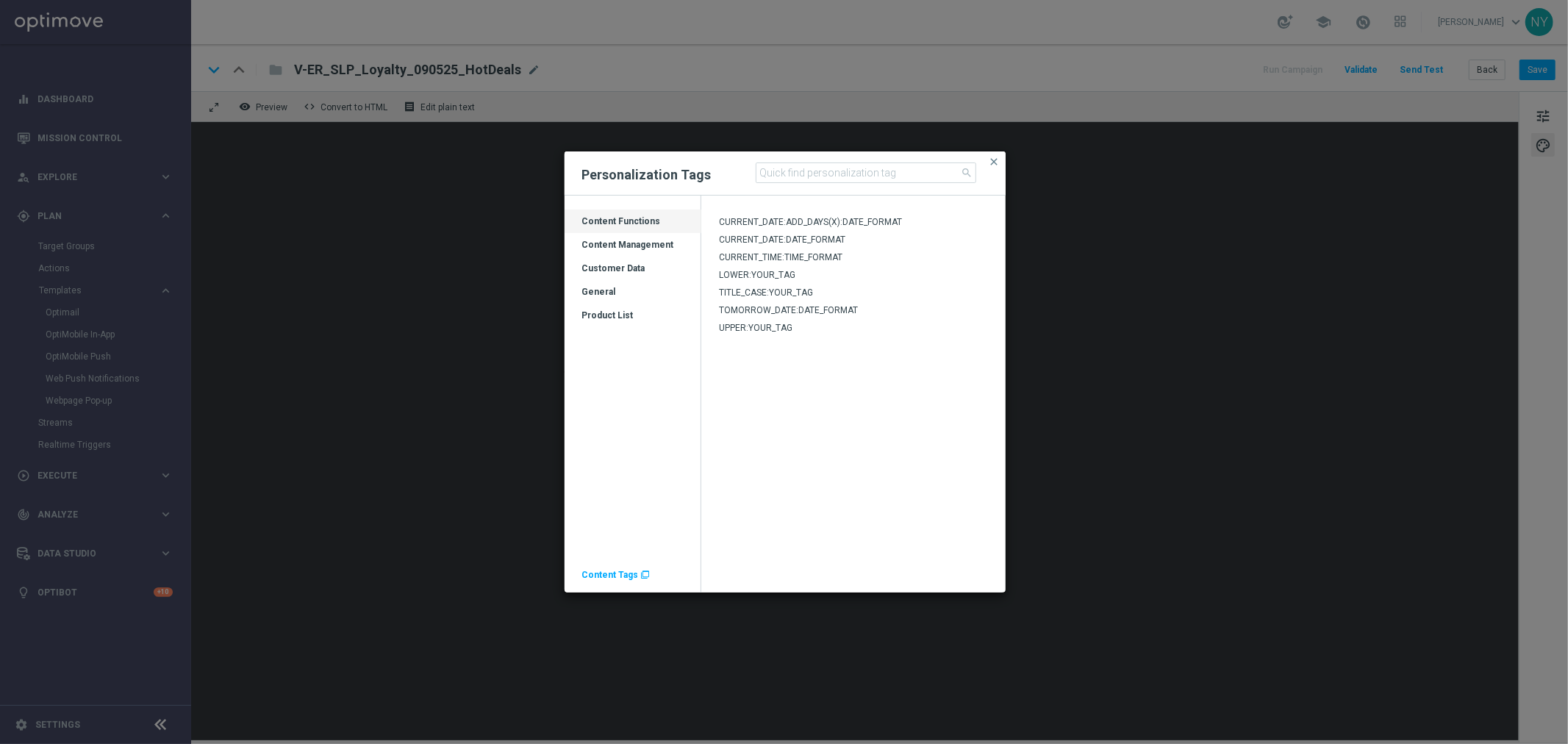
click at [604, 578] on span "Content Tags" at bounding box center [611, 575] width 57 height 10
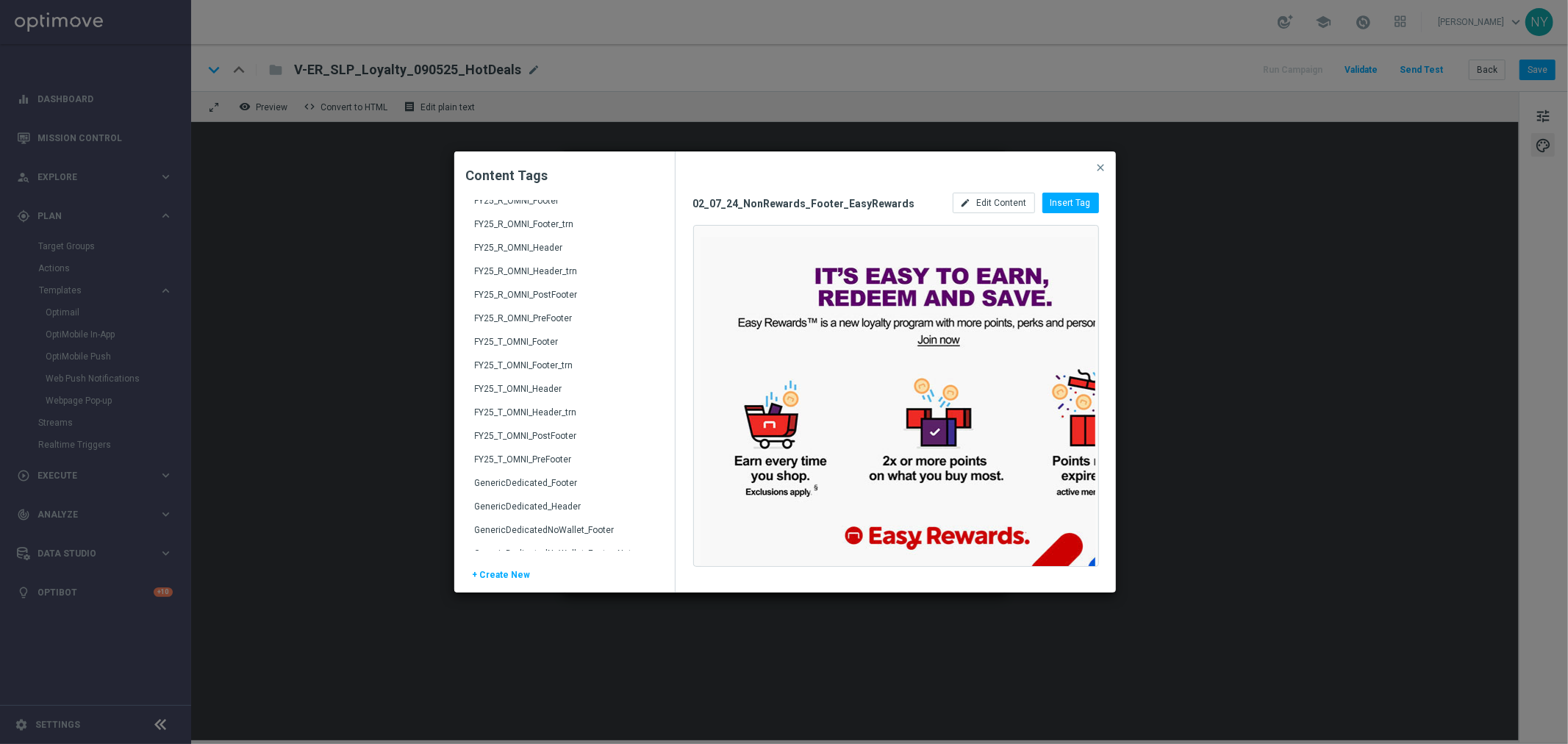
scroll to position [2042, 0]
click at [538, 287] on div "FY25_R_OMNI_Header" at bounding box center [566, 294] width 182 height 23
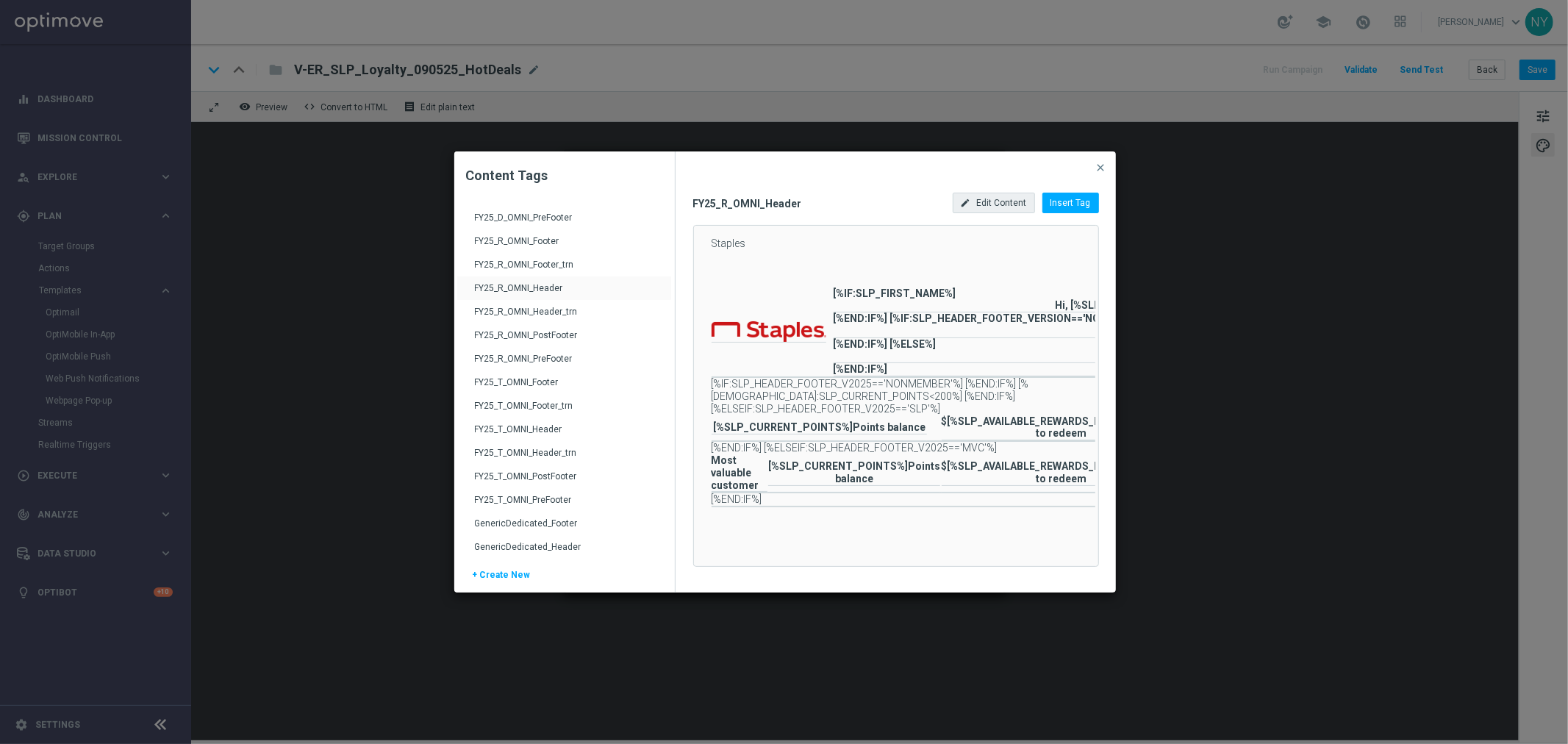
click at [993, 200] on span "Edit Content" at bounding box center [1002, 203] width 50 height 10
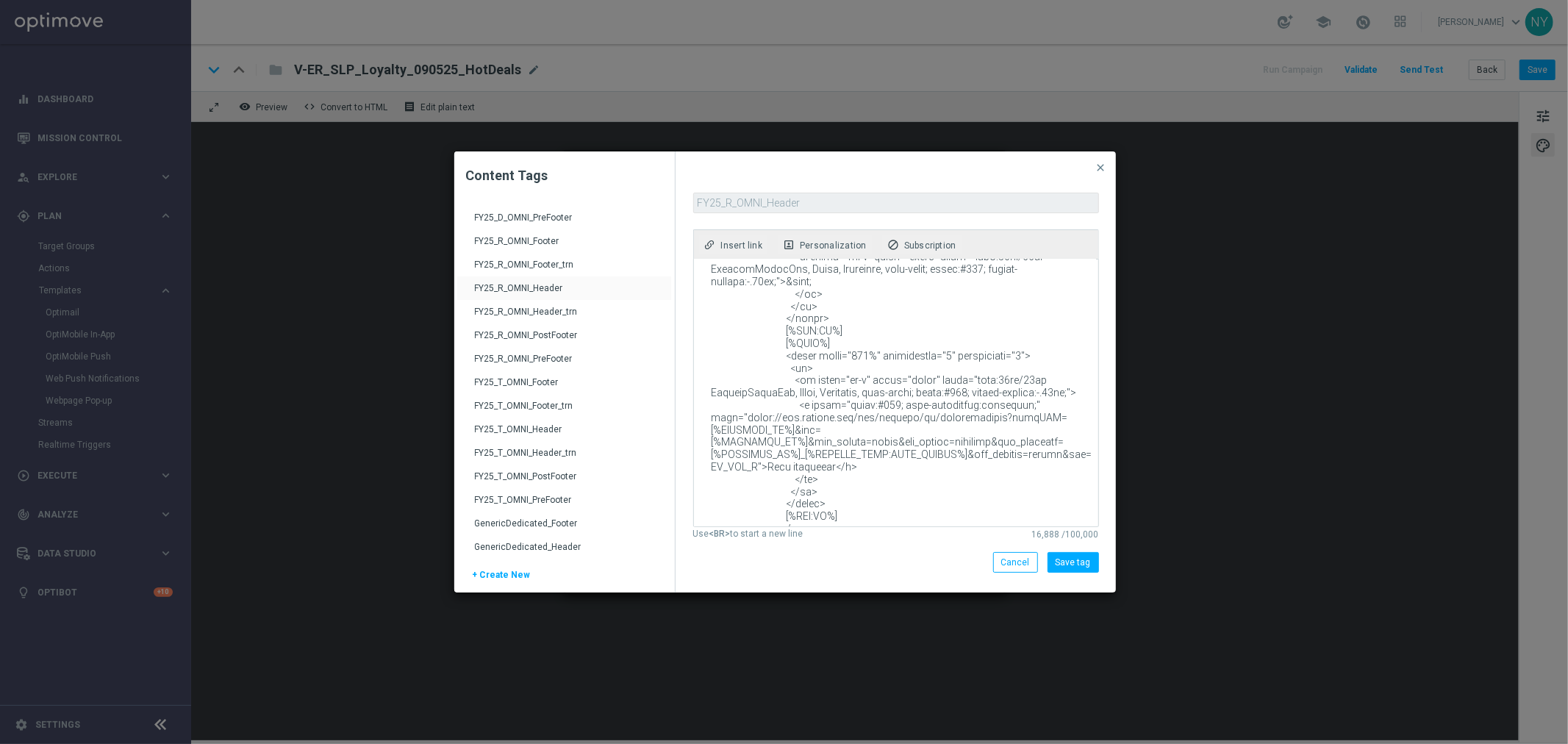
scroll to position [2836, 0]
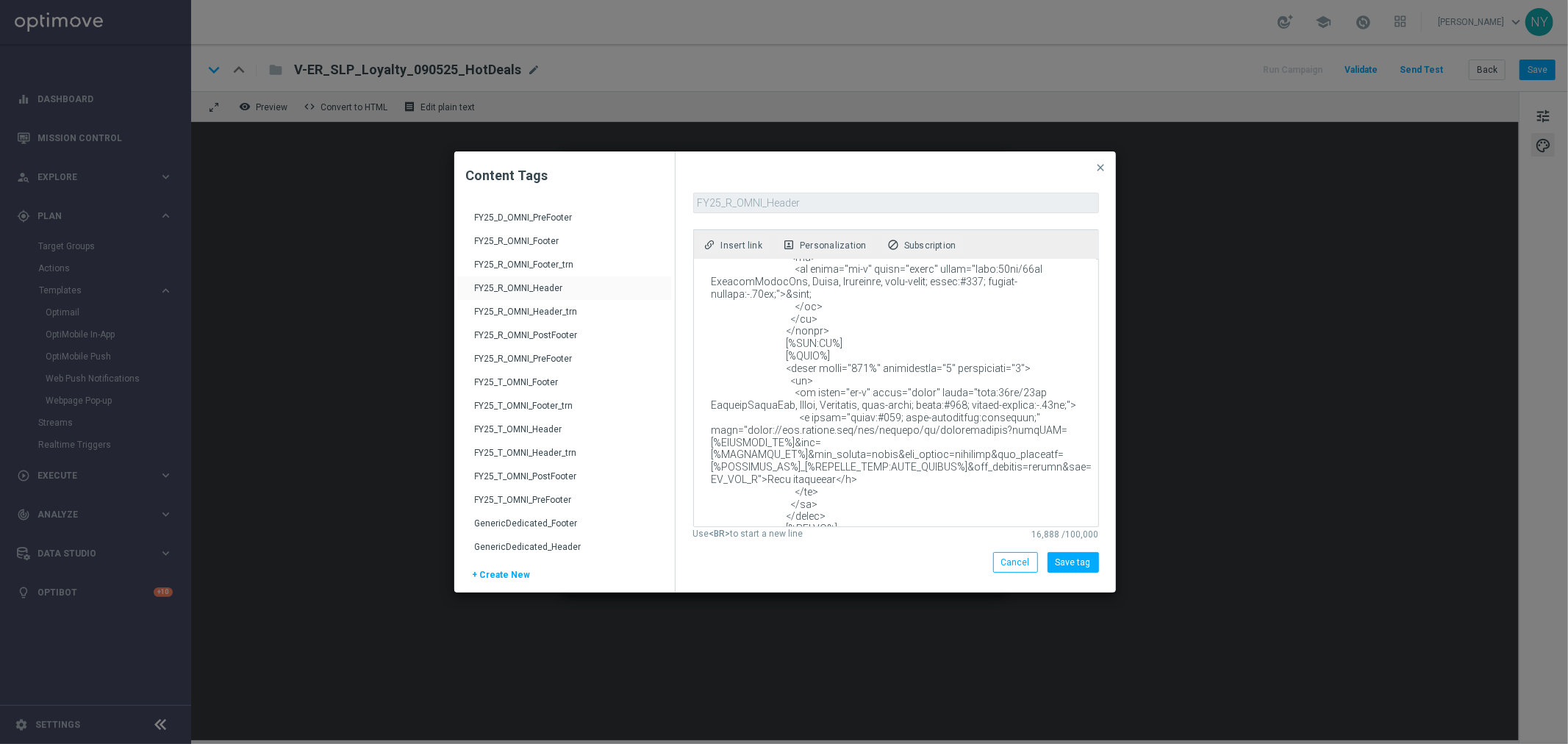
drag, startPoint x: 876, startPoint y: 418, endPoint x: 802, endPoint y: 351, distance: 99.8
click at [802, 351] on textarea at bounding box center [894, 393] width 402 height 267
click at [1002, 406] on textarea at bounding box center [894, 393] width 402 height 267
drag, startPoint x: 1072, startPoint y: 406, endPoint x: 990, endPoint y: 367, distance: 90.8
click at [990, 367] on textarea at bounding box center [894, 393] width 402 height 267
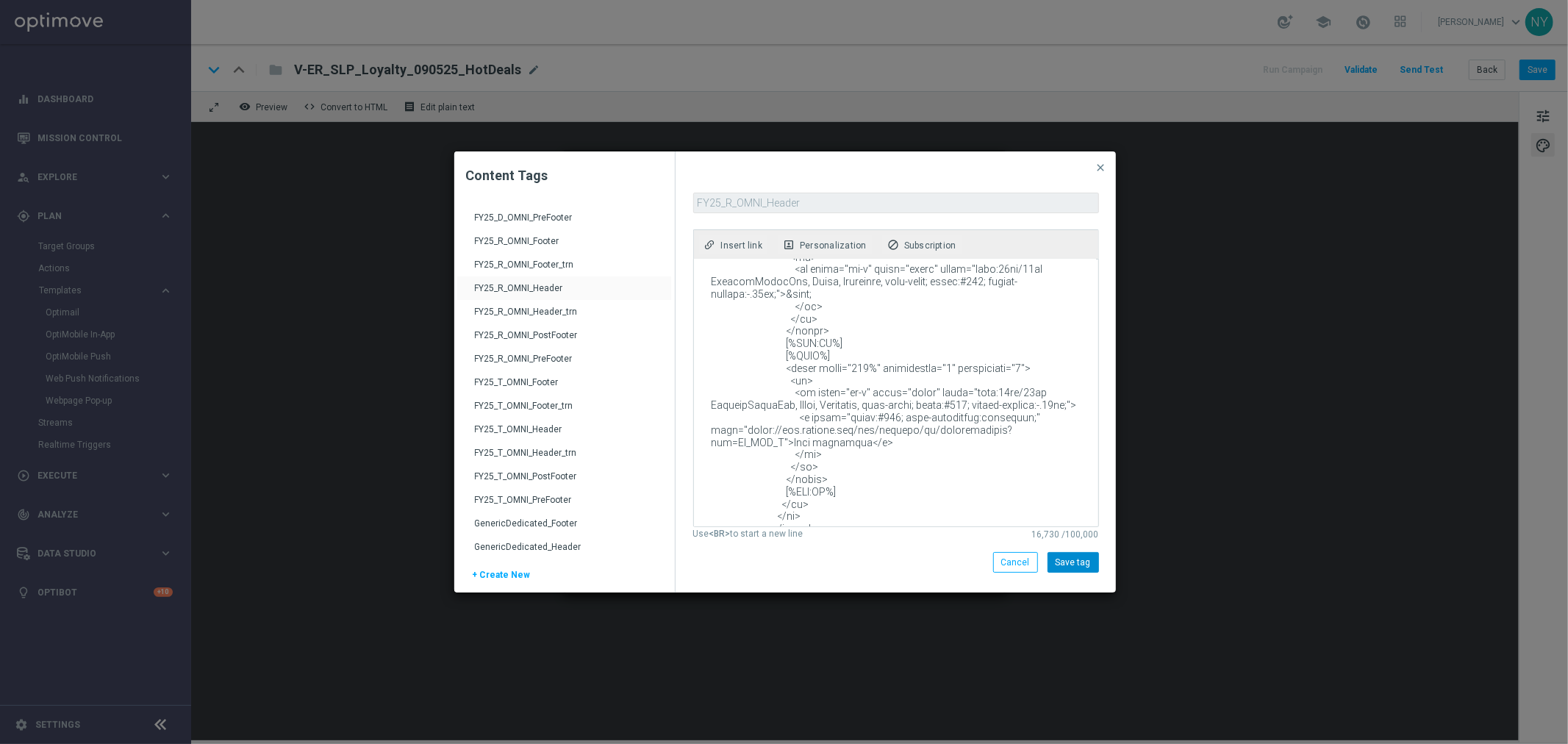
type textarea "<!DOCTYPE html PUBLIC "-//W3C//DTD XHTML 1.0 Transitional//EN" "[URL][DOMAIN_NA…"
click at [1074, 562] on button "Save tag" at bounding box center [1074, 562] width 52 height 21
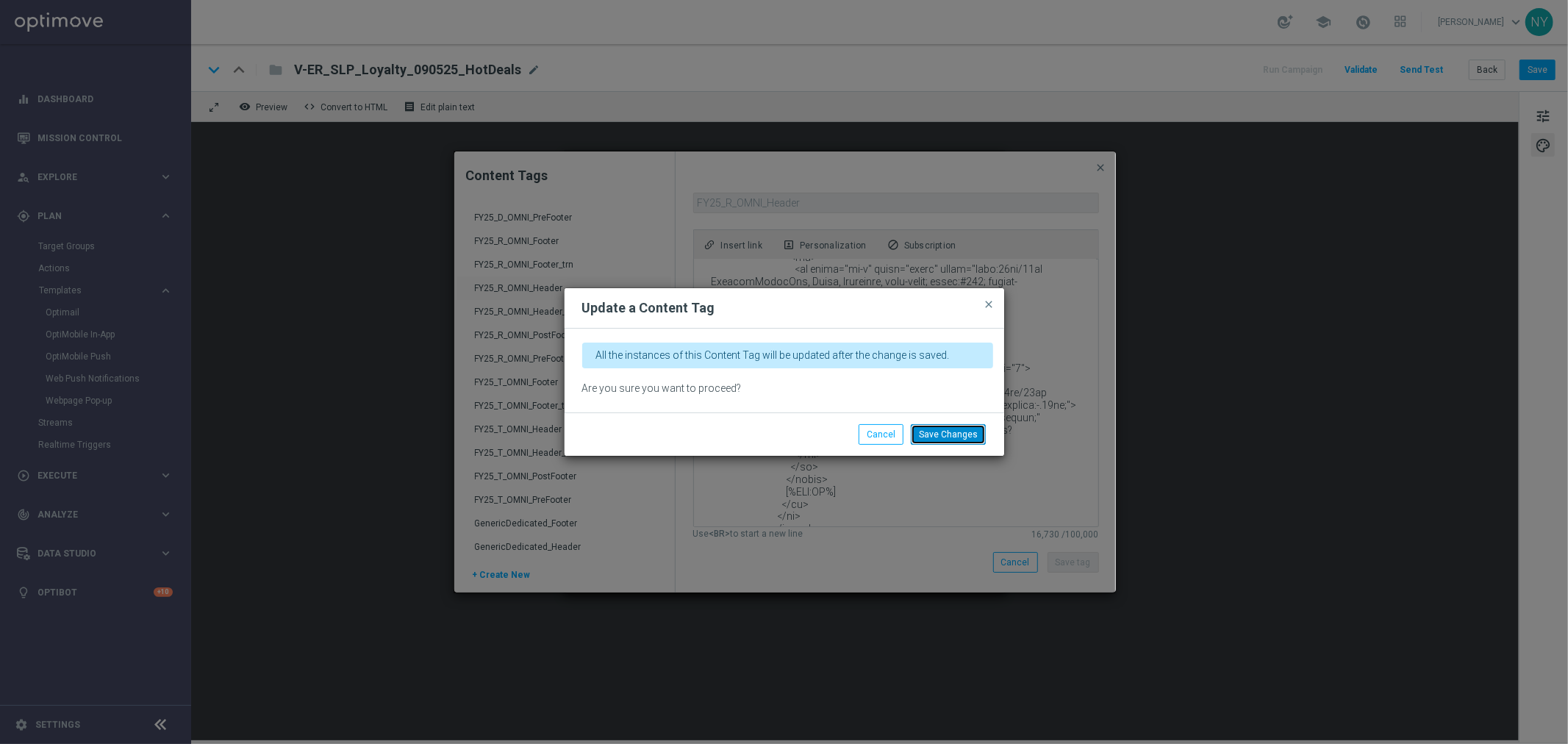
click at [946, 434] on button "Save Changes" at bounding box center [949, 434] width 75 height 21
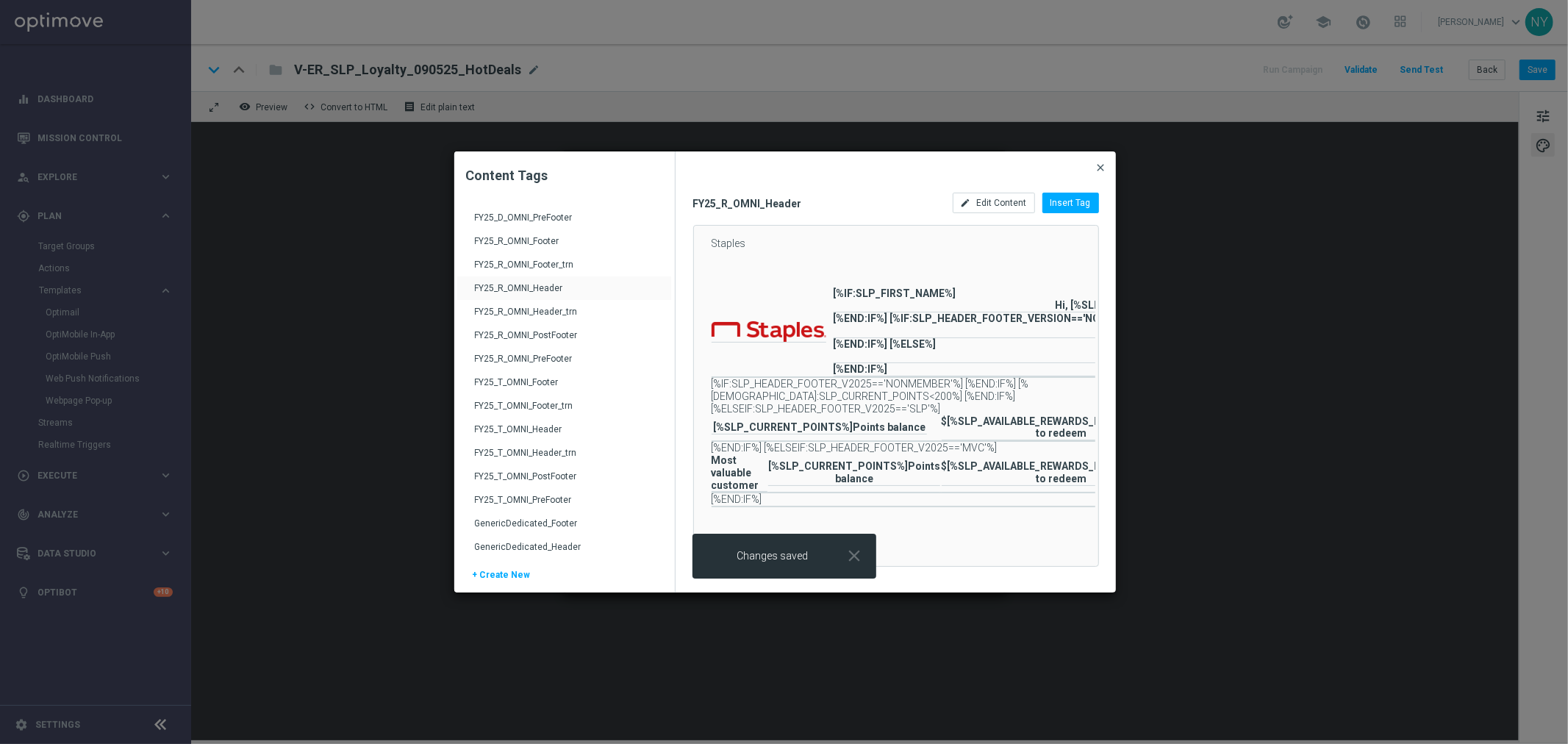
click at [1104, 167] on span "close" at bounding box center [1101, 167] width 12 height 12
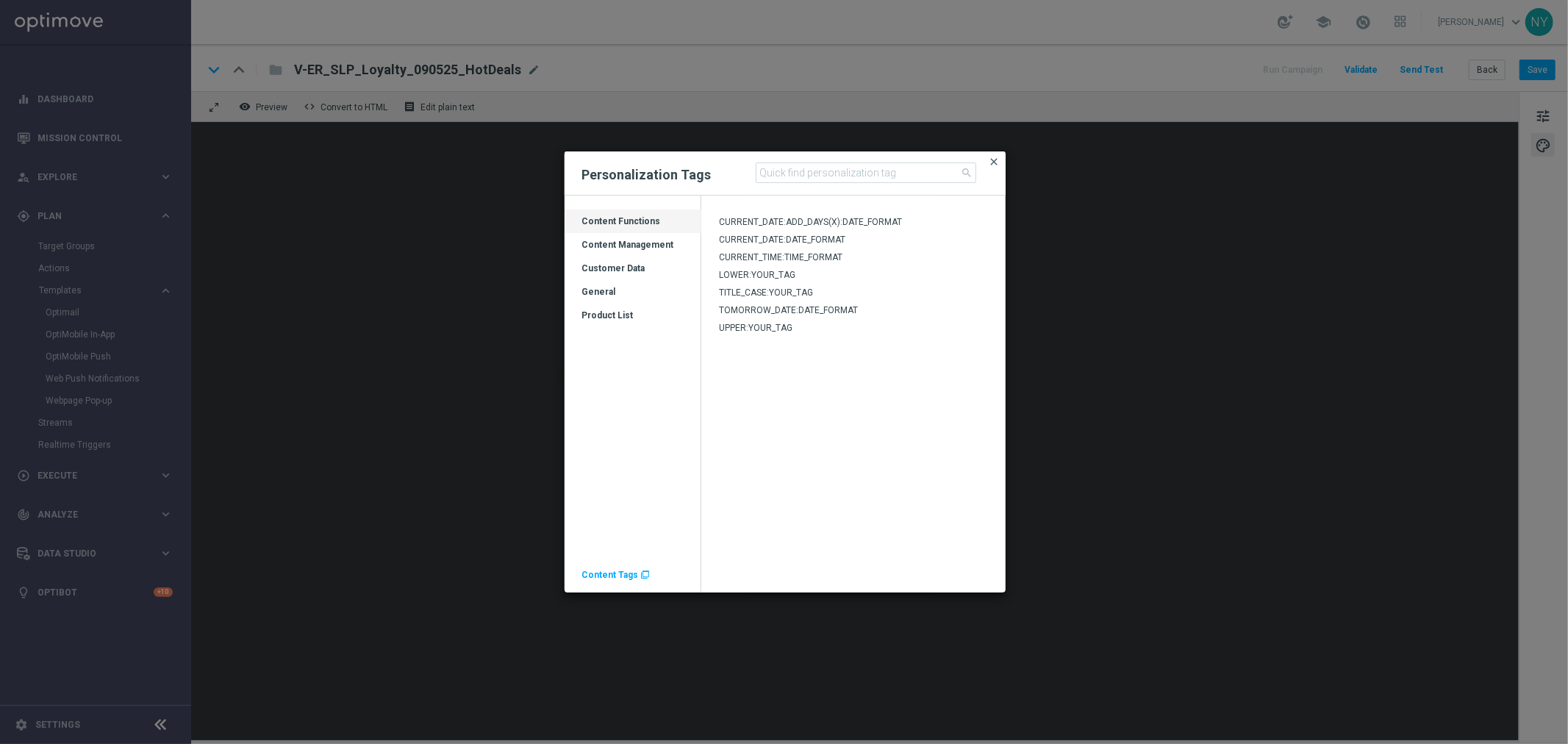
click at [990, 164] on span "close" at bounding box center [995, 162] width 12 height 12
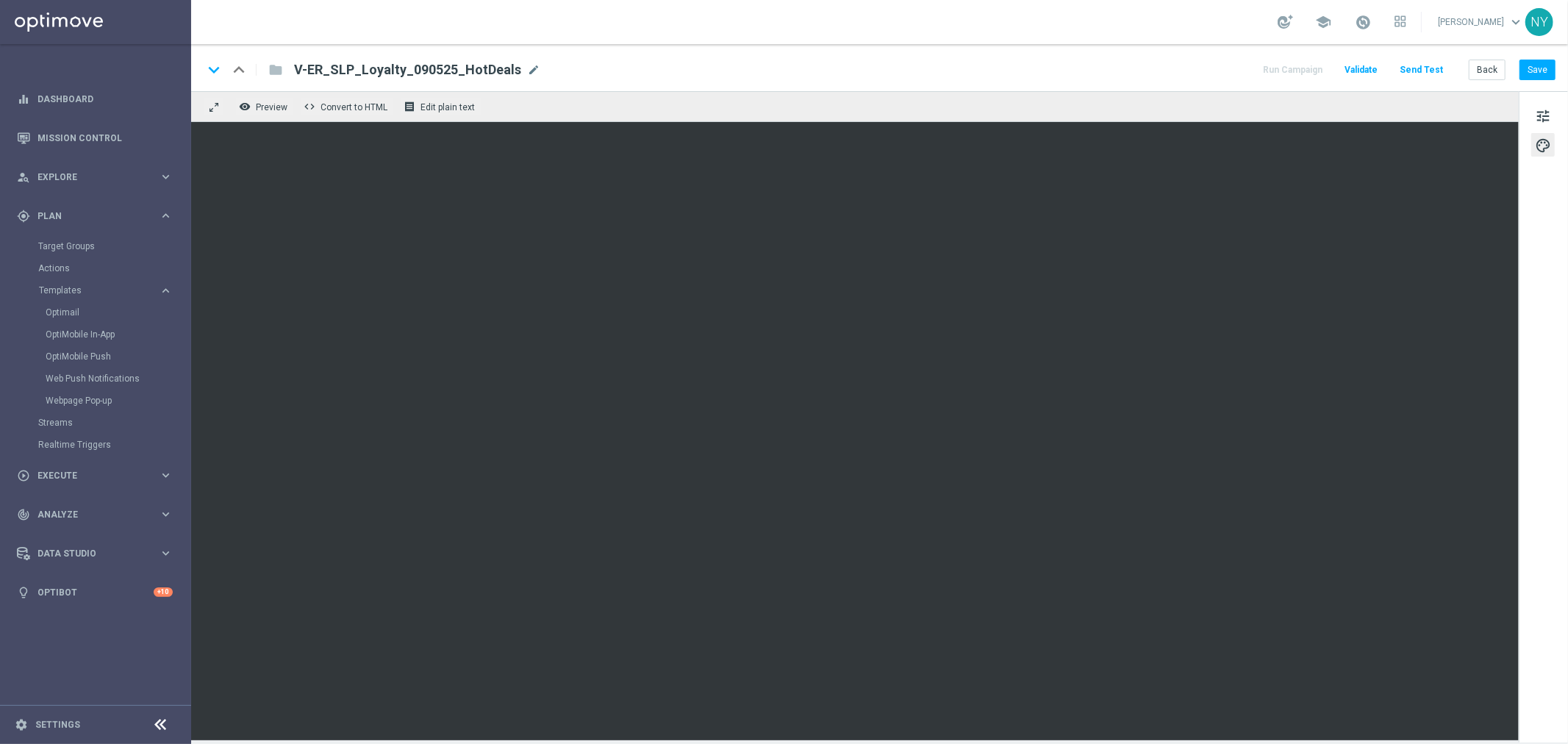
click at [1415, 67] on button "Send Test" at bounding box center [1421, 70] width 48 height 20
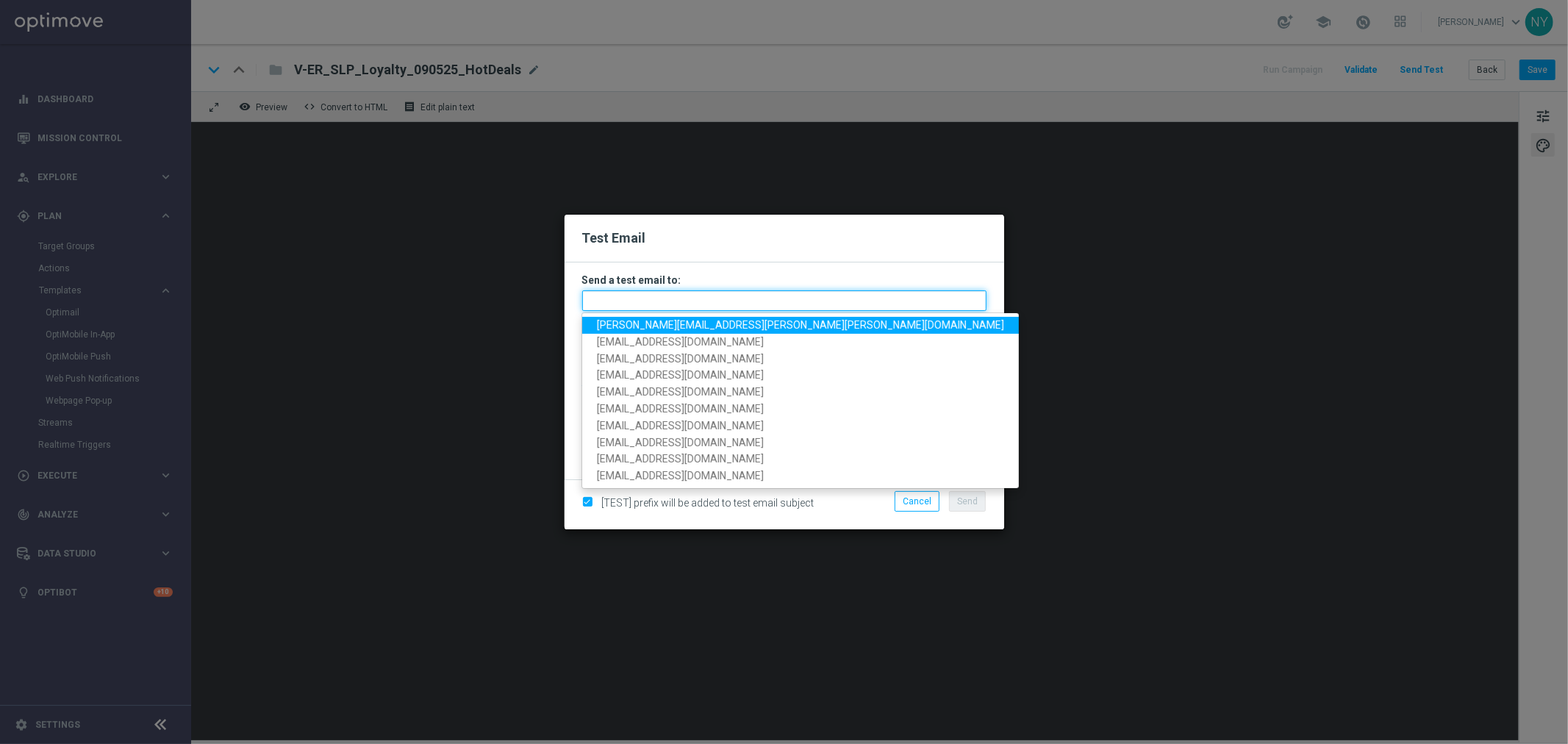
click at [607, 302] on input "text" at bounding box center [784, 300] width 404 height 21
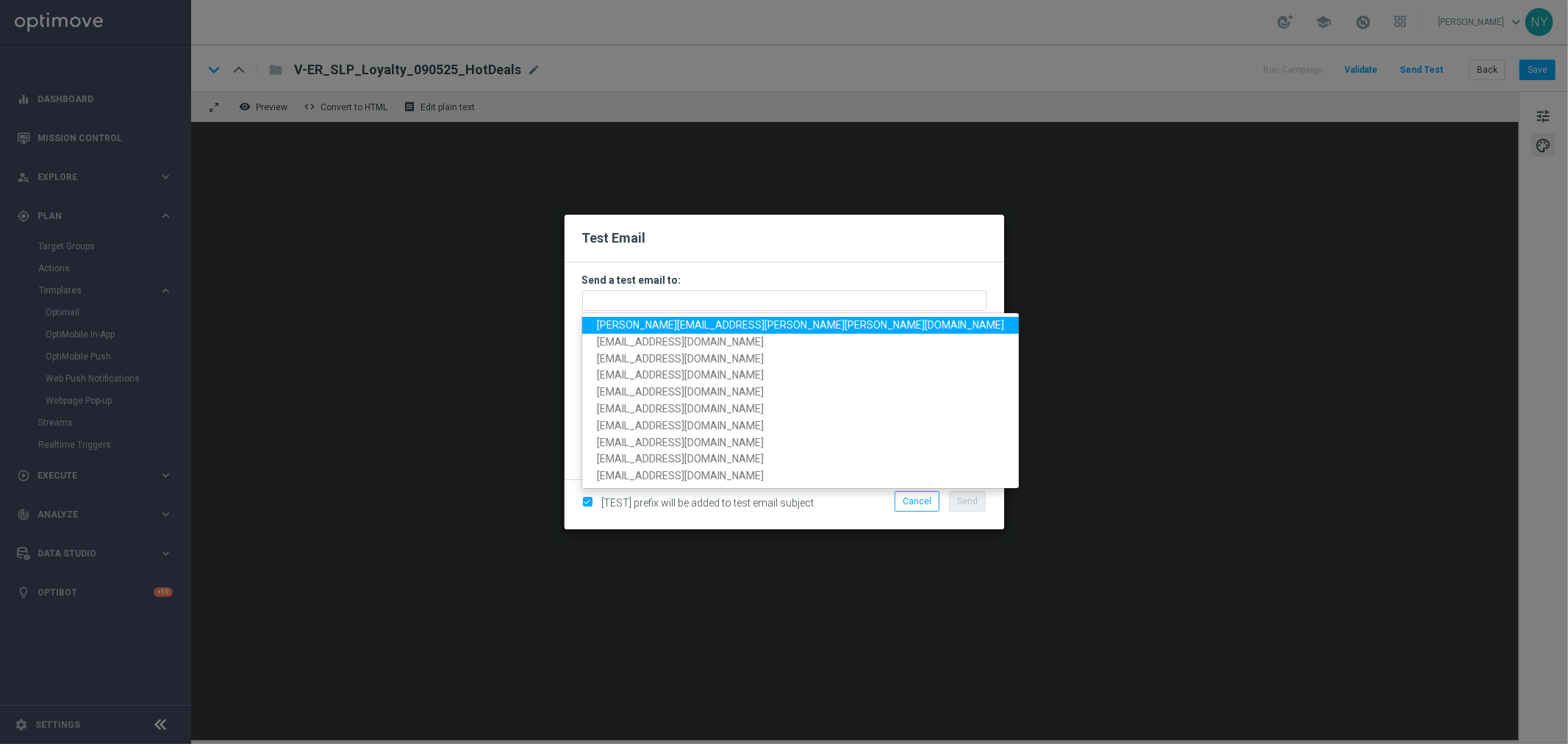
click at [657, 319] on span "[PERSON_NAME][EMAIL_ADDRESS][PERSON_NAME][PERSON_NAME][DOMAIN_NAME]" at bounding box center [800, 325] width 407 height 12
type input "[PERSON_NAME][EMAIL_ADDRESS][PERSON_NAME][PERSON_NAME][DOMAIN_NAME]"
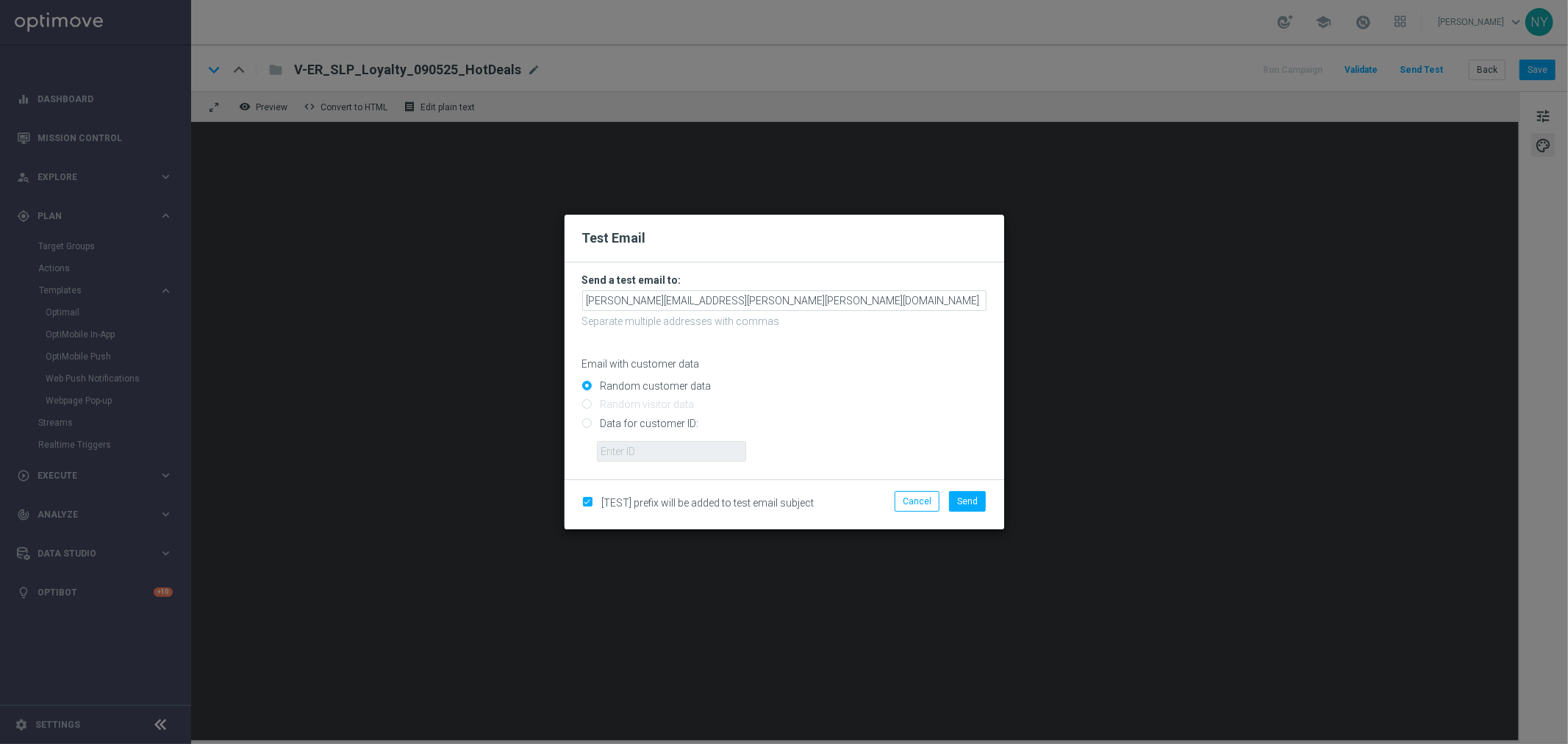
click at [589, 424] on input "Data for customer ID:" at bounding box center [784, 429] width 404 height 21
radio input "true"
click at [627, 450] on input "text" at bounding box center [671, 451] width 149 height 21
paste input "10000029335"
type input "10000029335"
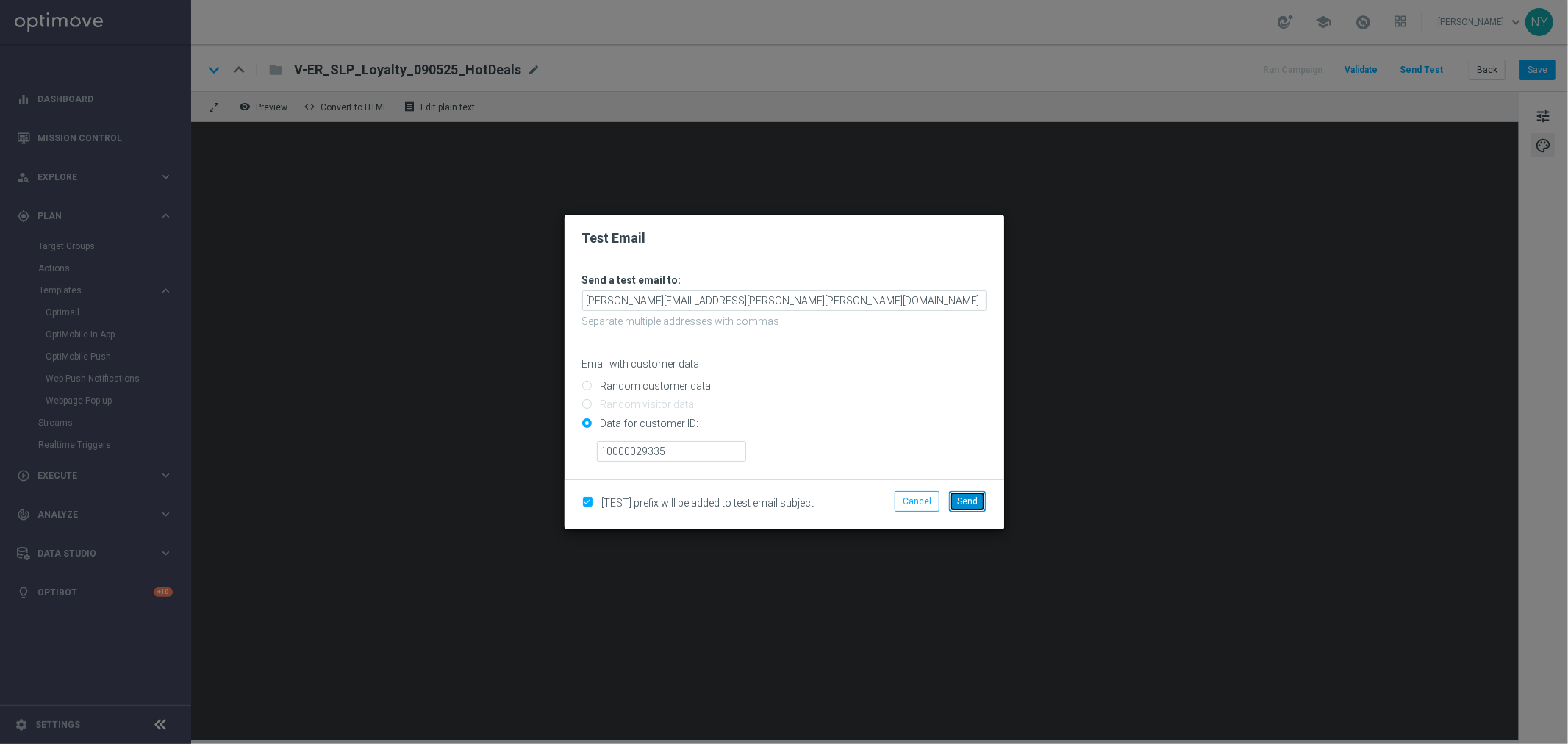
click at [966, 501] on span "Send" at bounding box center [967, 501] width 21 height 10
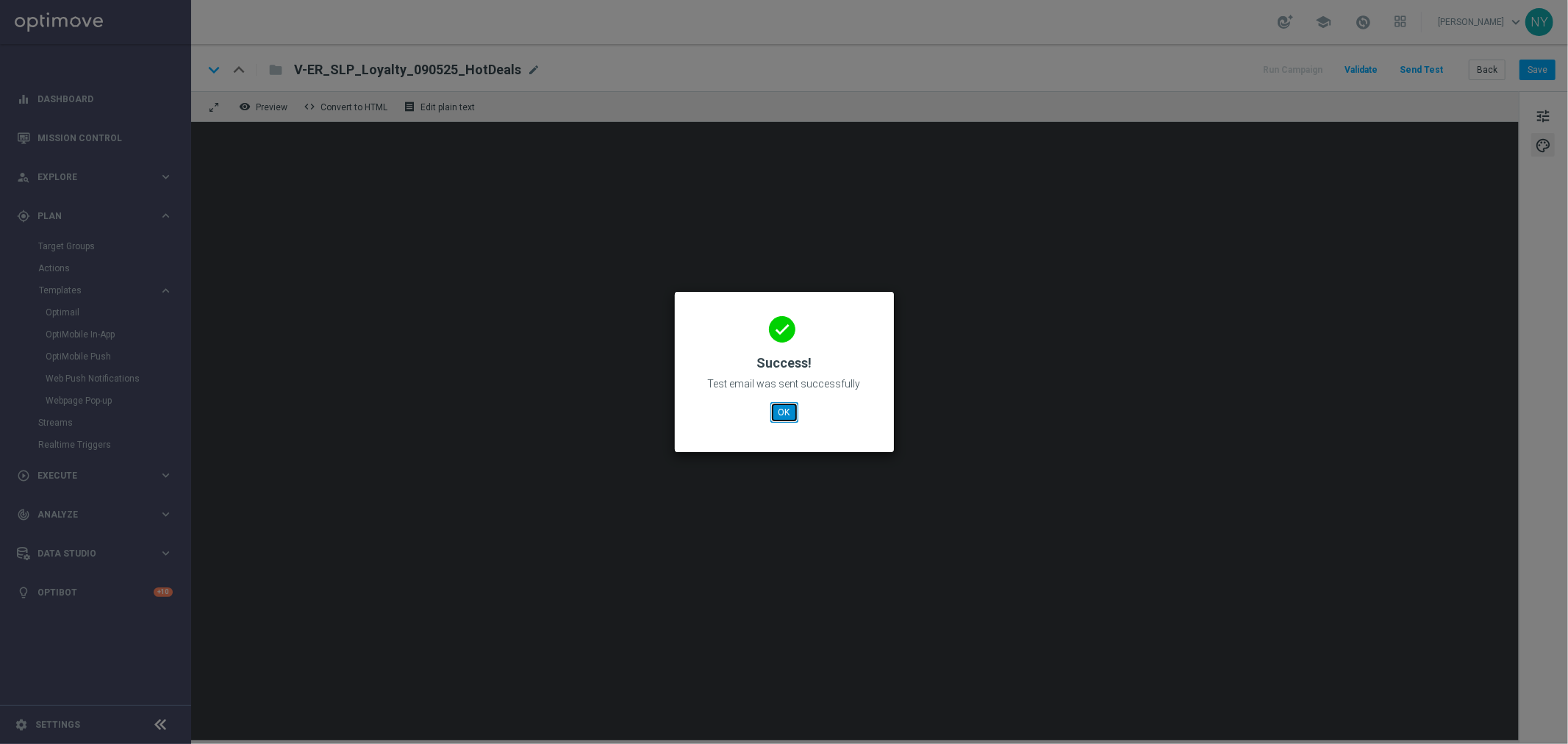
click at [783, 410] on button "OK" at bounding box center [784, 413] width 28 height 21
